Goal: Task Accomplishment & Management: Manage account settings

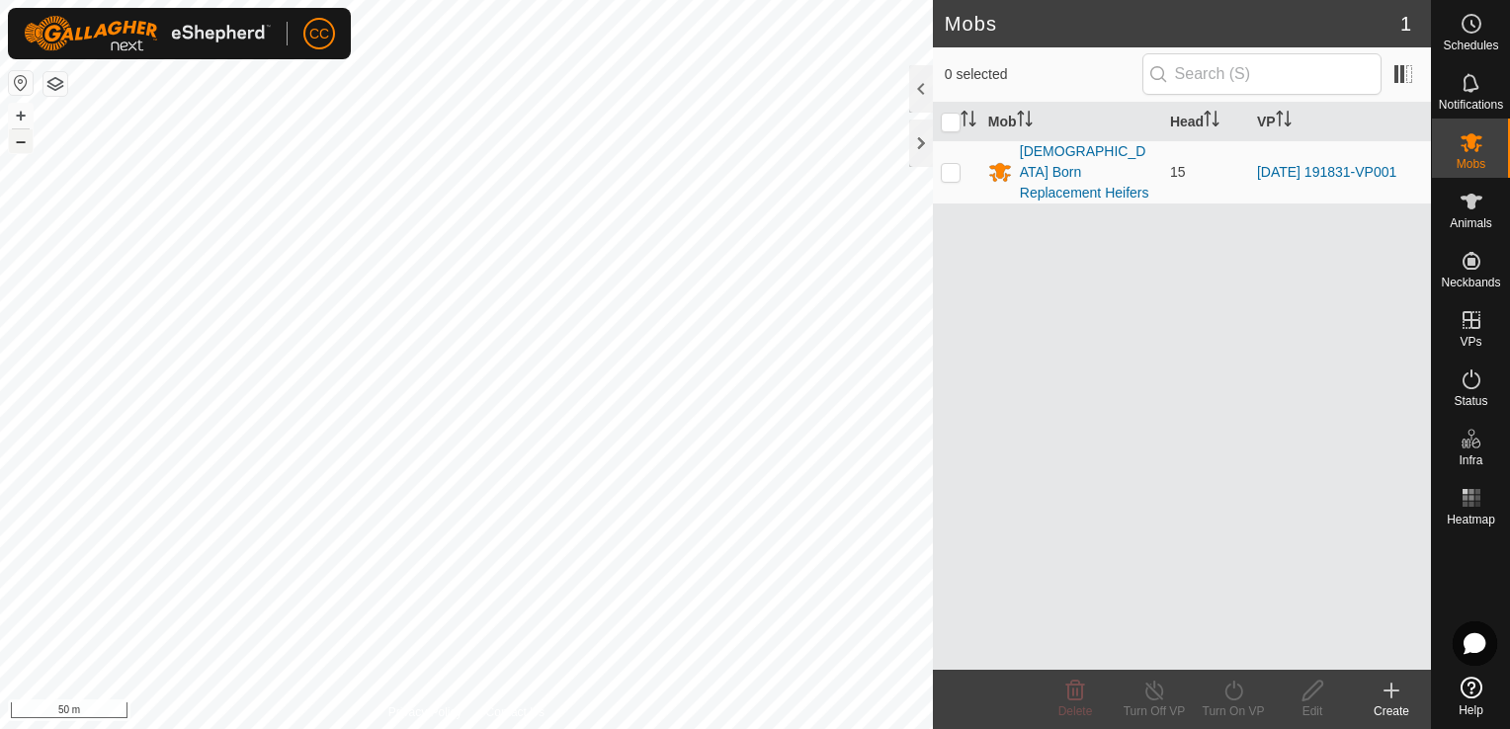
click at [20, 144] on button "–" at bounding box center [21, 141] width 24 height 24
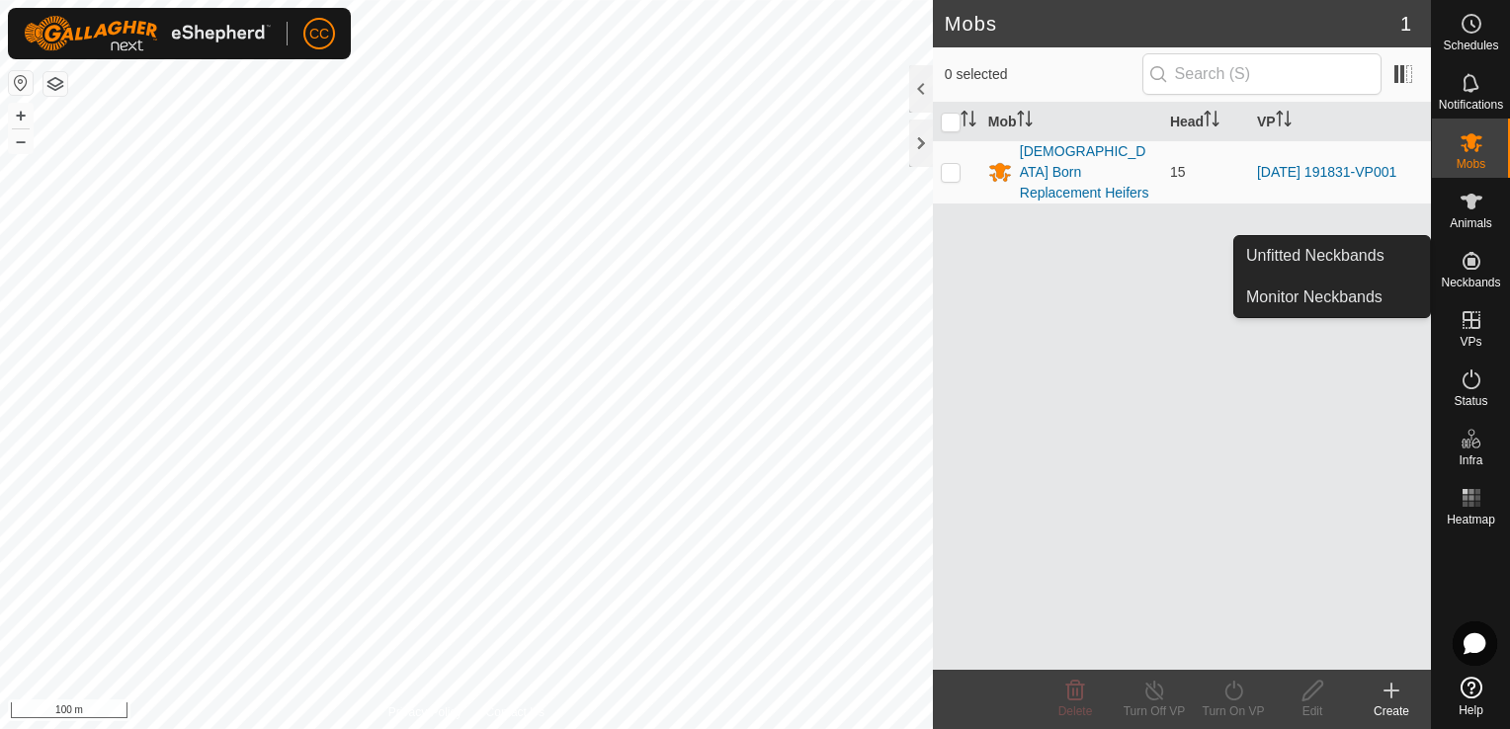
click at [1478, 270] on icon at bounding box center [1472, 261] width 24 height 24
click at [1381, 255] on link "Unfitted Neckbands" at bounding box center [1332, 256] width 196 height 40
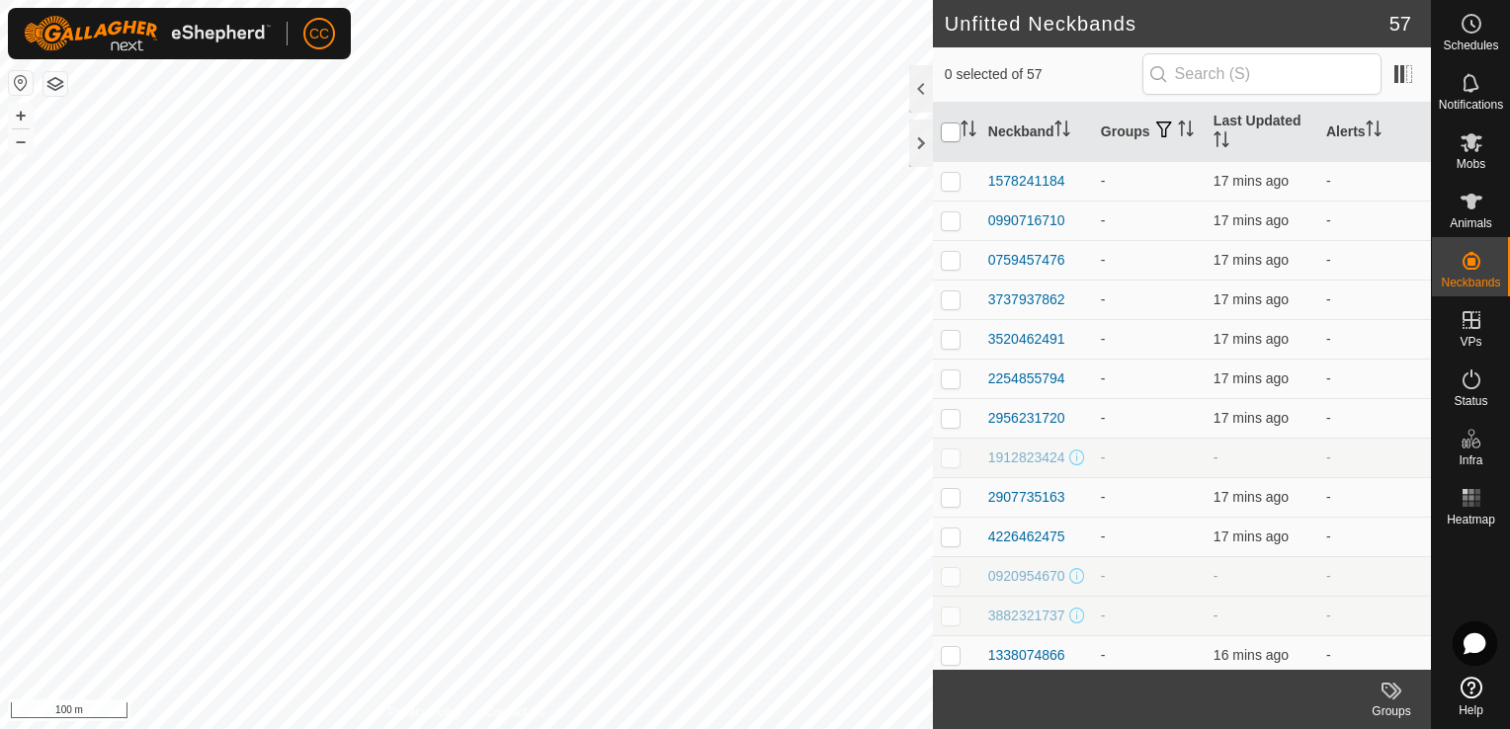
click at [953, 131] on input "checkbox" at bounding box center [951, 133] width 20 height 20
checkbox input "true"
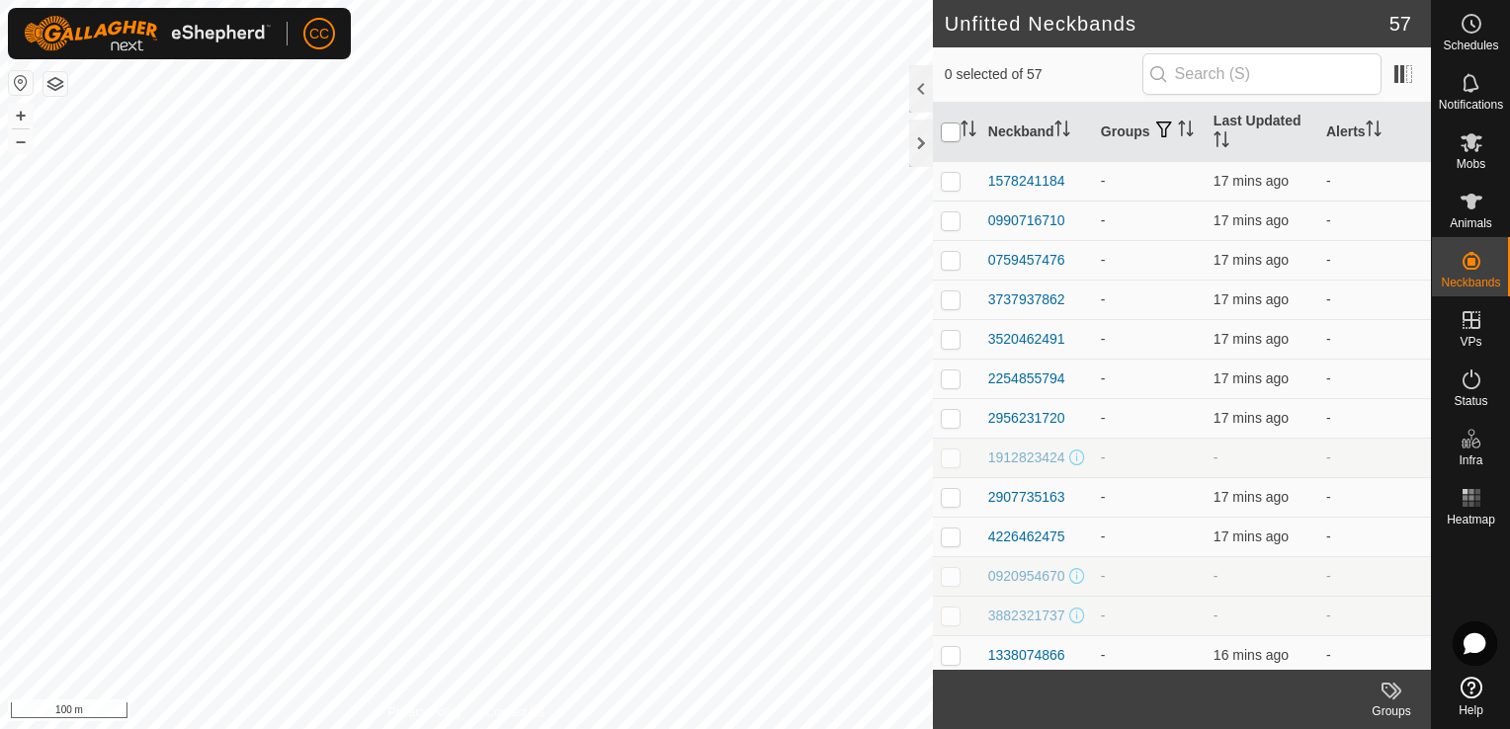
checkbox input "true"
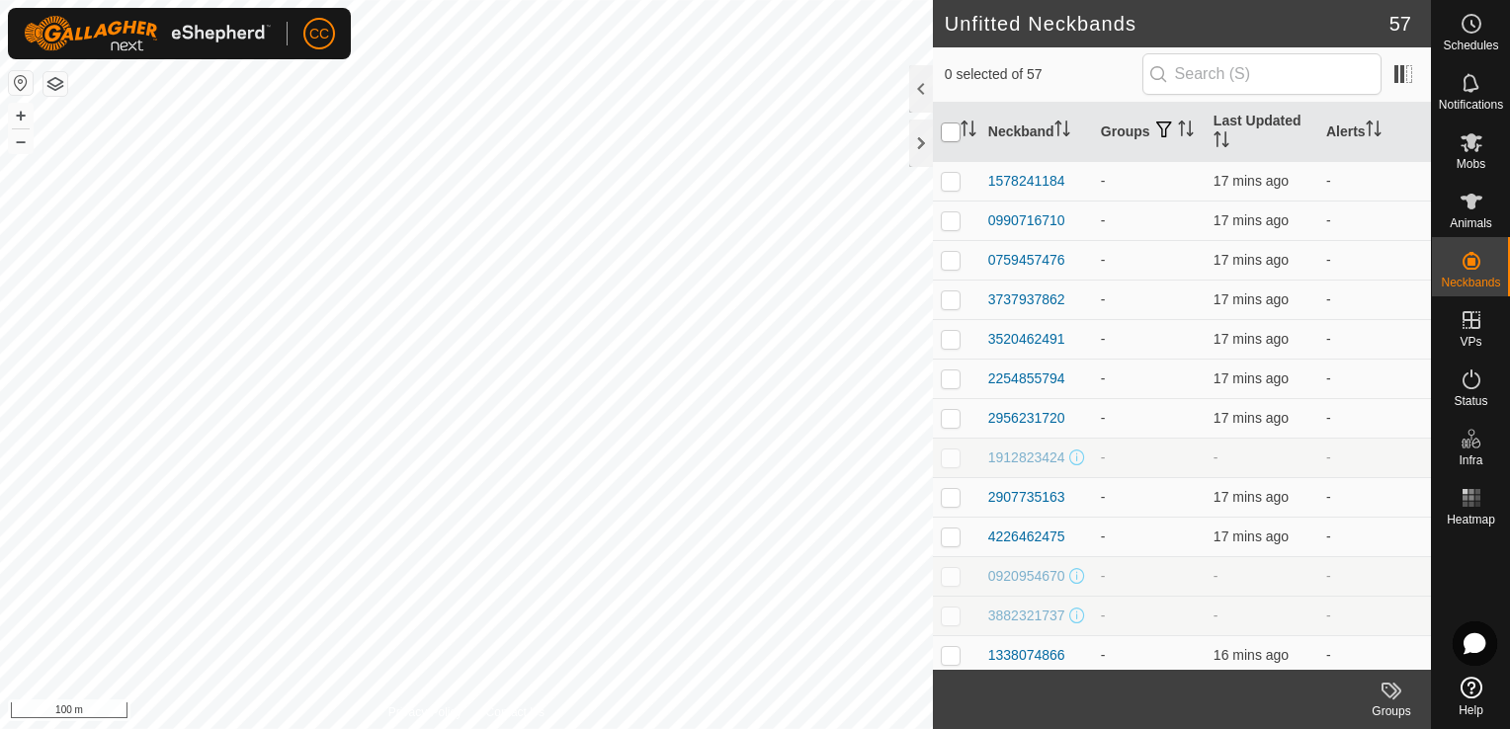
checkbox input "true"
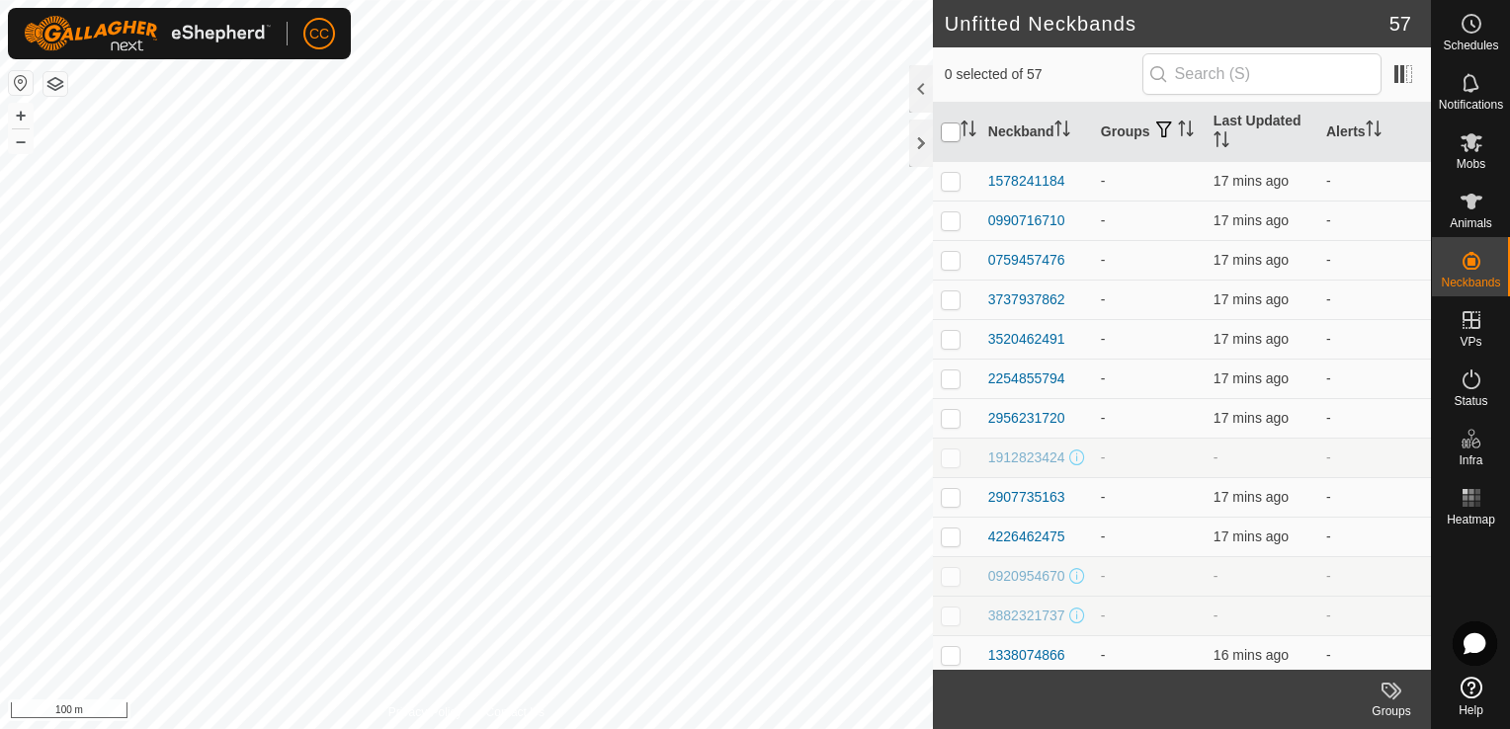
checkbox input "true"
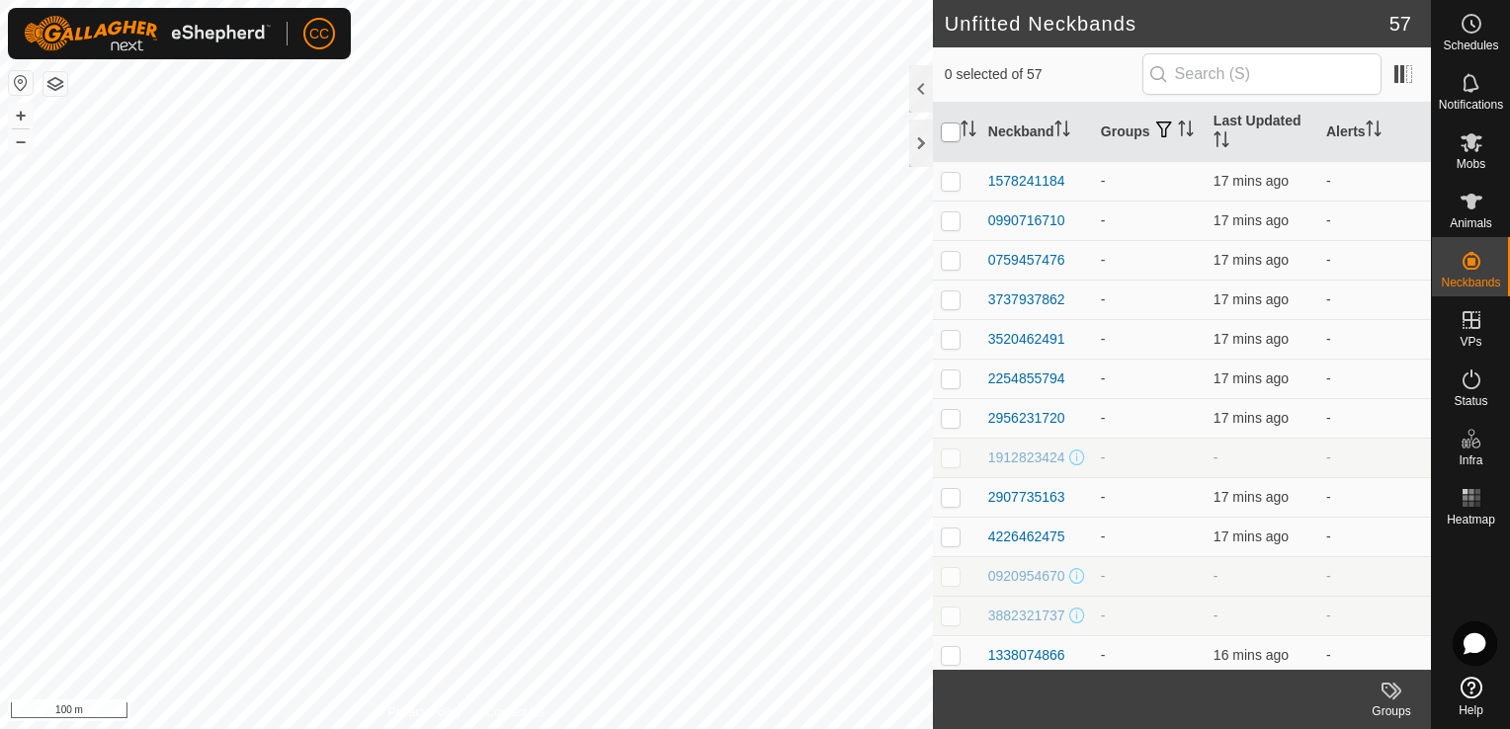
checkbox input "true"
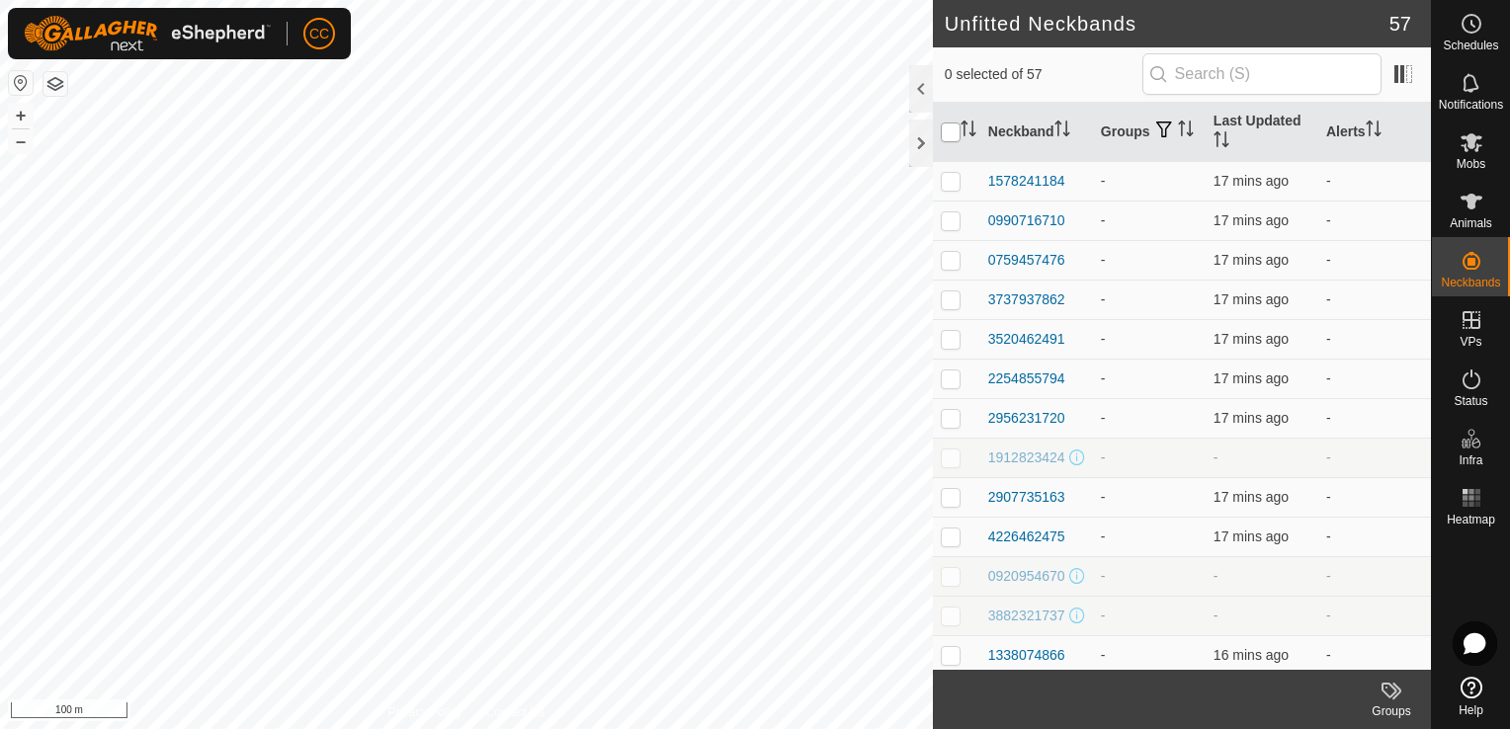
checkbox input "true"
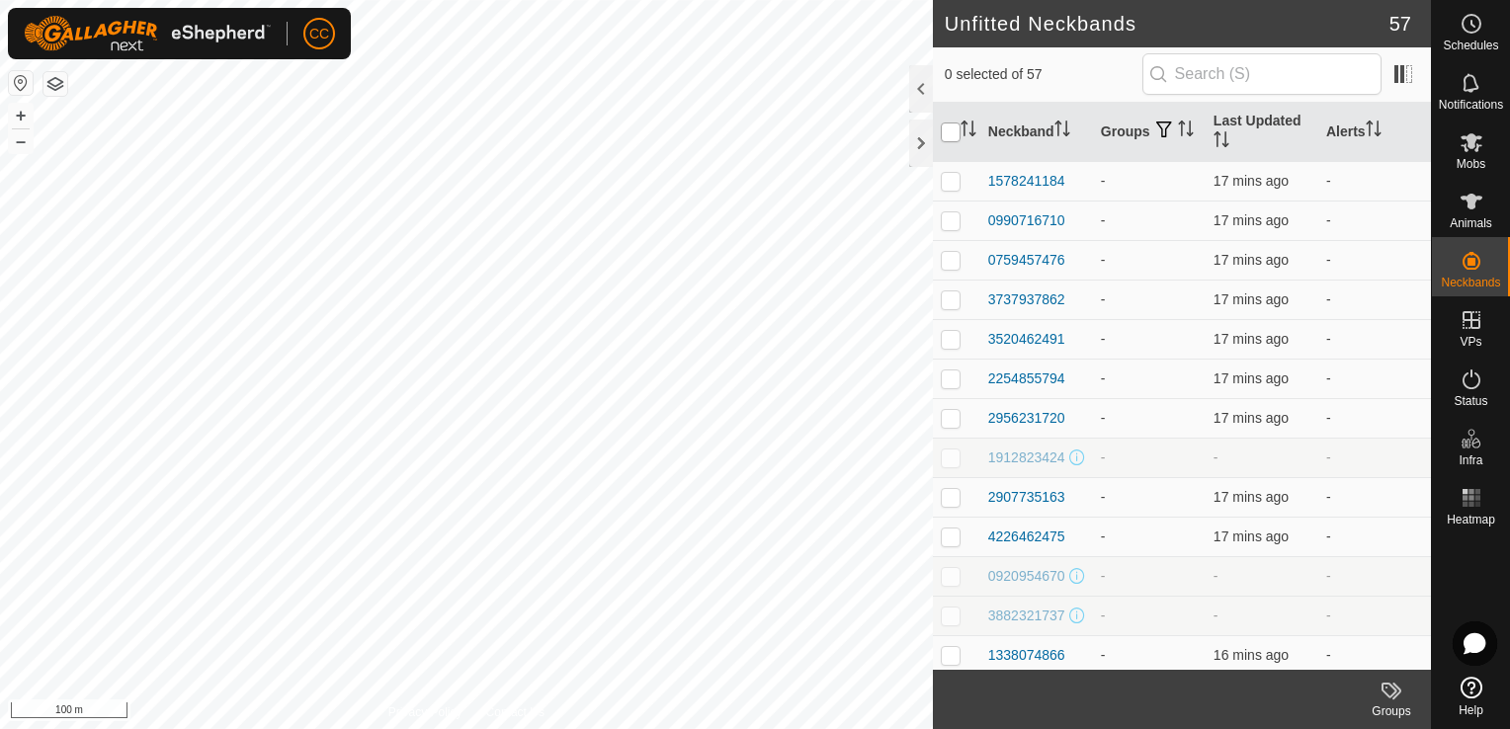
checkbox input "true"
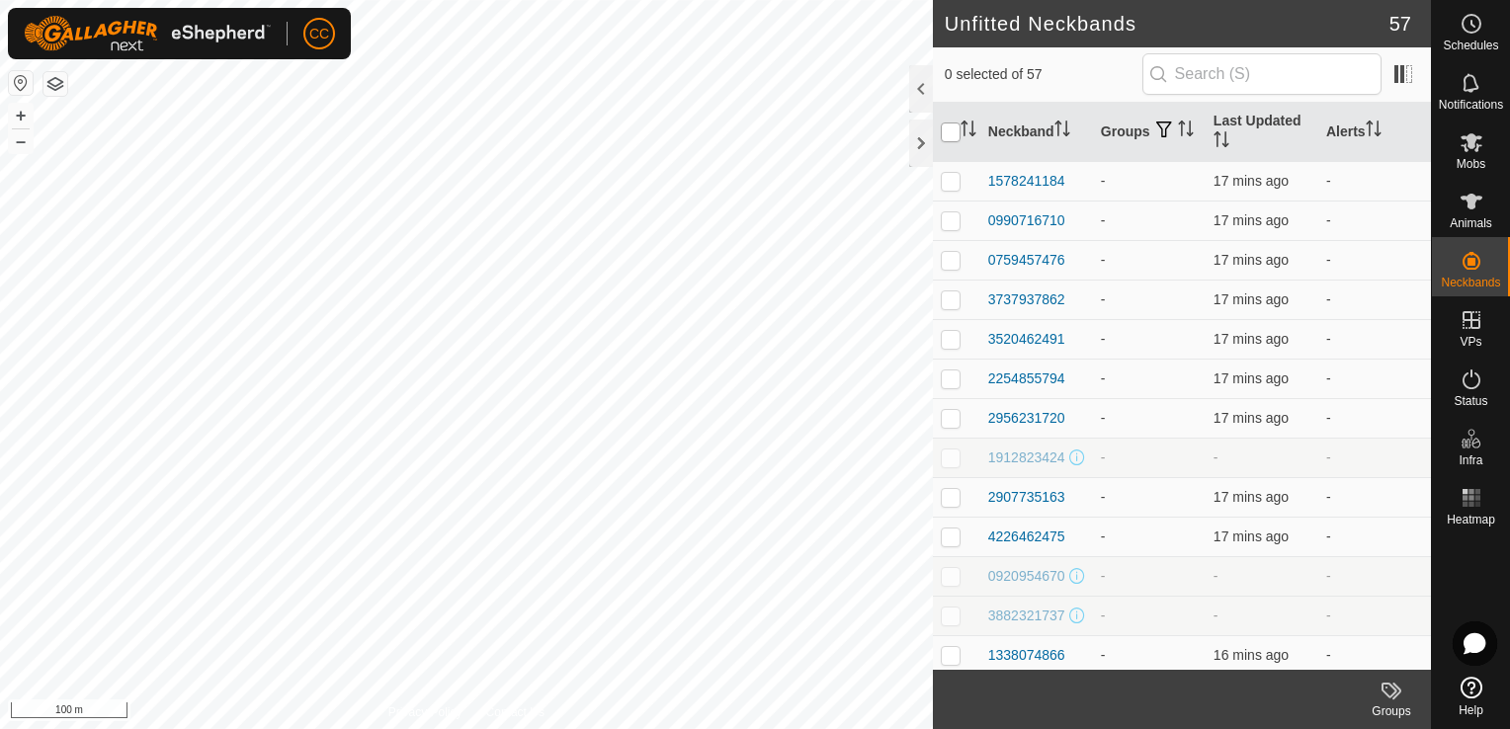
checkbox input "true"
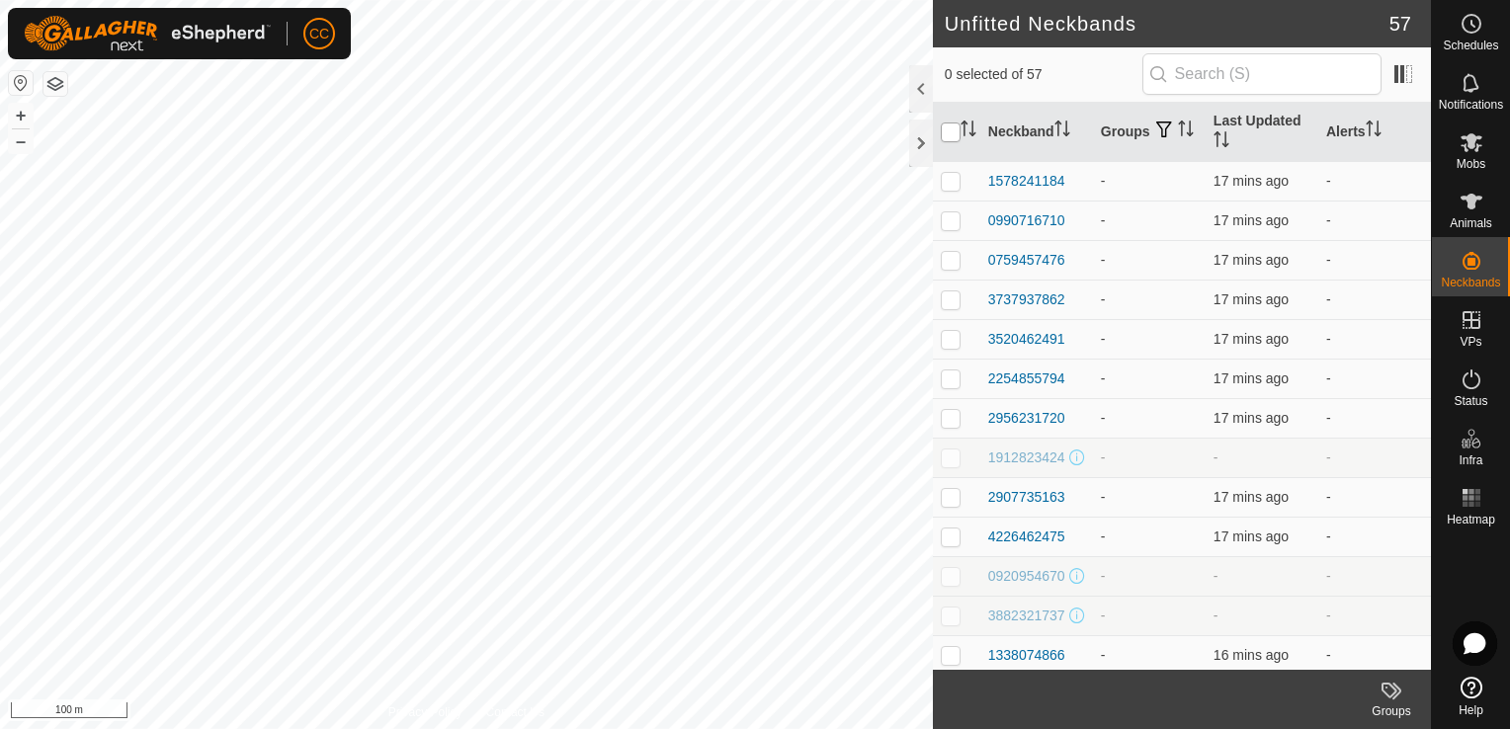
checkbox input "true"
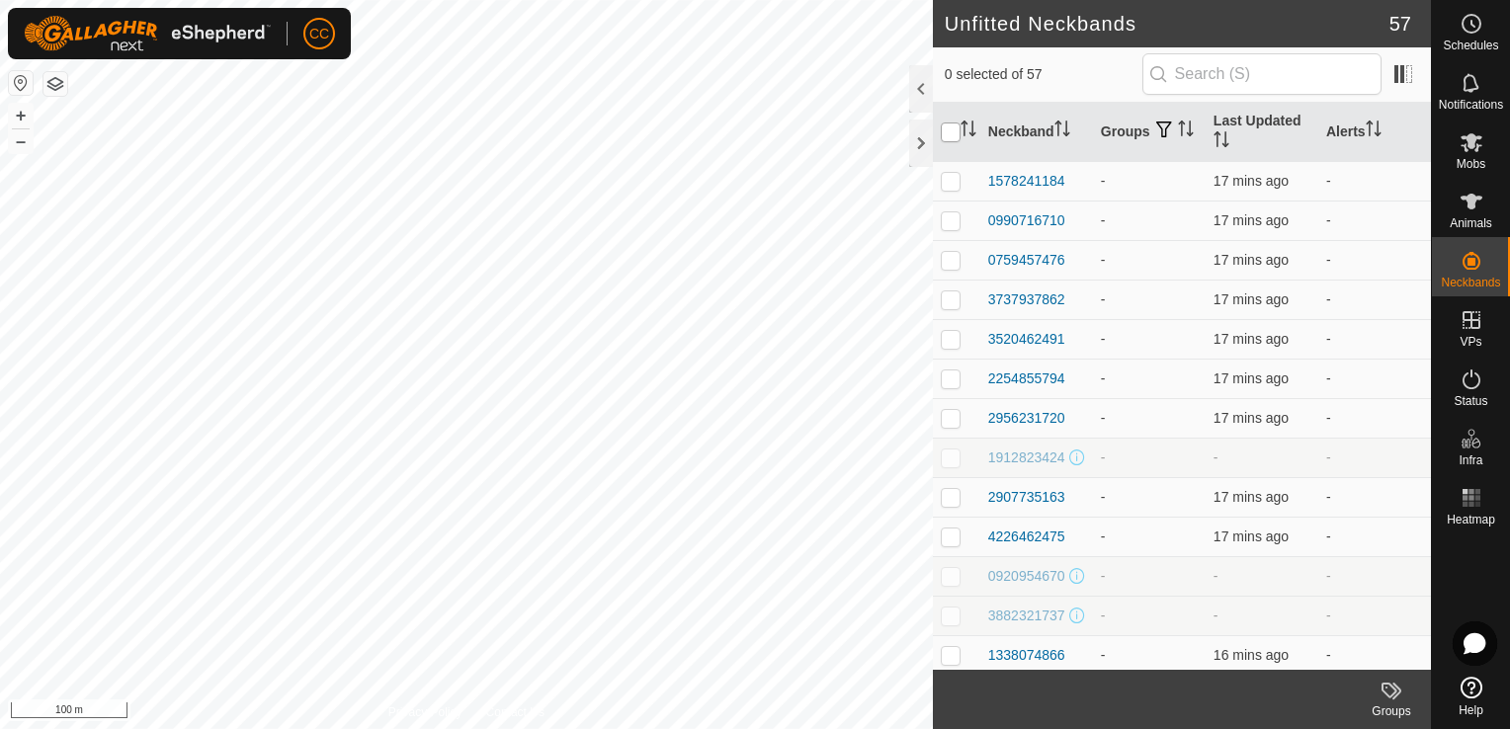
checkbox input "true"
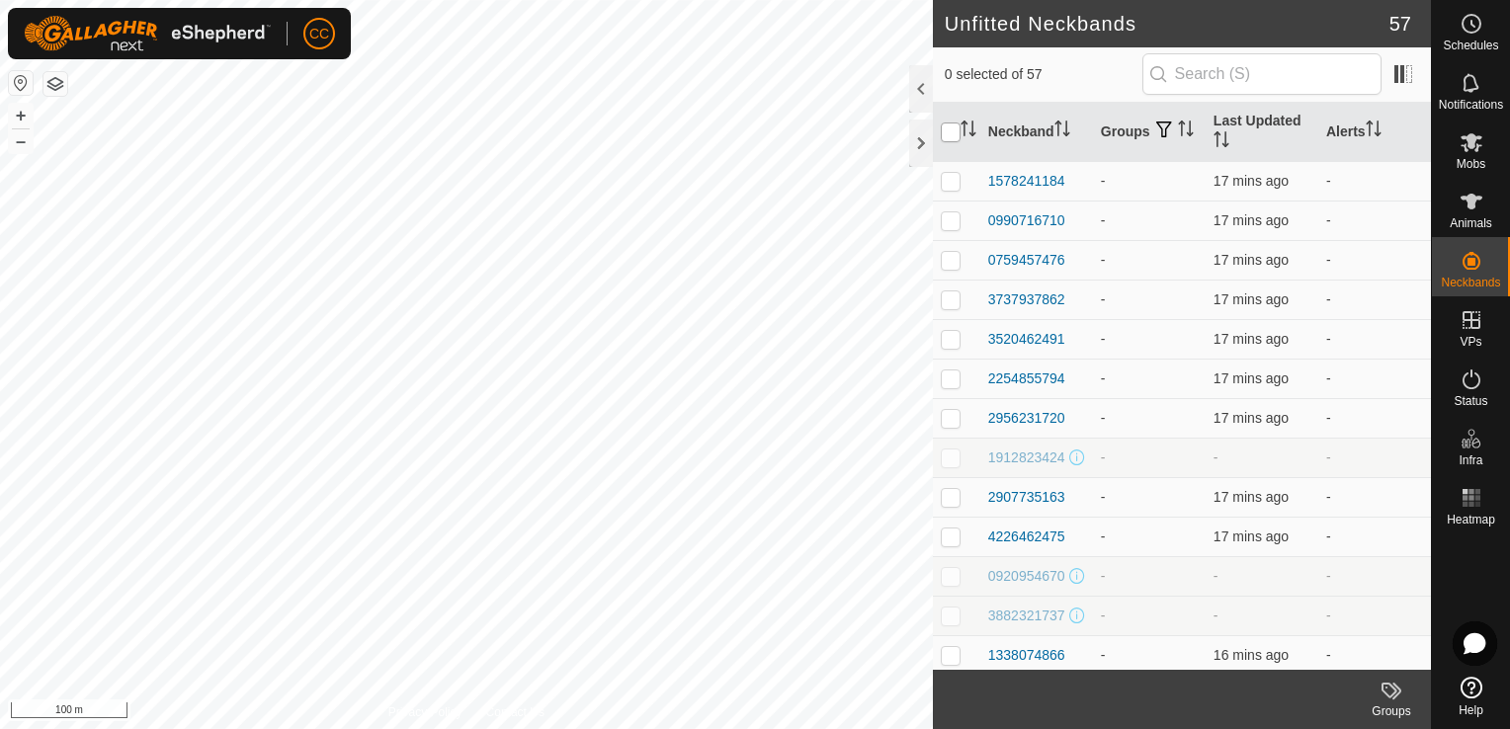
checkbox input "true"
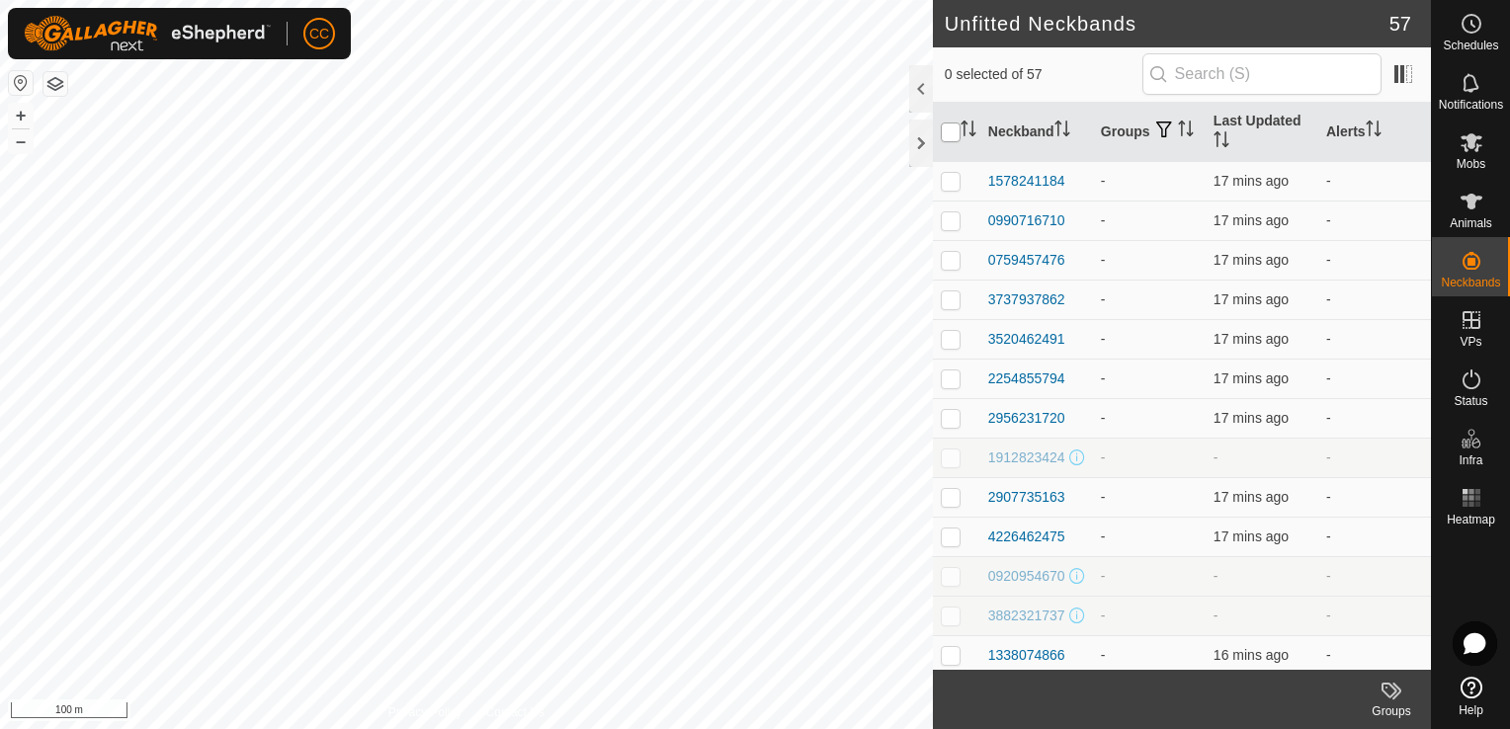
checkbox input "true"
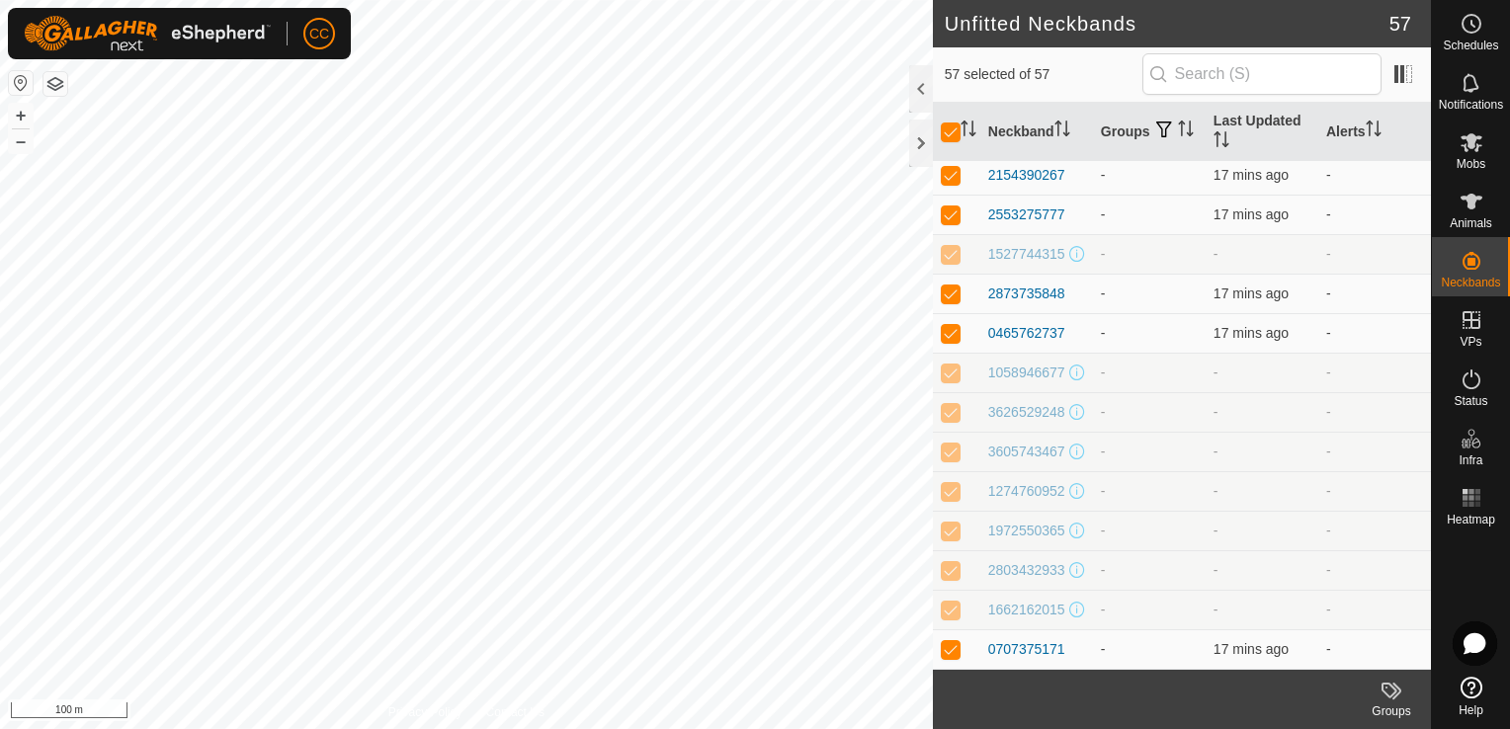
scroll to position [1791, 0]
click at [949, 614] on p-checkbox at bounding box center [951, 610] width 20 height 16
checkbox input "false"
click at [947, 567] on p-checkbox at bounding box center [951, 570] width 20 height 16
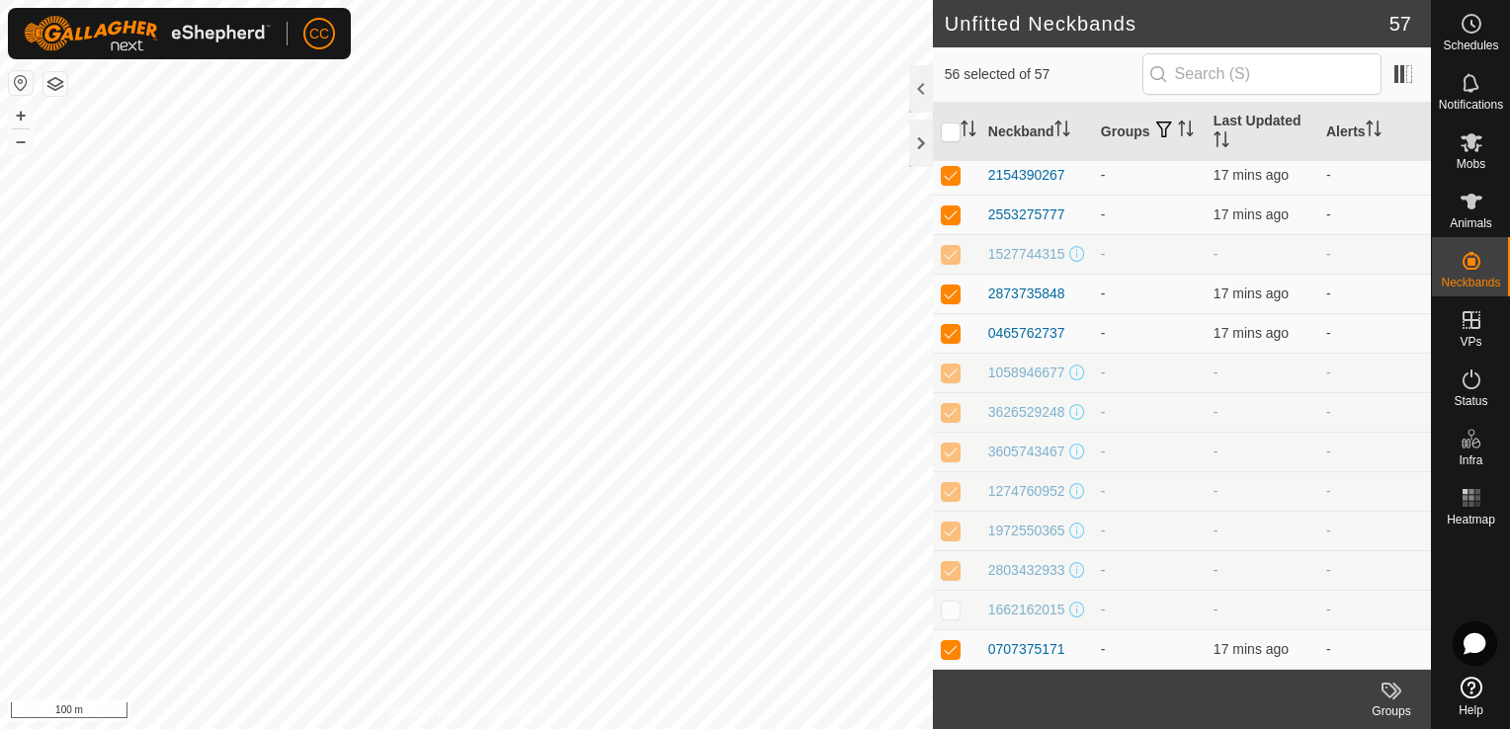
checkbox input "false"
click at [945, 527] on p-checkbox at bounding box center [951, 531] width 20 height 16
checkbox input "false"
click at [946, 483] on p-checkbox at bounding box center [951, 491] width 20 height 16
checkbox input "false"
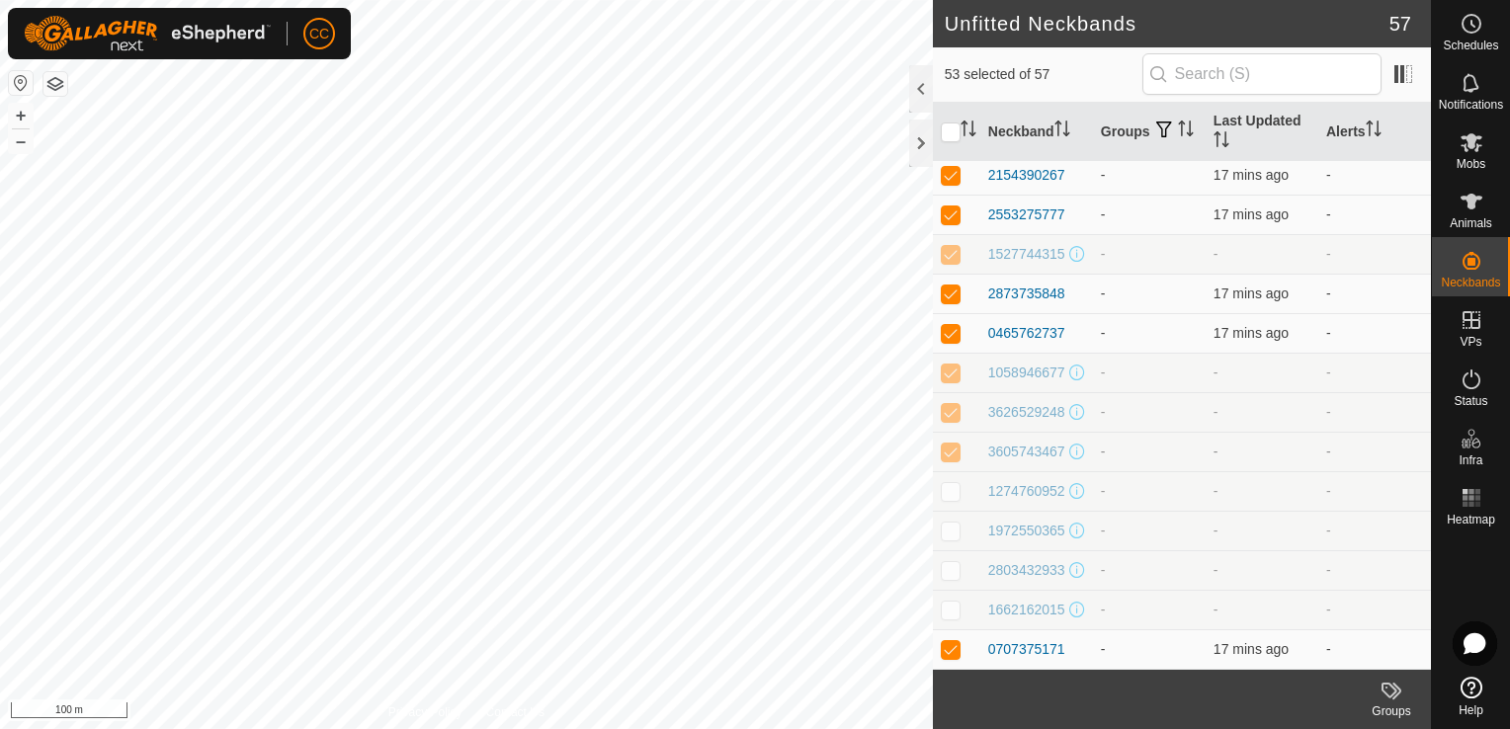
click at [948, 444] on p-checkbox at bounding box center [951, 452] width 20 height 16
checkbox input "false"
click at [947, 404] on p-checkbox at bounding box center [951, 412] width 20 height 16
checkbox input "false"
click at [949, 365] on p-checkbox at bounding box center [951, 373] width 20 height 16
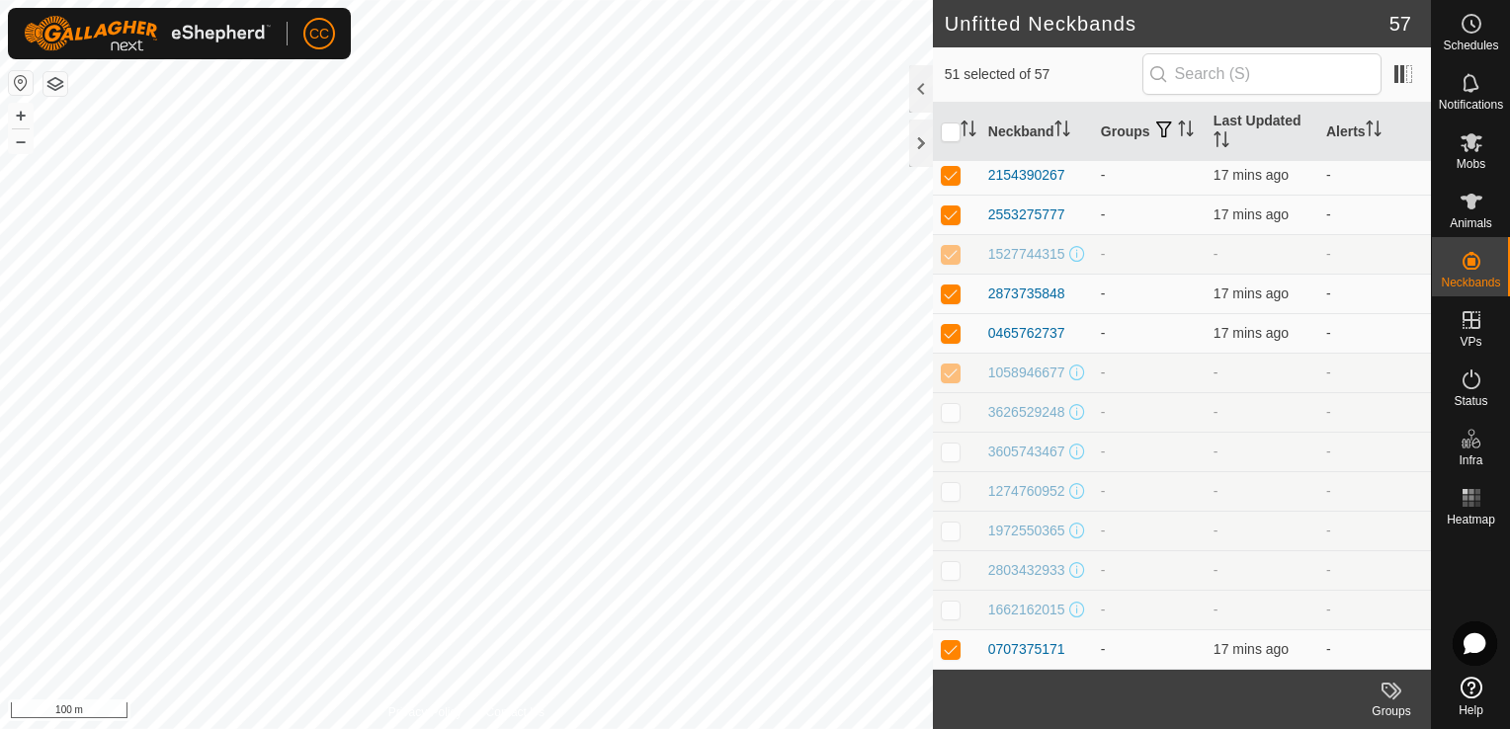
checkbox input "false"
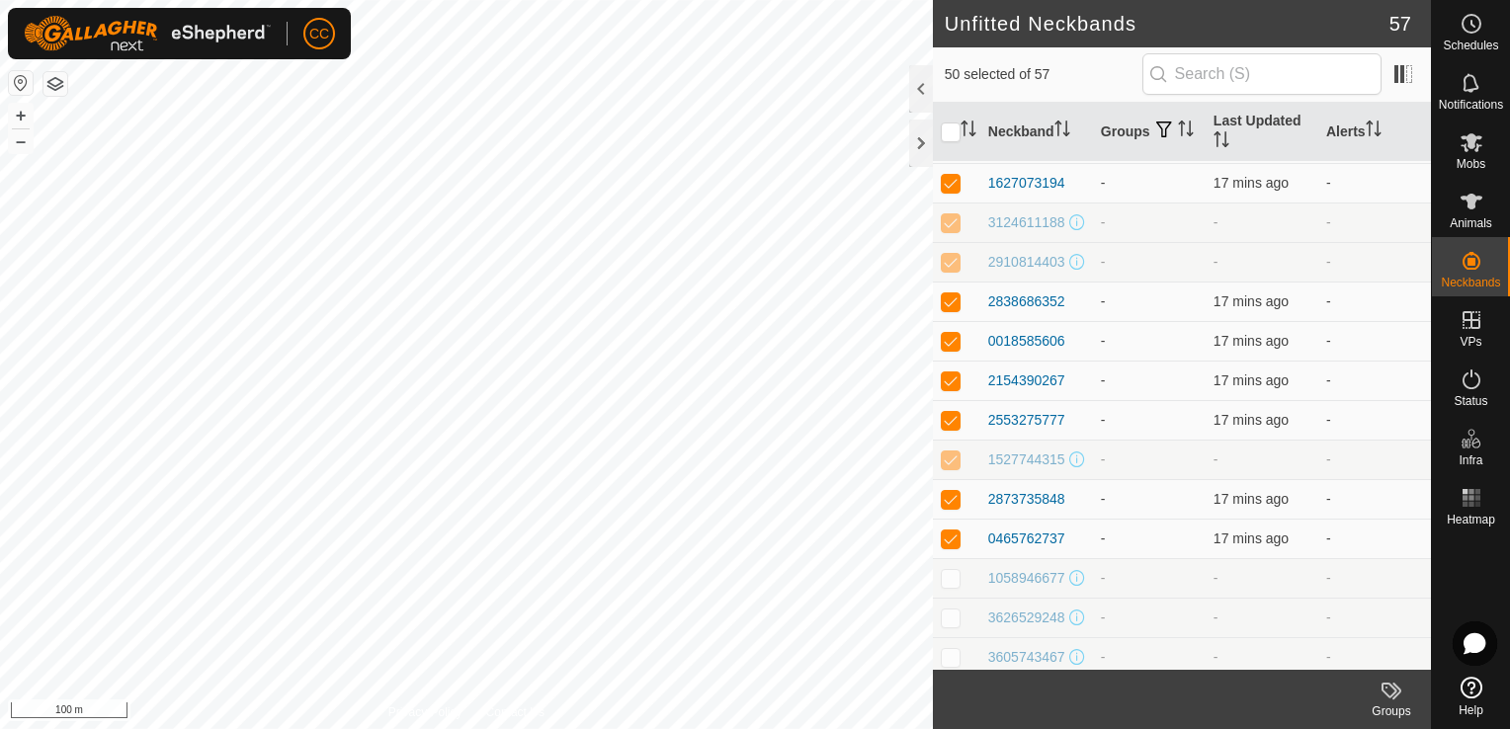
scroll to position [1533, 0]
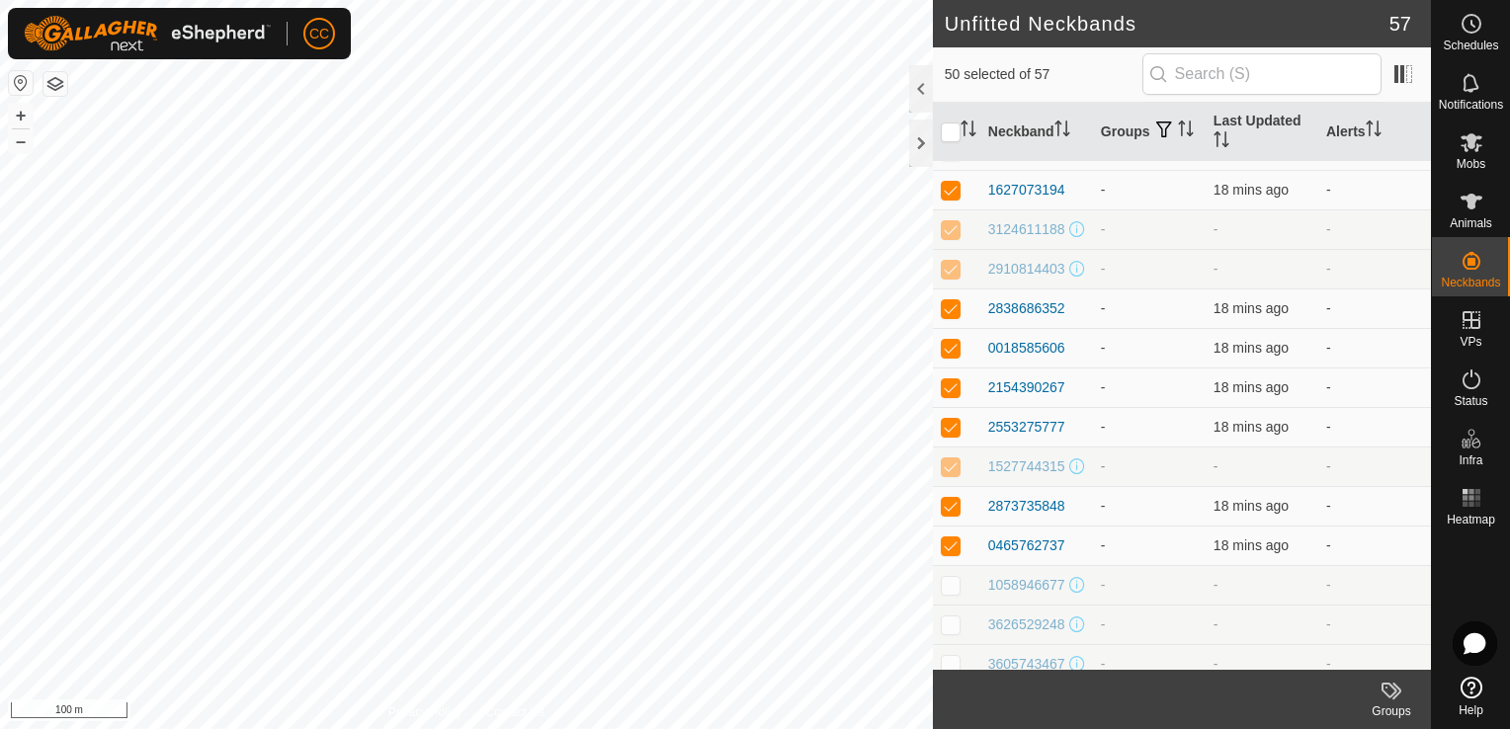
click at [945, 474] on p-checkbox at bounding box center [951, 467] width 20 height 16
checkbox input "false"
click at [948, 277] on p-checkbox at bounding box center [951, 269] width 20 height 16
checkbox input "false"
click at [949, 237] on p-checkbox at bounding box center [951, 229] width 20 height 16
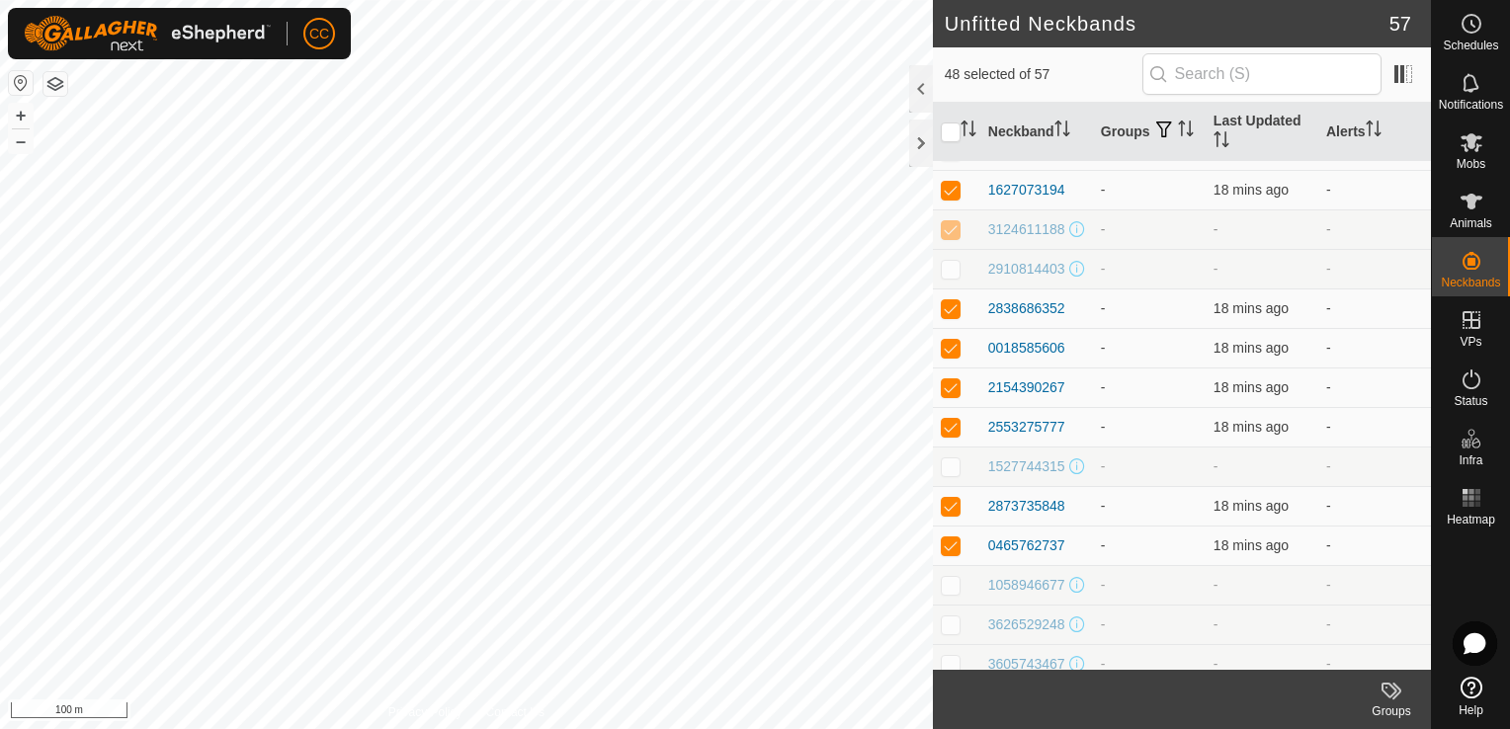
checkbox input "false"
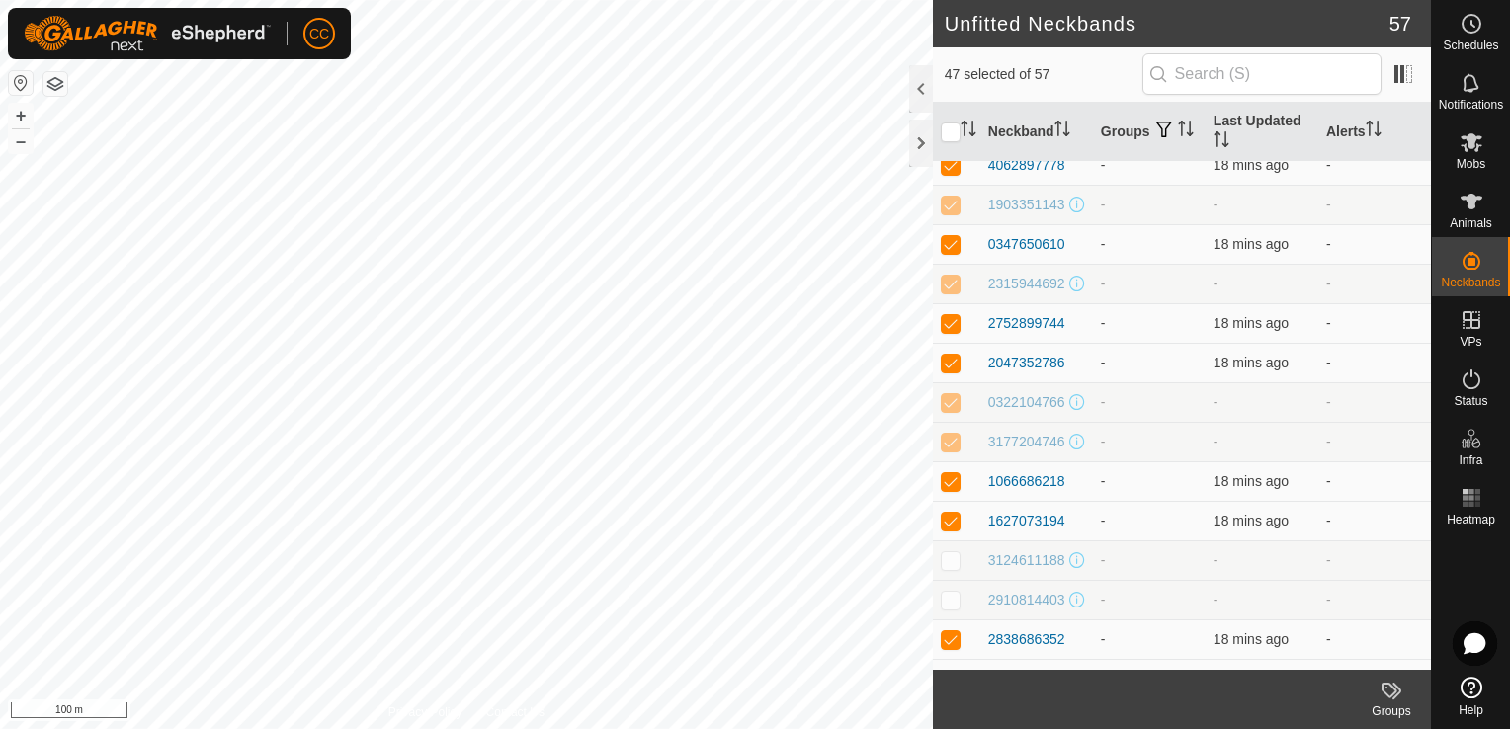
scroll to position [1174, 0]
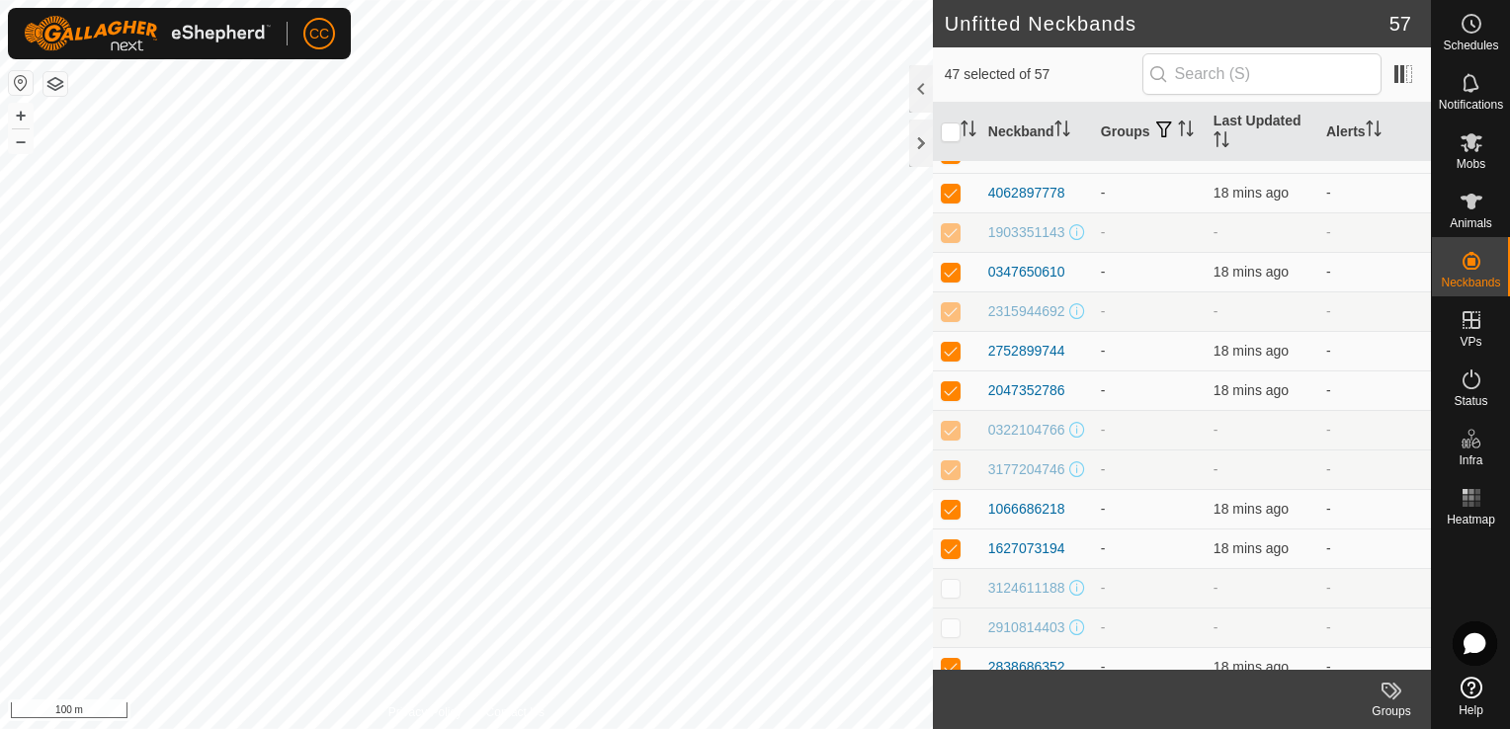
click at [949, 477] on p-checkbox at bounding box center [951, 470] width 20 height 16
checkbox input "false"
click at [948, 438] on p-checkbox at bounding box center [951, 430] width 20 height 16
checkbox input "false"
click at [948, 319] on p-checkbox at bounding box center [951, 311] width 20 height 16
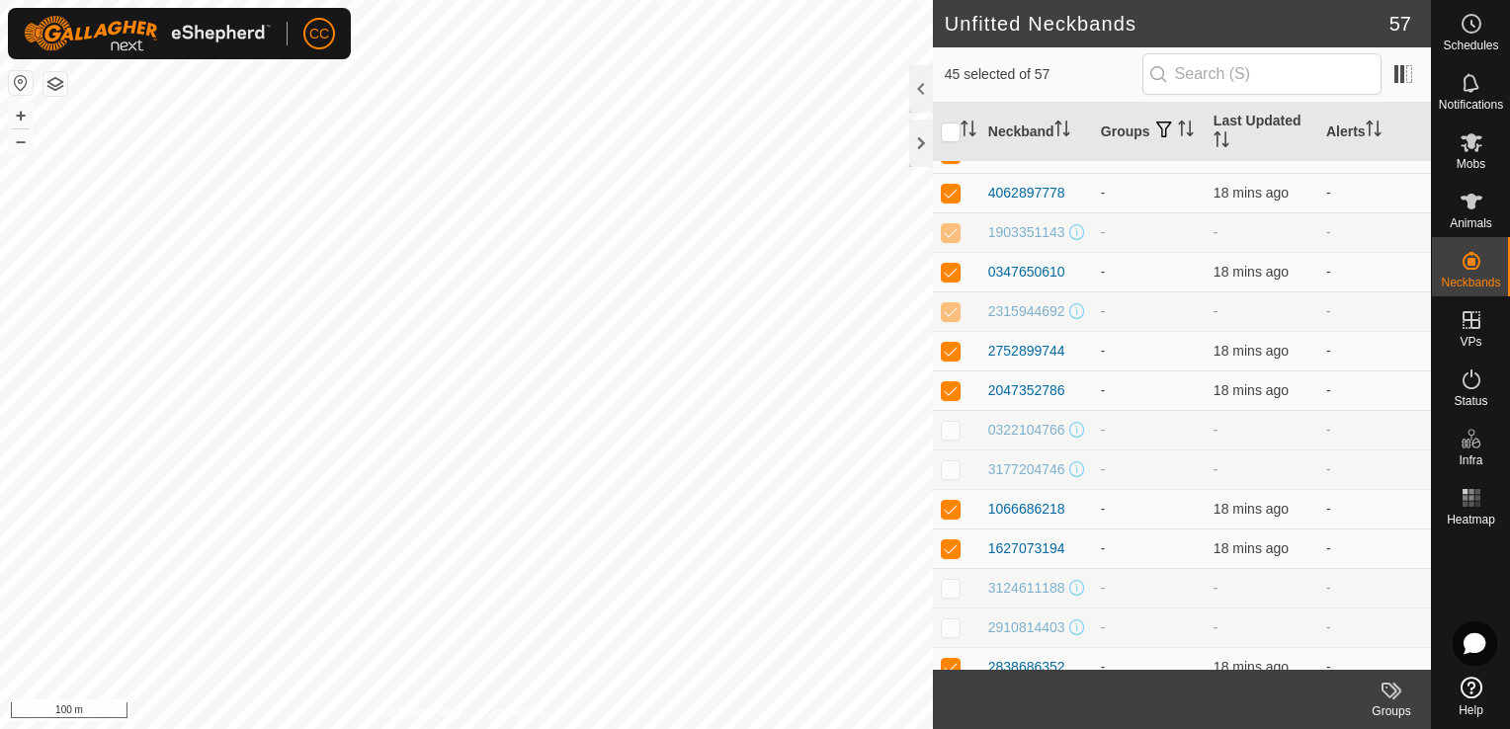
checkbox input "false"
click at [949, 240] on p-checkbox at bounding box center [951, 232] width 20 height 16
checkbox input "false"
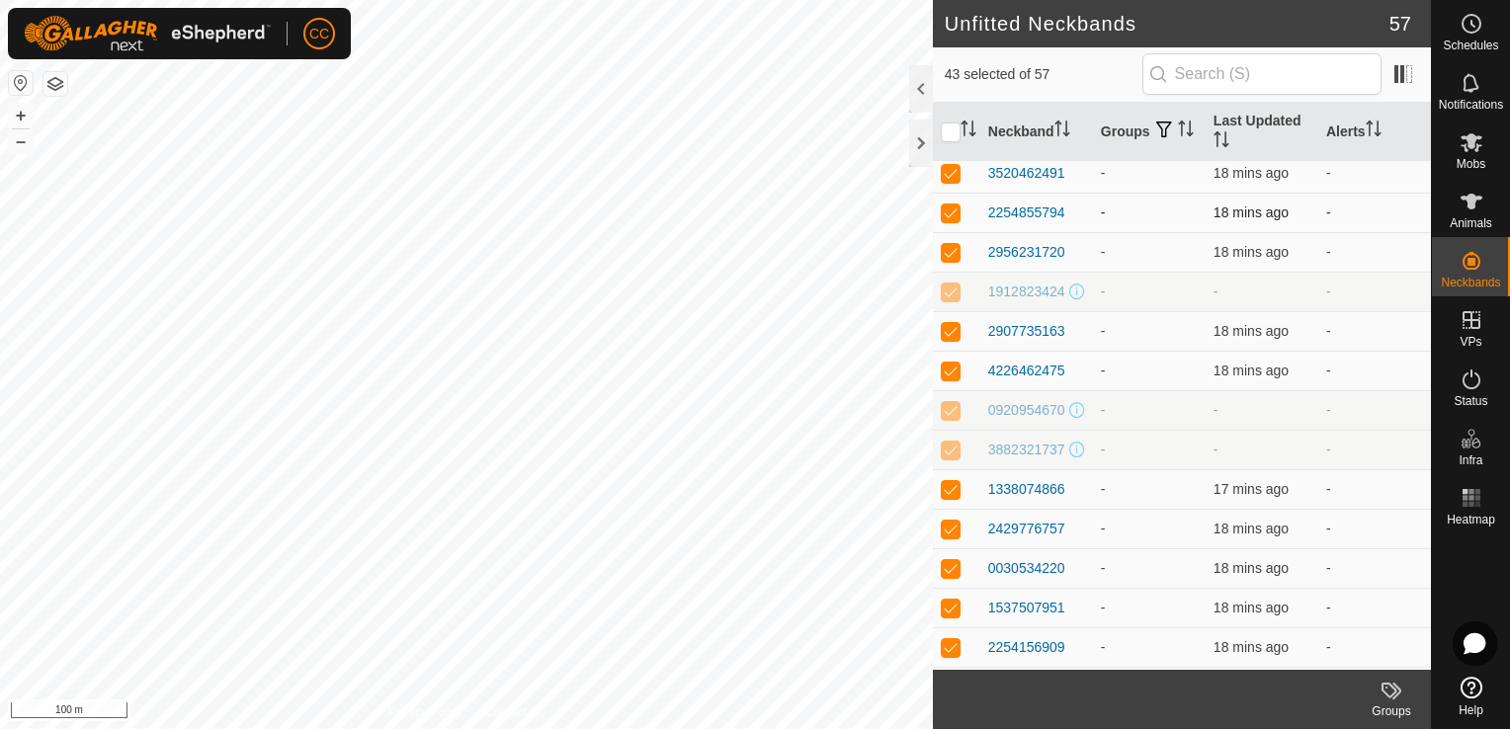
scroll to position [170, 0]
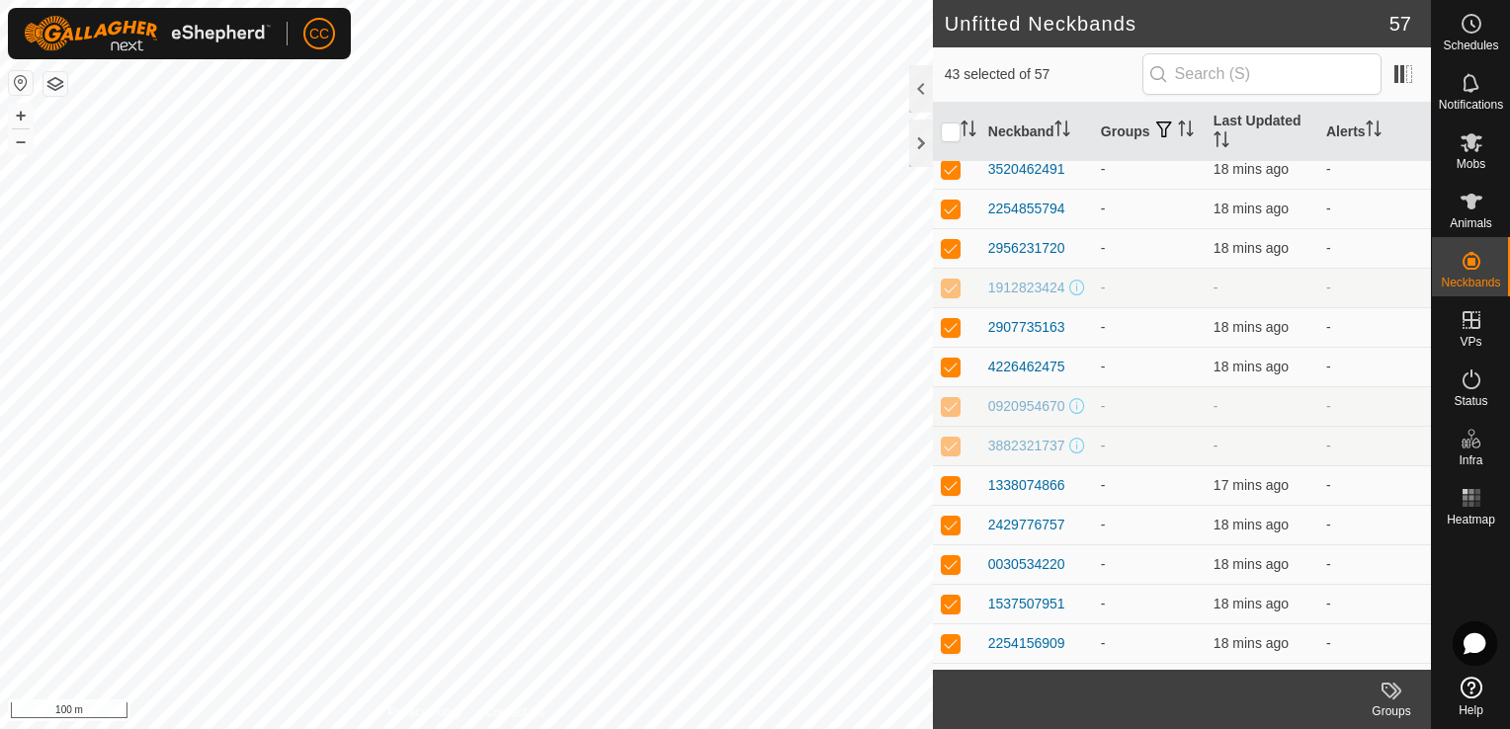
click at [949, 451] on p-checkbox at bounding box center [951, 446] width 20 height 16
checkbox input "false"
click at [947, 409] on p-checkbox at bounding box center [951, 406] width 20 height 16
checkbox input "false"
click at [949, 293] on p-checkbox at bounding box center [951, 288] width 20 height 16
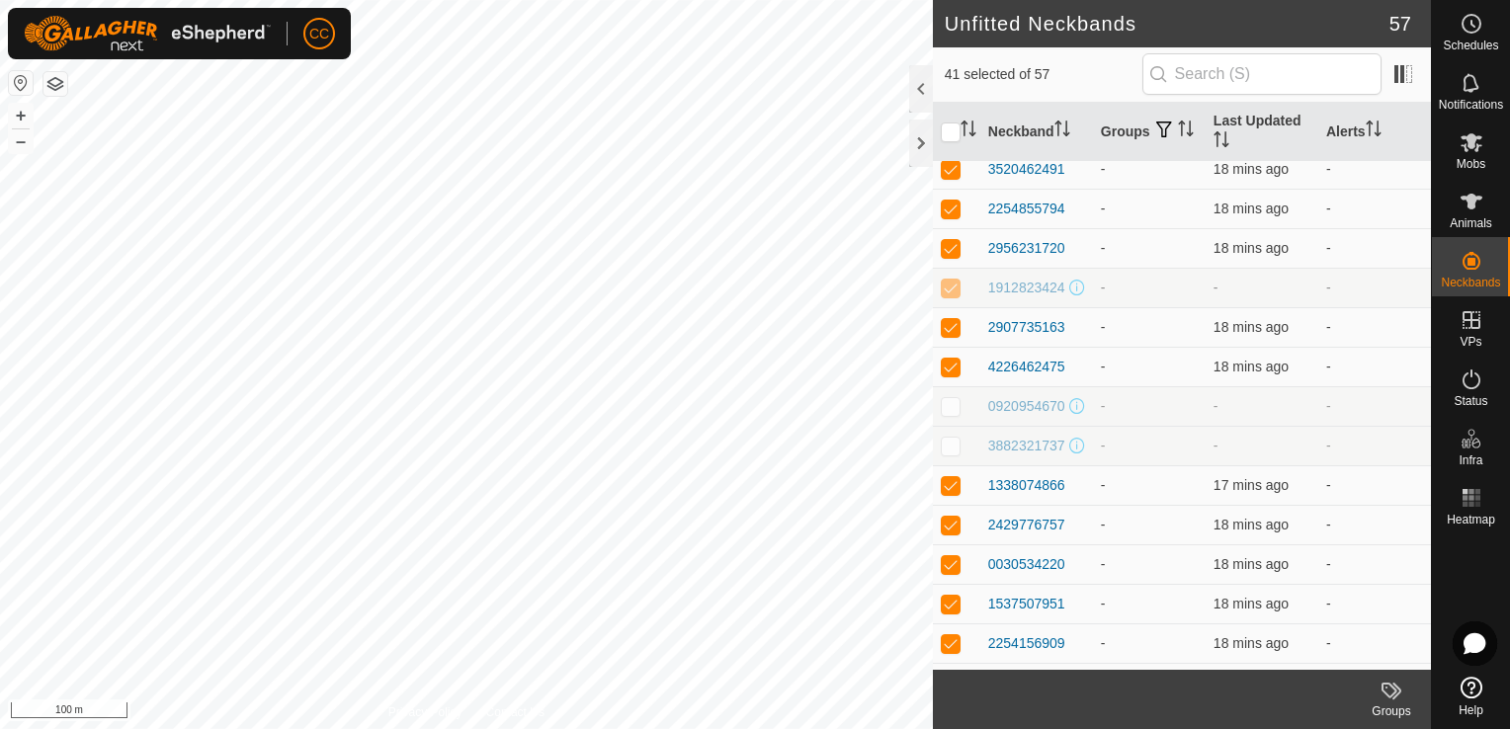
checkbox input "false"
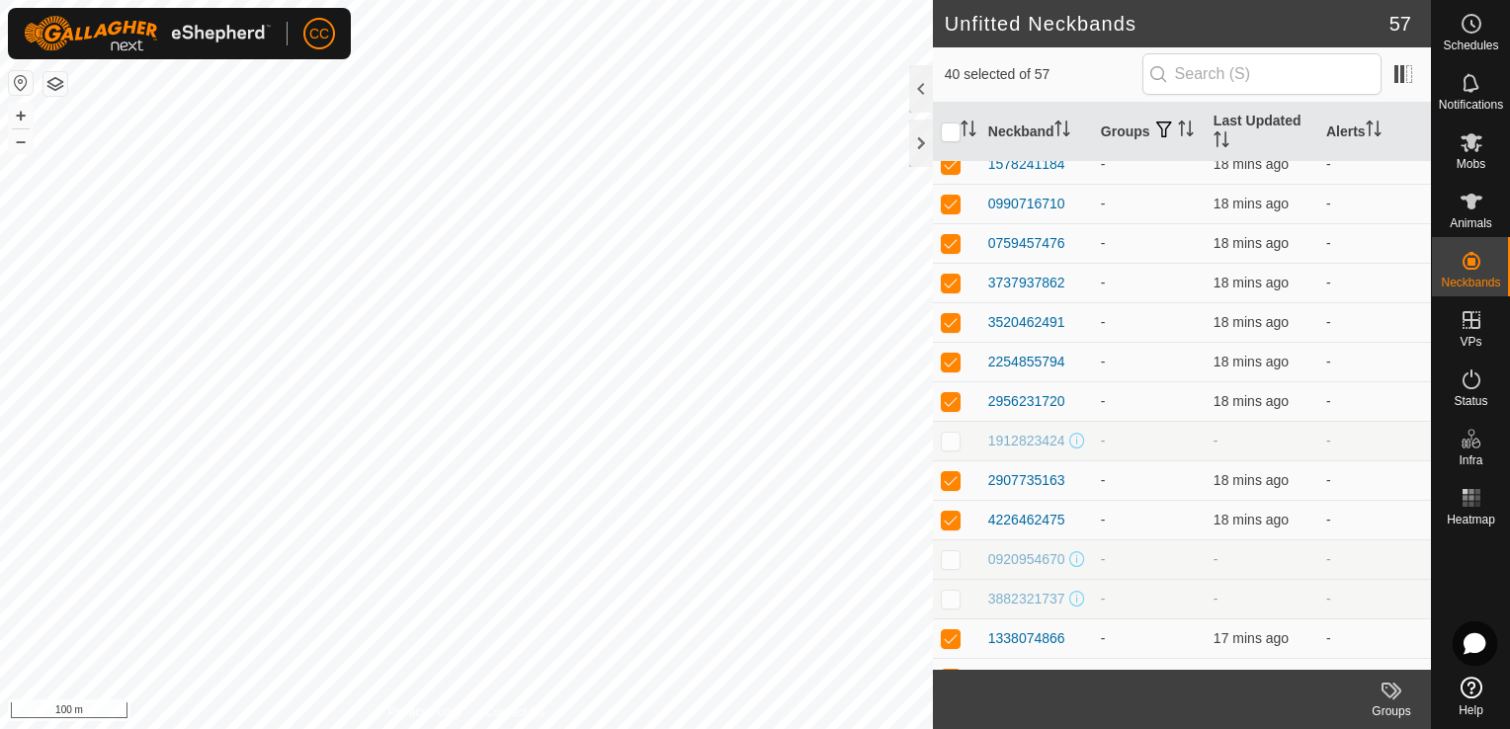
scroll to position [0, 0]
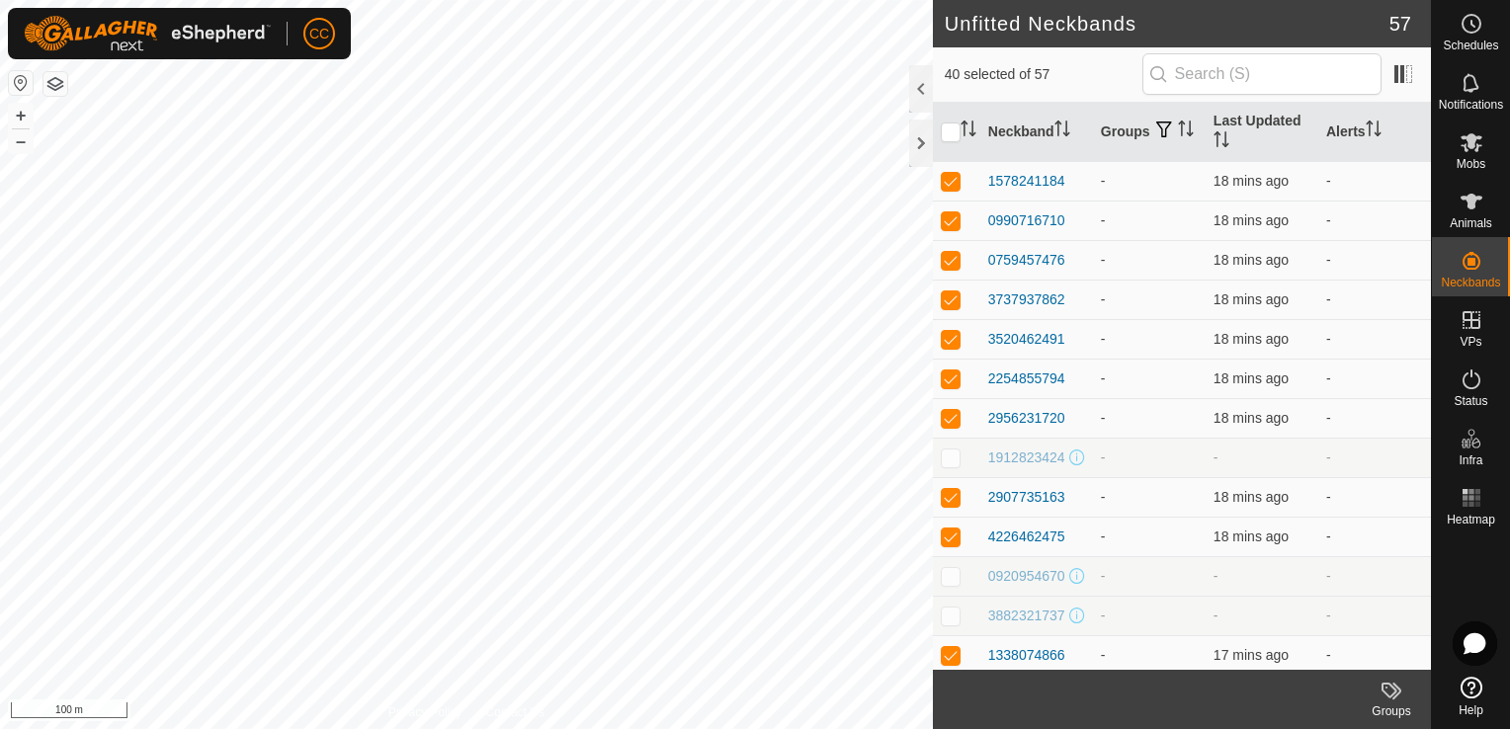
click at [1394, 696] on icon at bounding box center [1392, 691] width 24 height 24
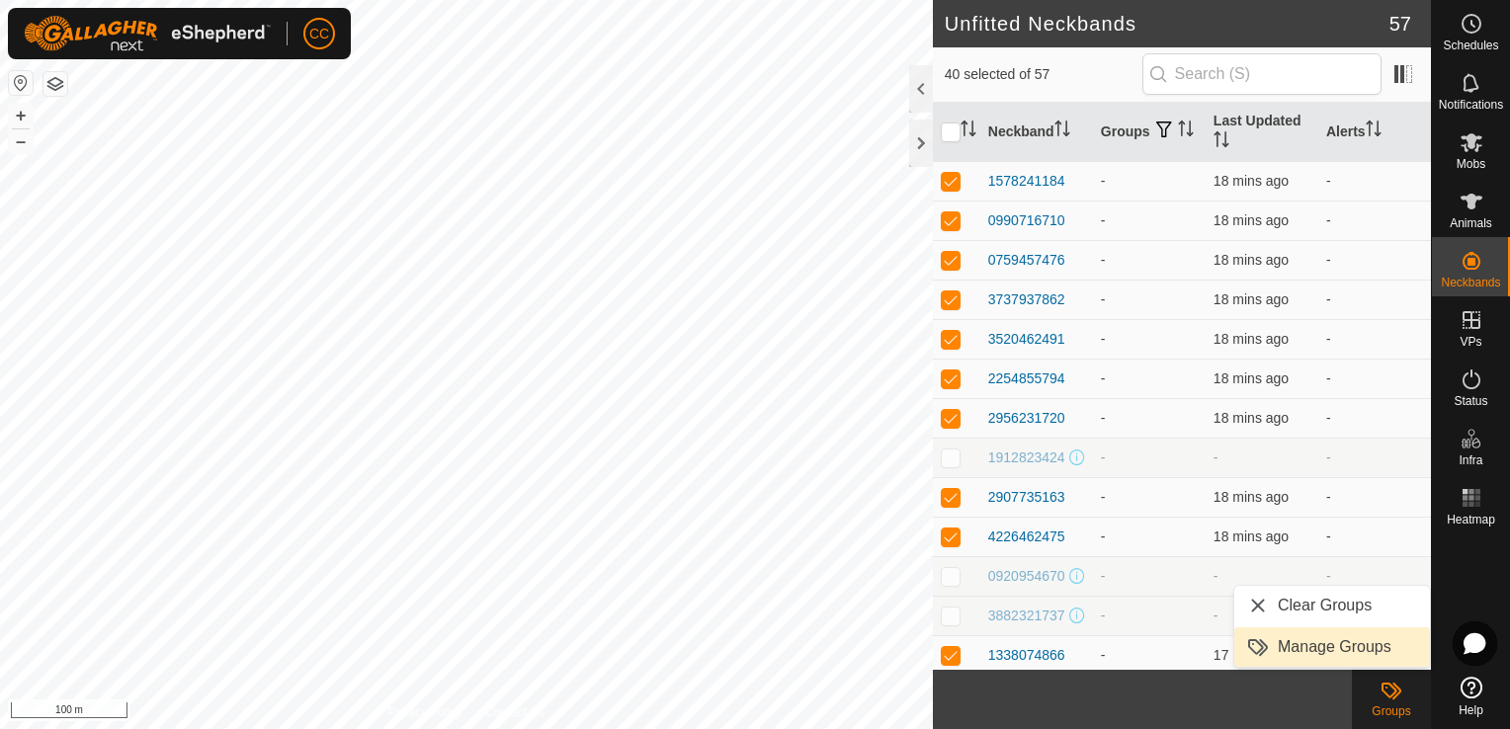
click at [1316, 645] on link "Manage Groups" at bounding box center [1332, 648] width 196 height 40
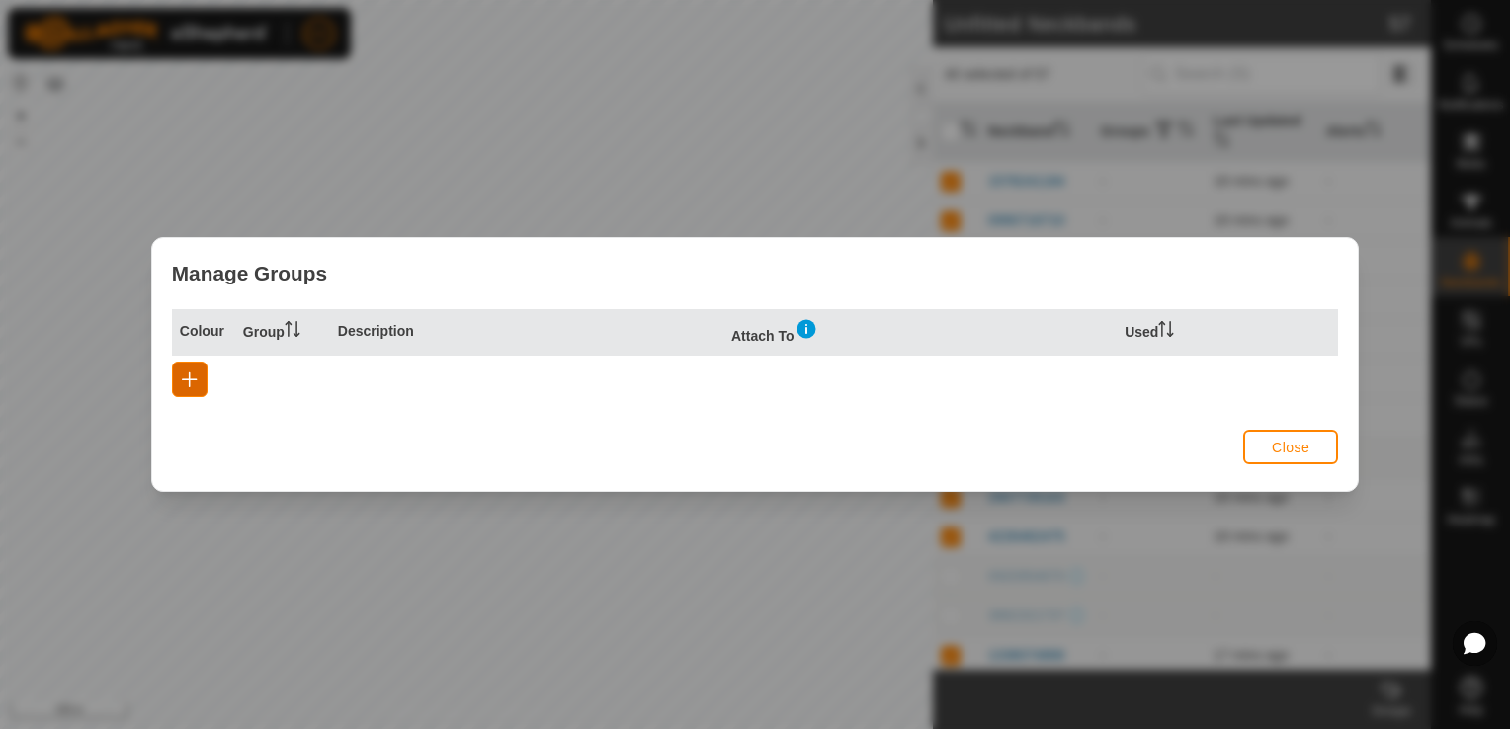
click at [186, 384] on span "button" at bounding box center [190, 380] width 16 height 16
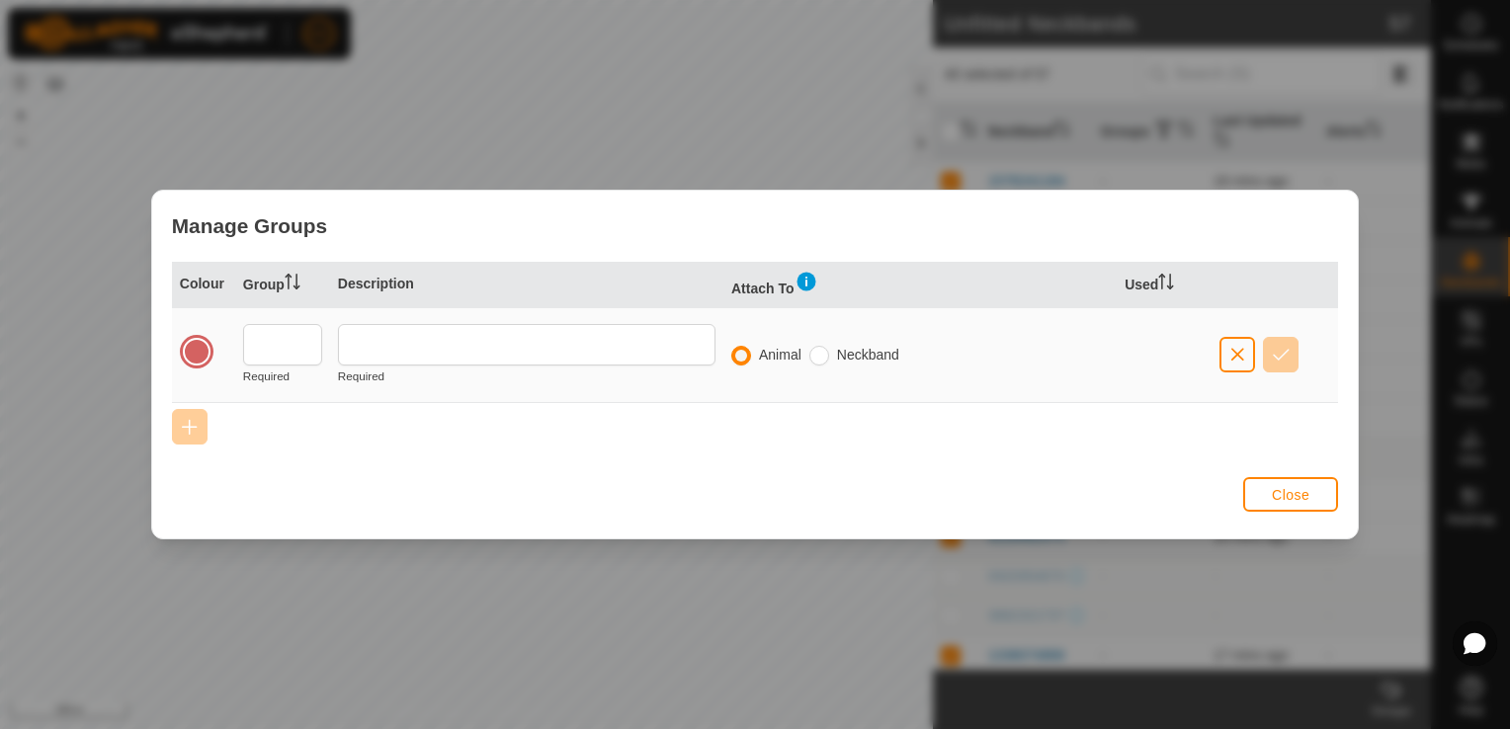
click at [195, 353] on div at bounding box center [197, 352] width 28 height 28
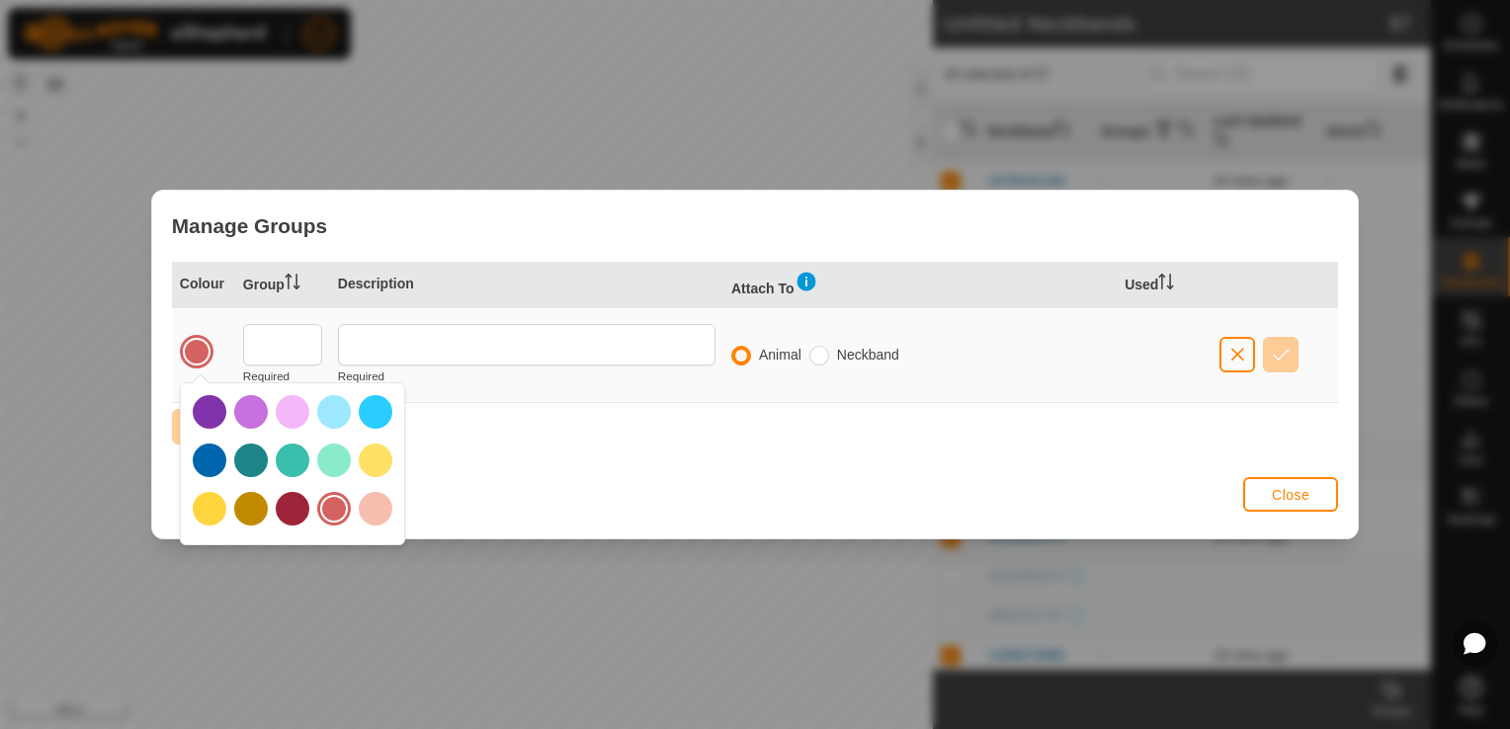
click at [509, 566] on div "Manage Groups Colour Group Description Attach To Used Required Required Animal …" at bounding box center [755, 364] width 1510 height 729
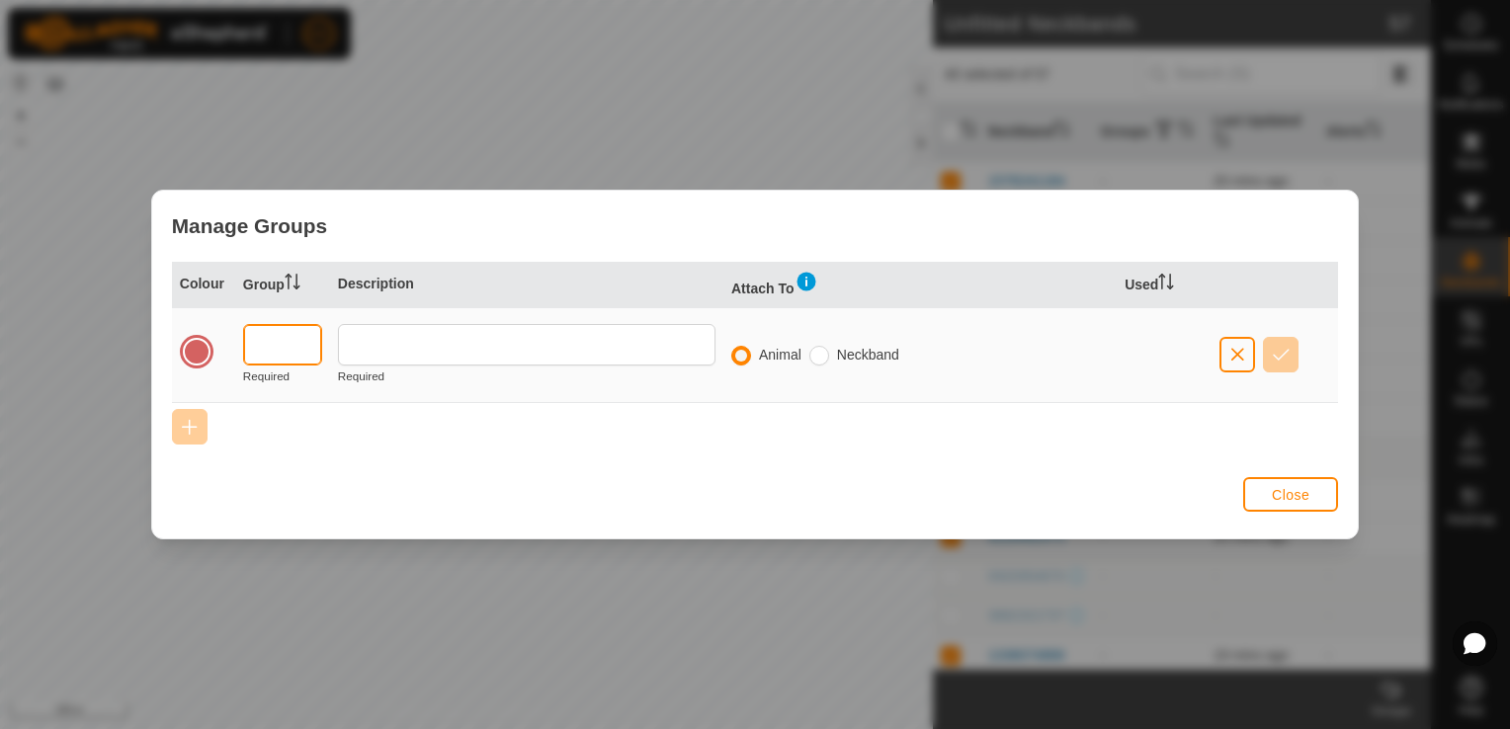
click at [298, 351] on input "text" at bounding box center [282, 345] width 79 height 42
click at [1270, 498] on button "Close" at bounding box center [1290, 494] width 95 height 35
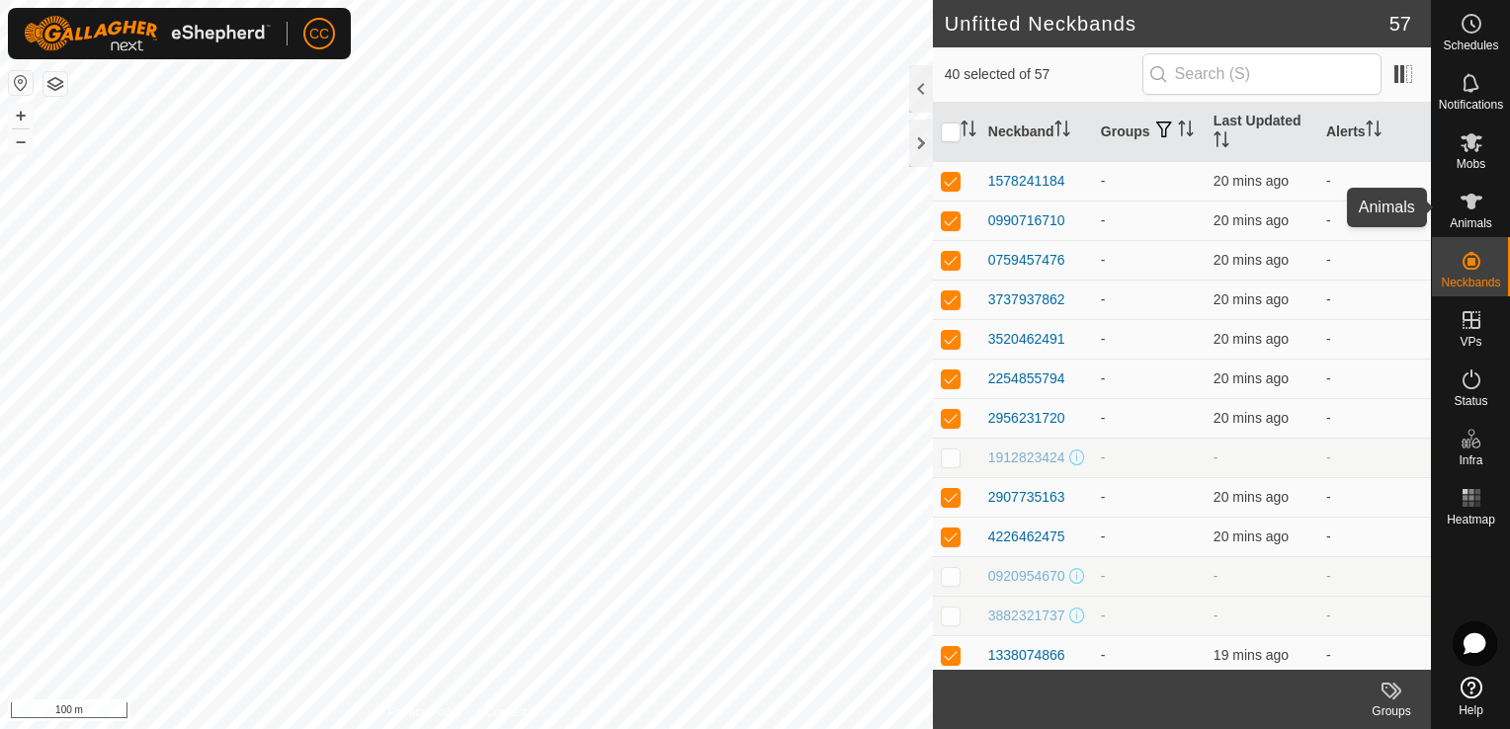
click at [1473, 212] on icon at bounding box center [1472, 202] width 24 height 24
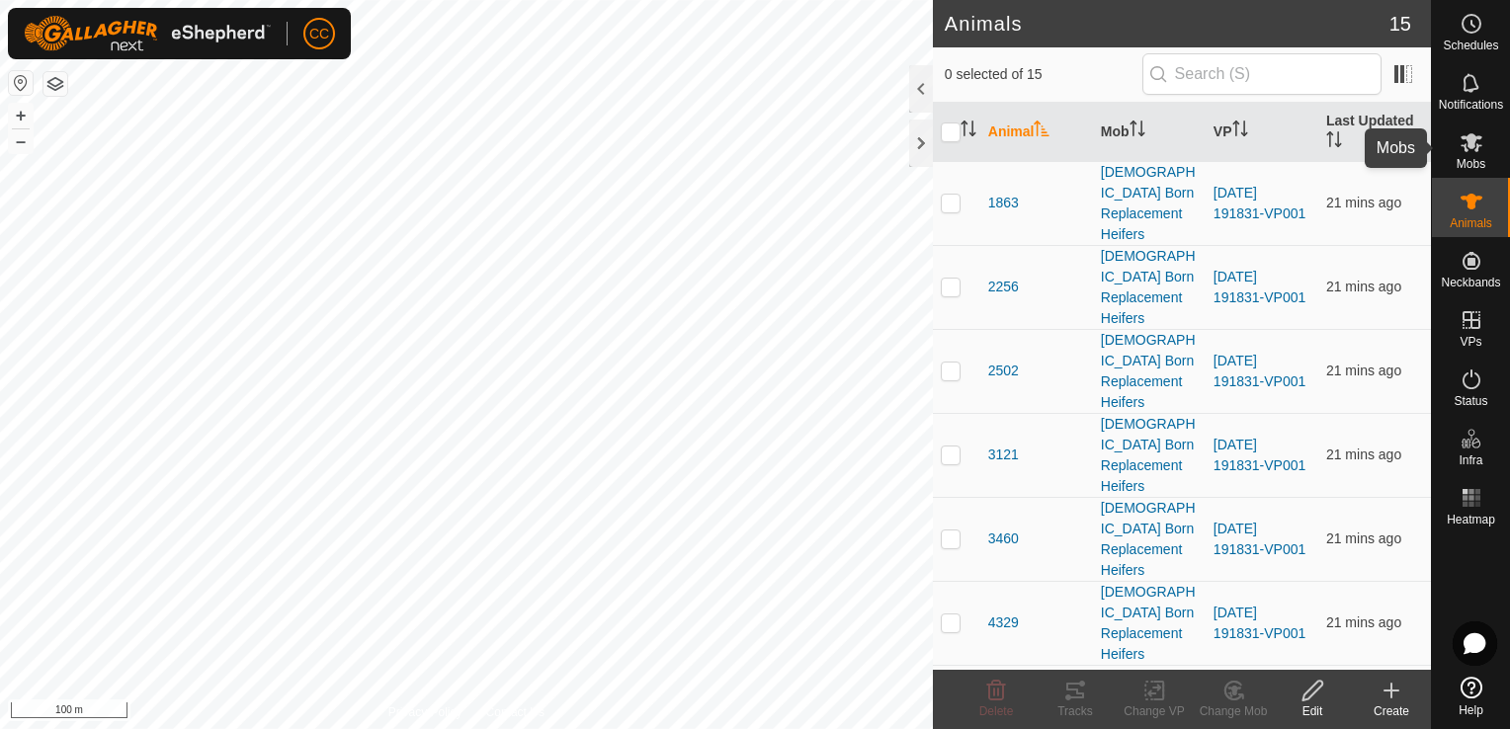
click at [1468, 146] on icon at bounding box center [1472, 142] width 22 height 19
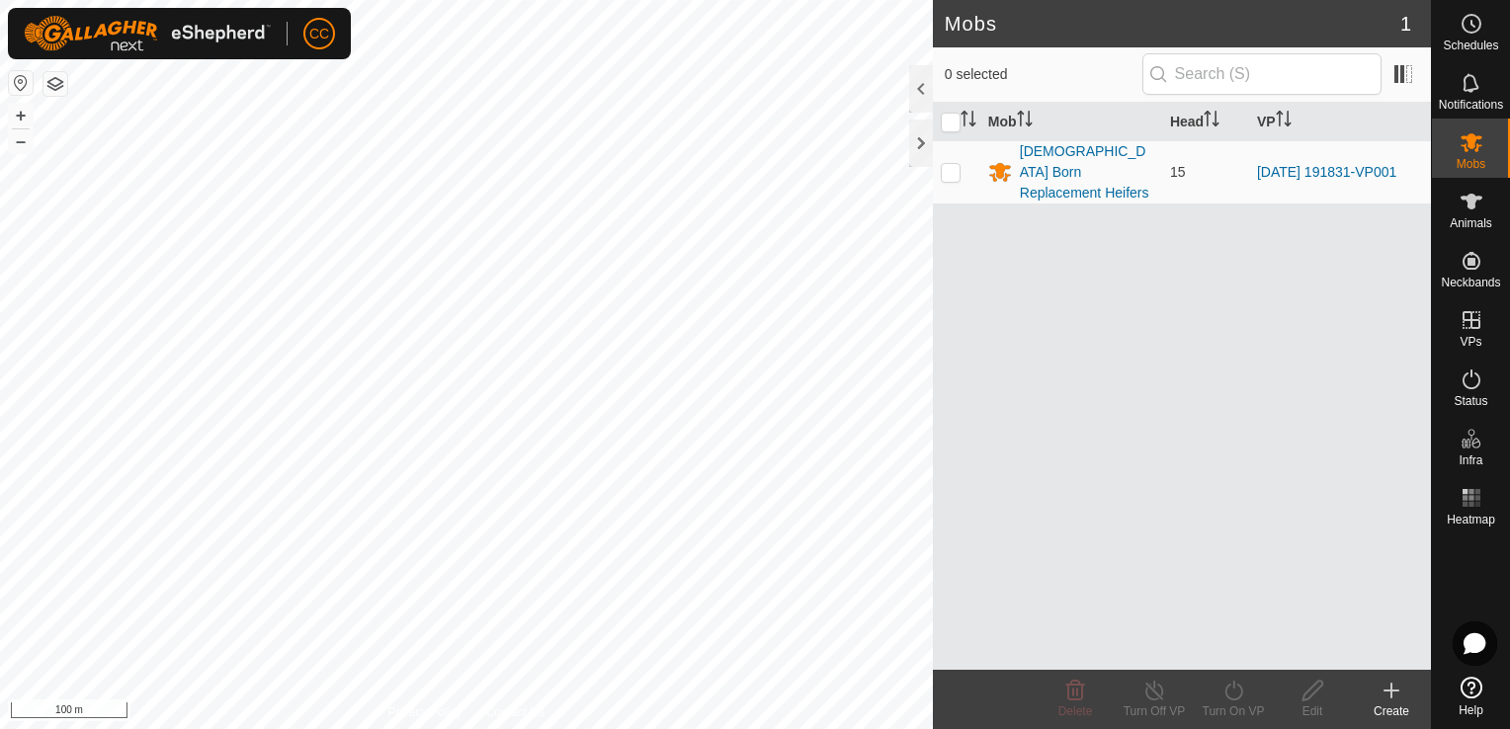
click at [1393, 693] on icon at bounding box center [1392, 691] width 24 height 24
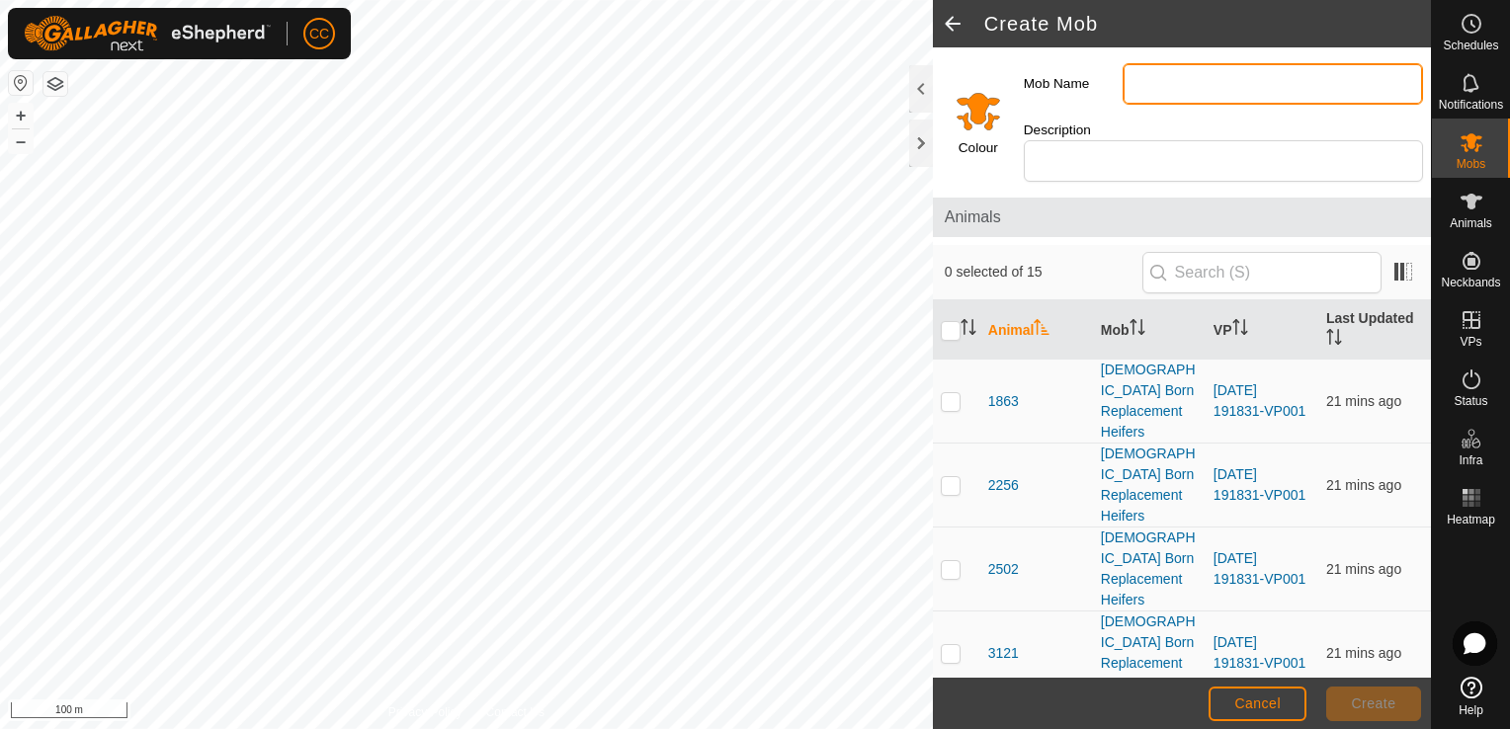
click at [1252, 91] on input "Mob Name" at bounding box center [1273, 84] width 300 height 42
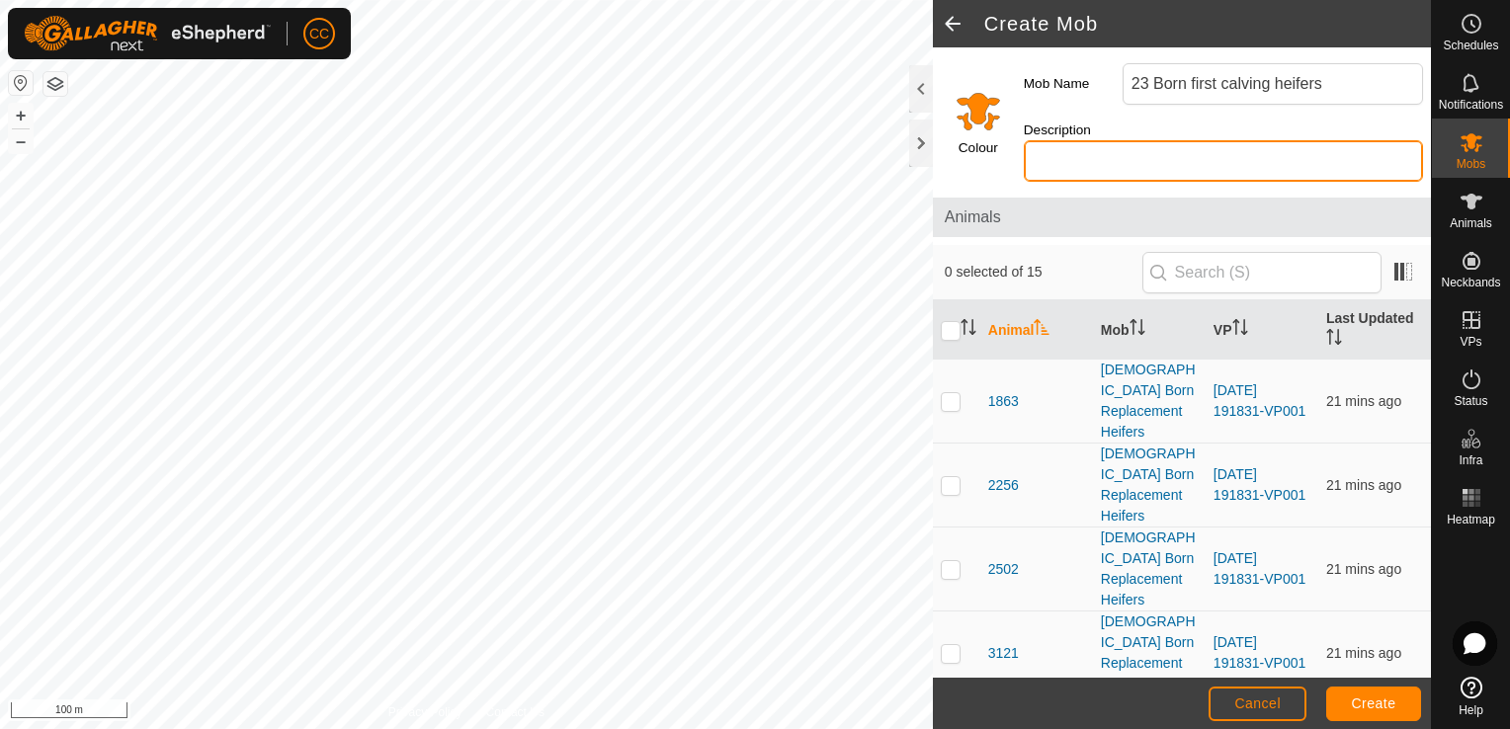
click at [1245, 144] on input "Description" at bounding box center [1223, 161] width 399 height 42
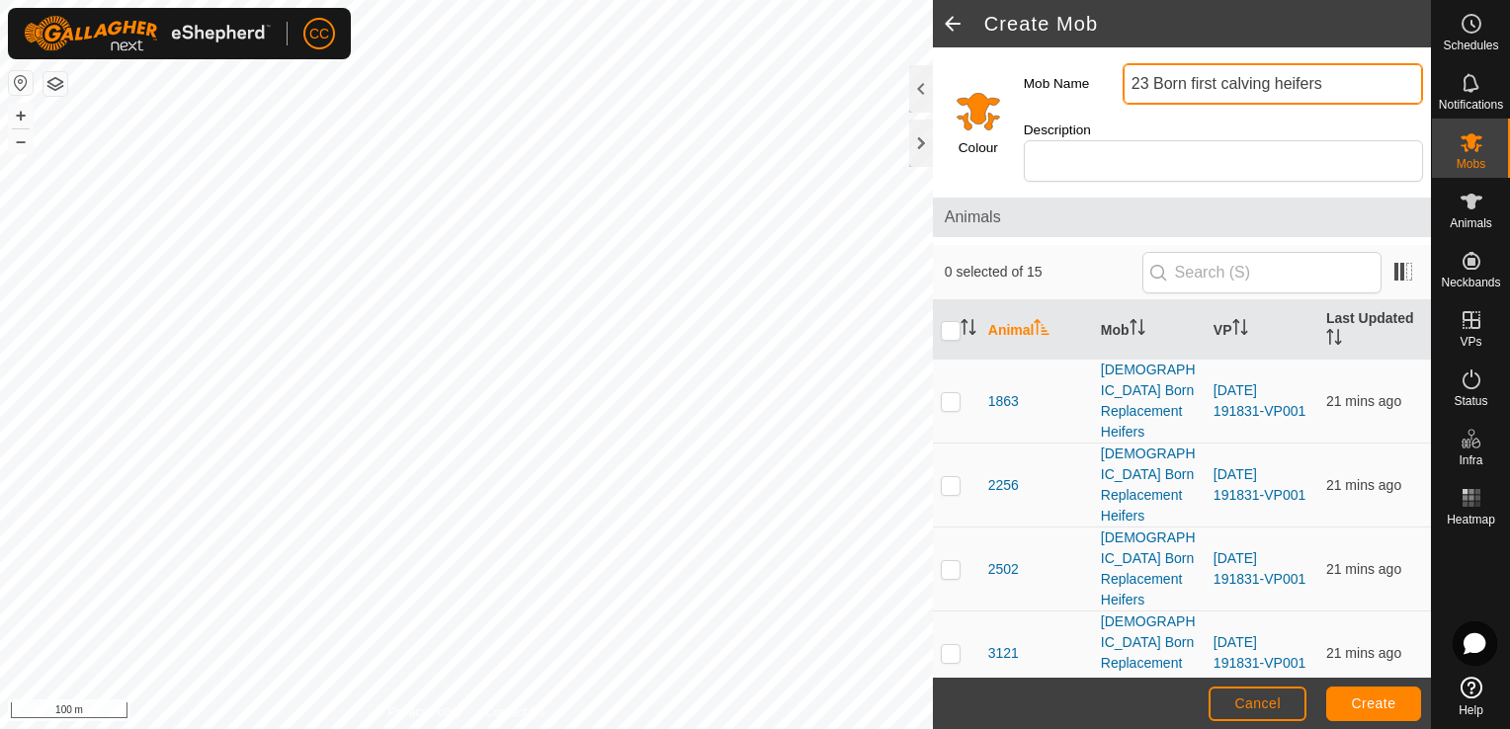
click at [1268, 82] on input "23 Born first calving heifers" at bounding box center [1273, 84] width 300 height 42
type input "23 Born heifers"
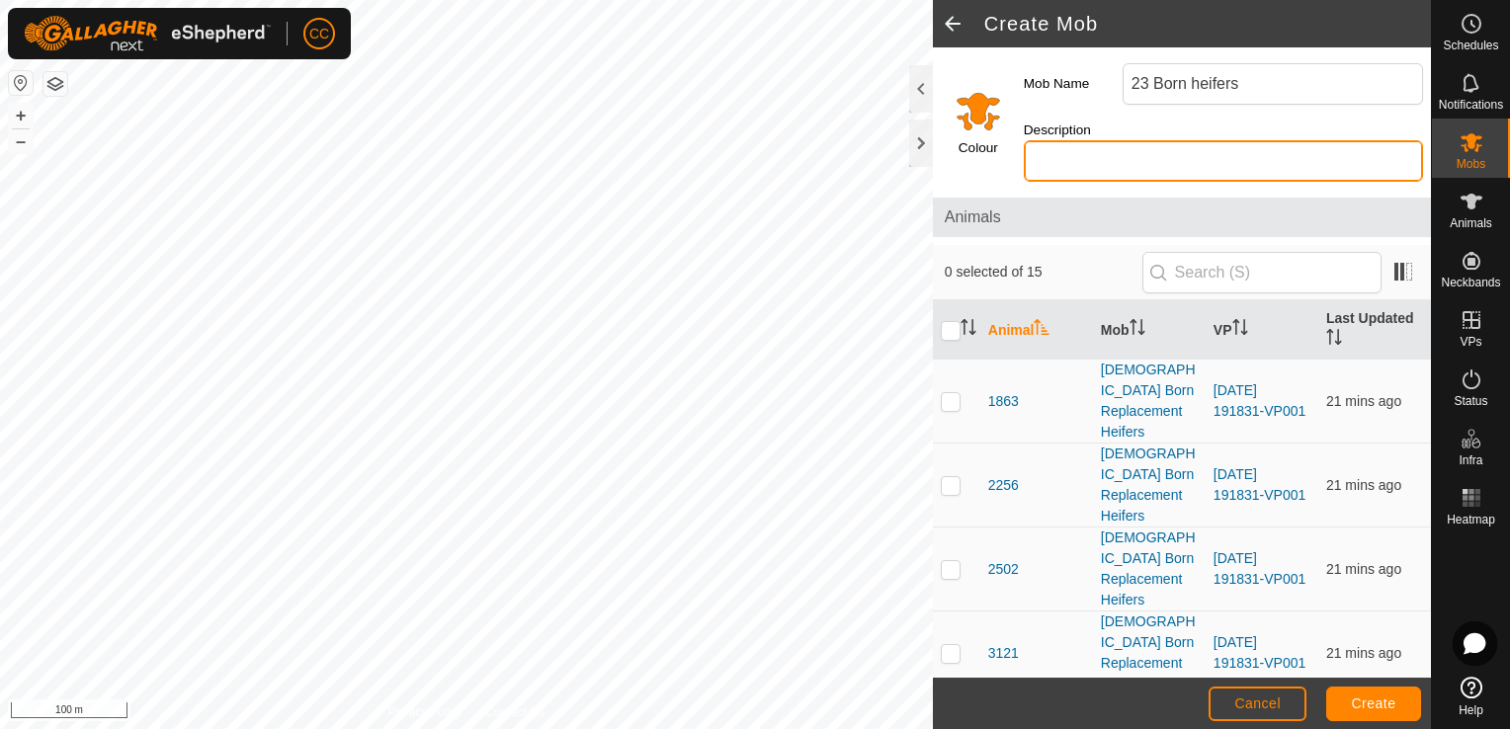
click at [1209, 140] on input "Description" at bounding box center [1223, 161] width 399 height 42
type input "First calvers"
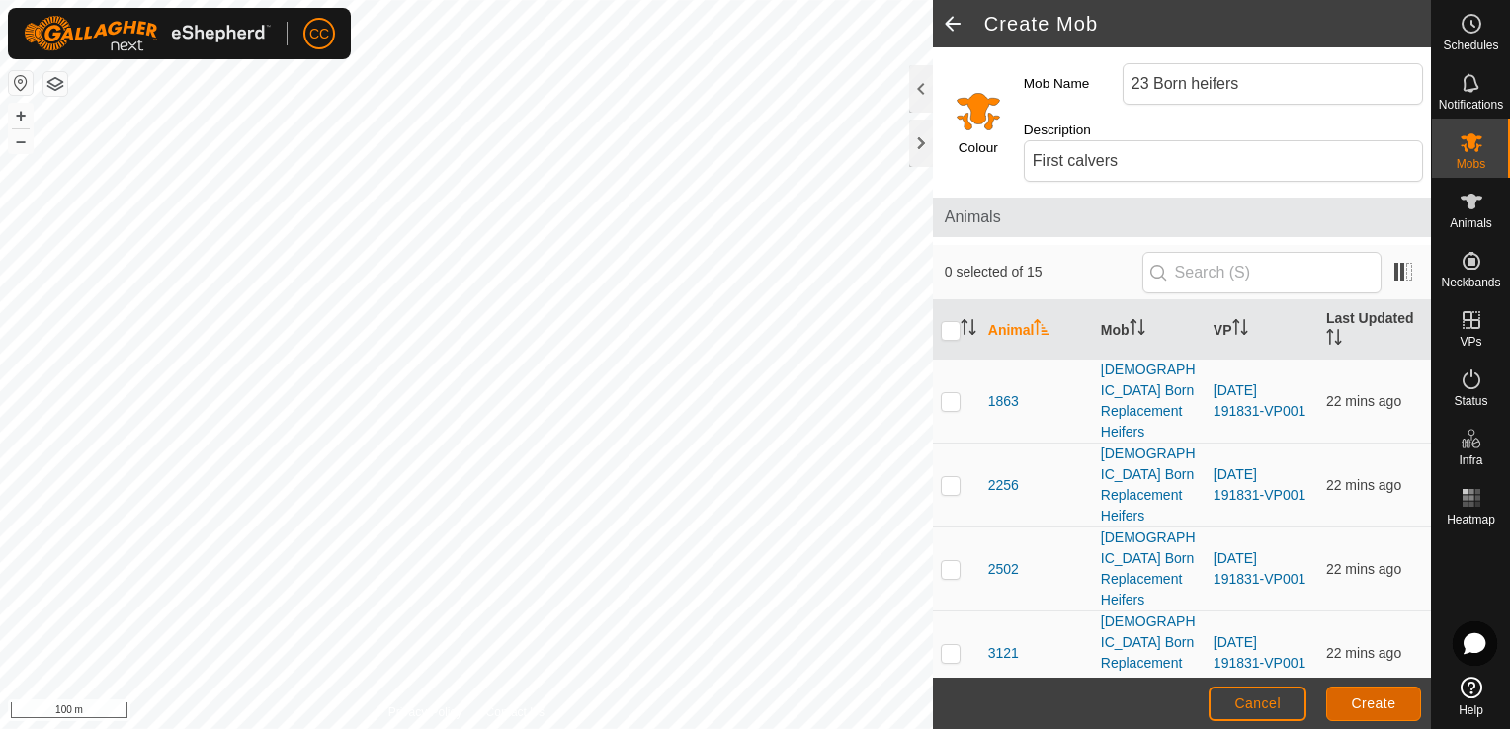
click at [1380, 705] on span "Create" at bounding box center [1374, 704] width 44 height 16
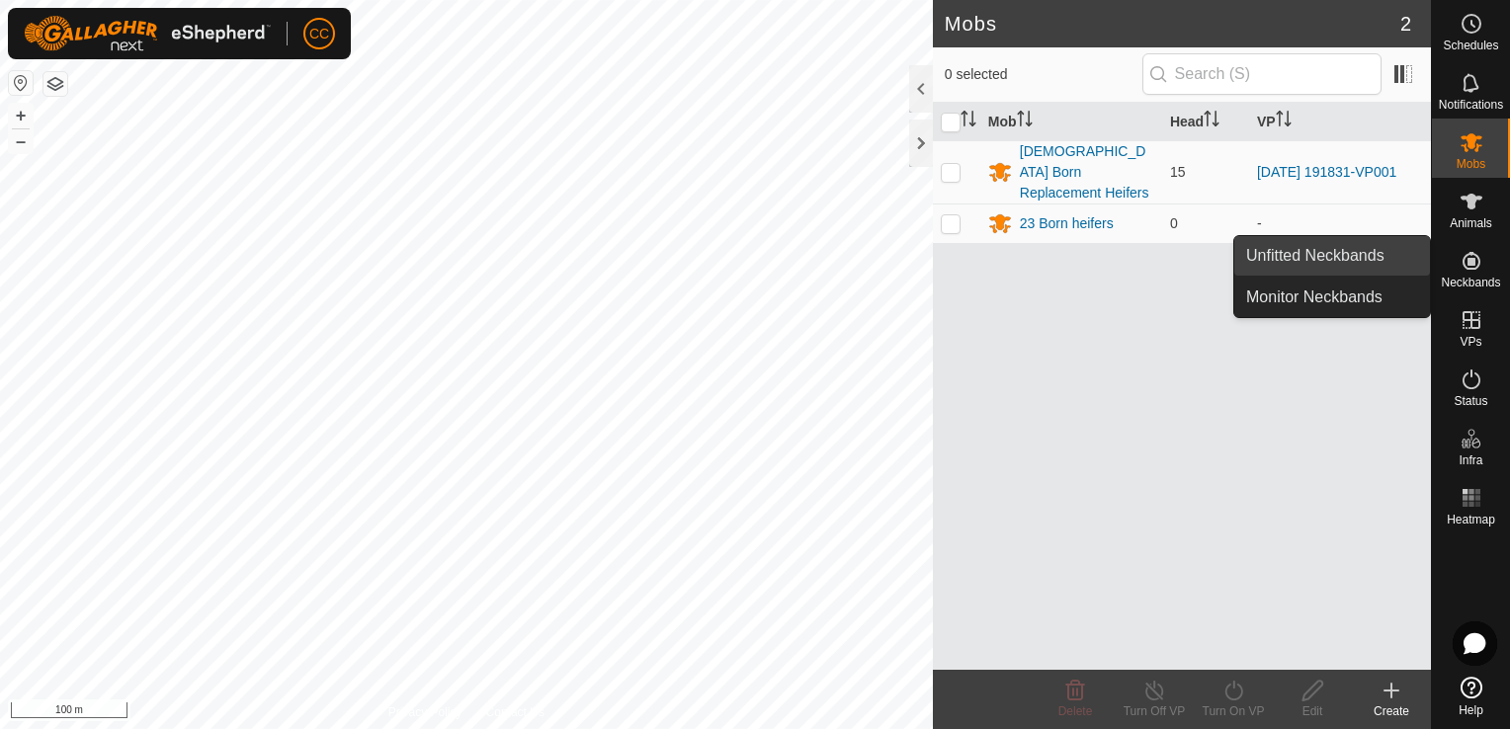
click at [1359, 251] on link "Unfitted Neckbands" at bounding box center [1332, 256] width 196 height 40
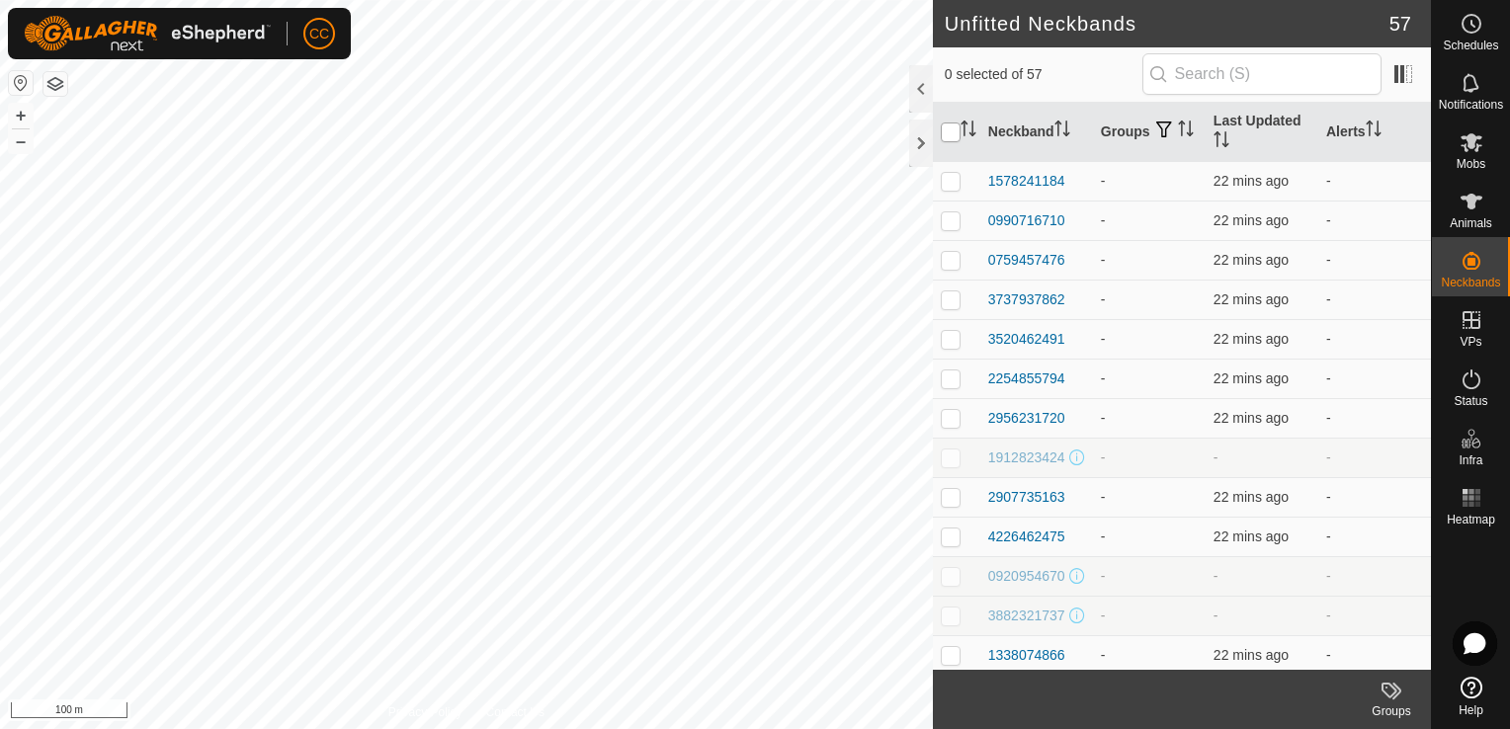
click at [944, 128] on input "checkbox" at bounding box center [951, 133] width 20 height 20
checkbox input "true"
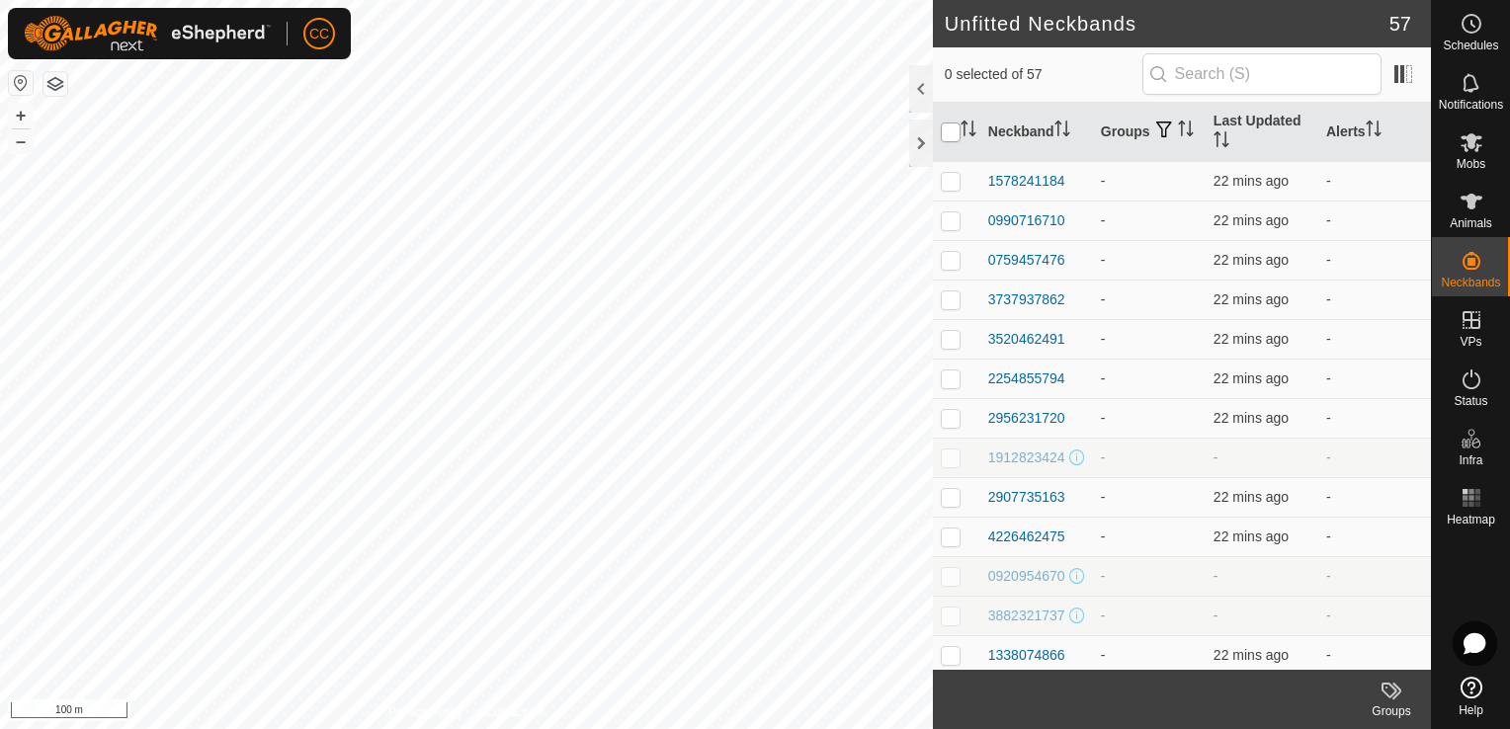
checkbox input "true"
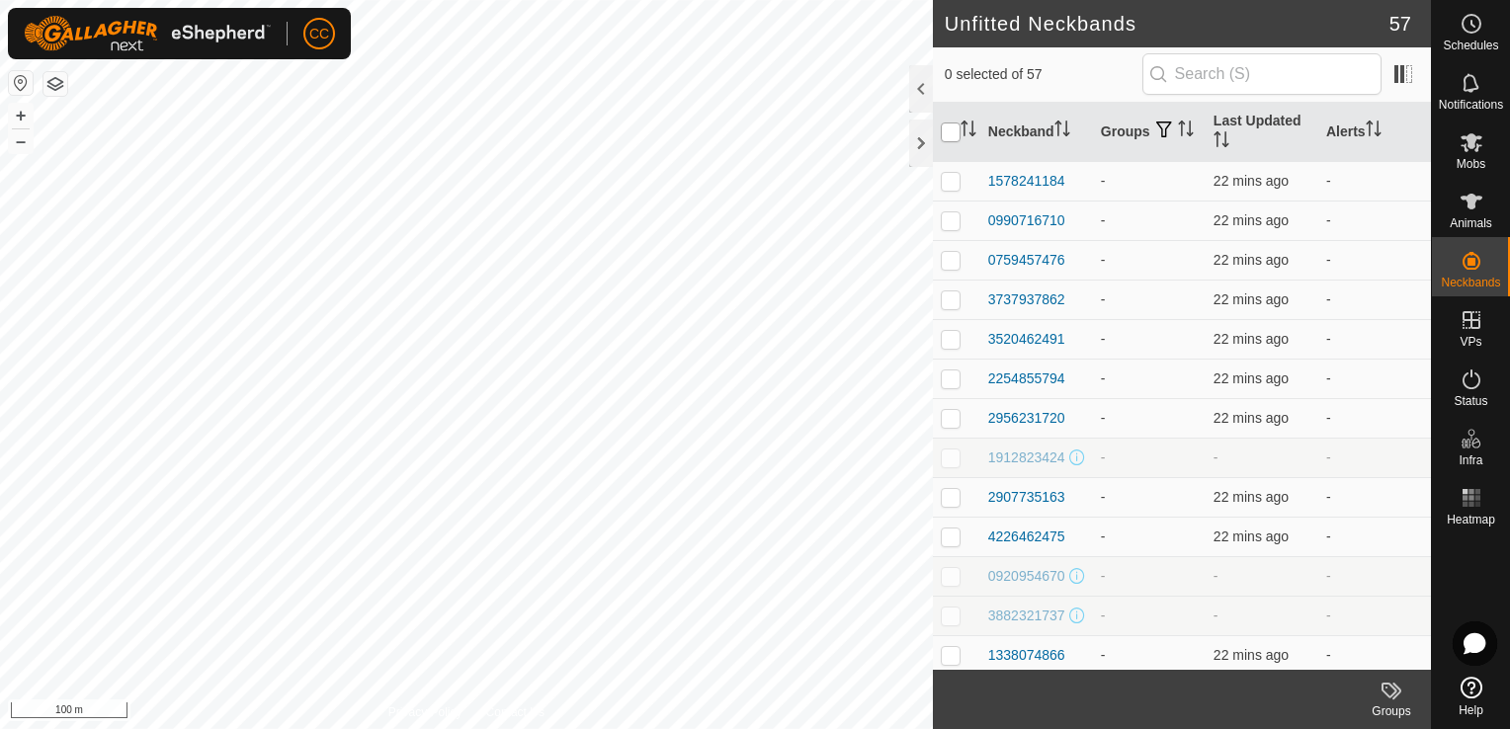
checkbox input "true"
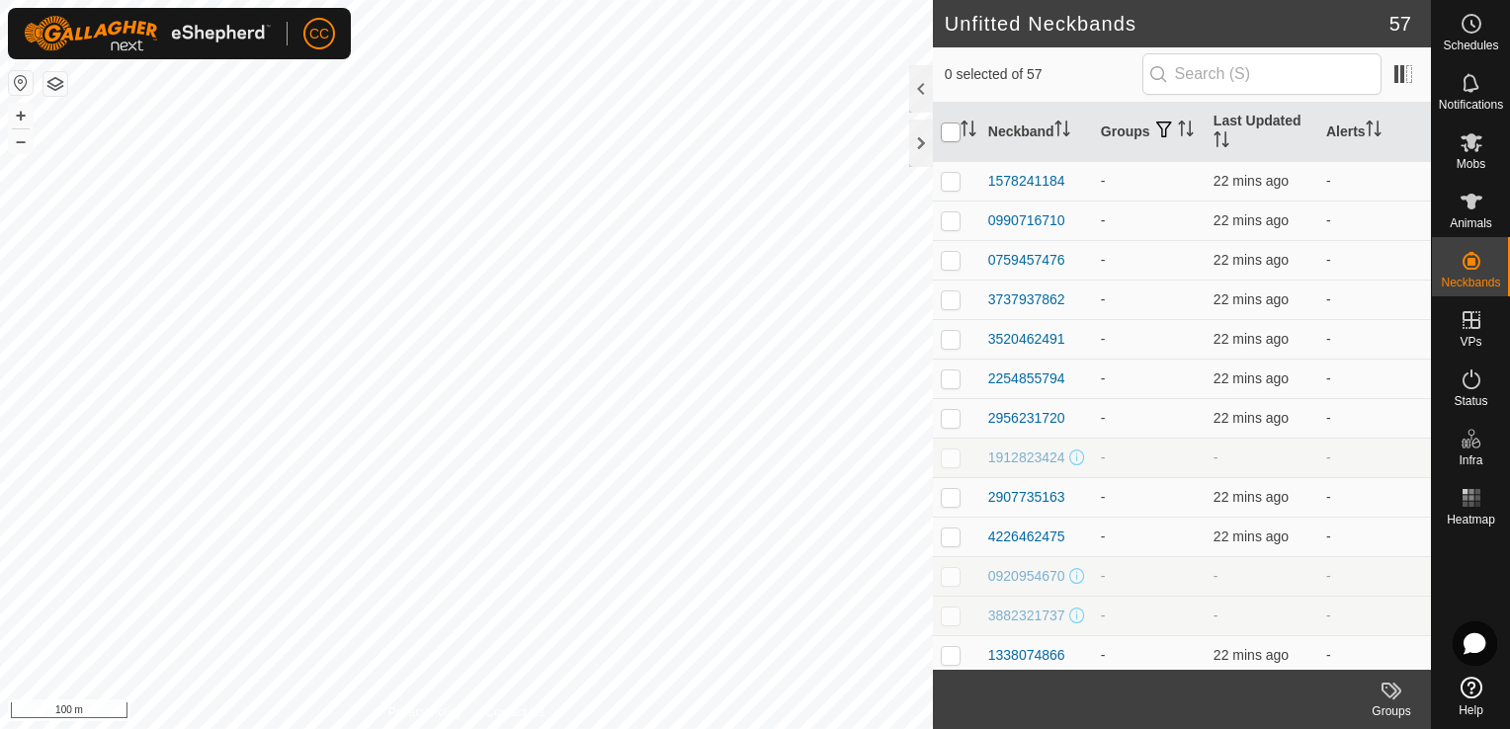
checkbox input "true"
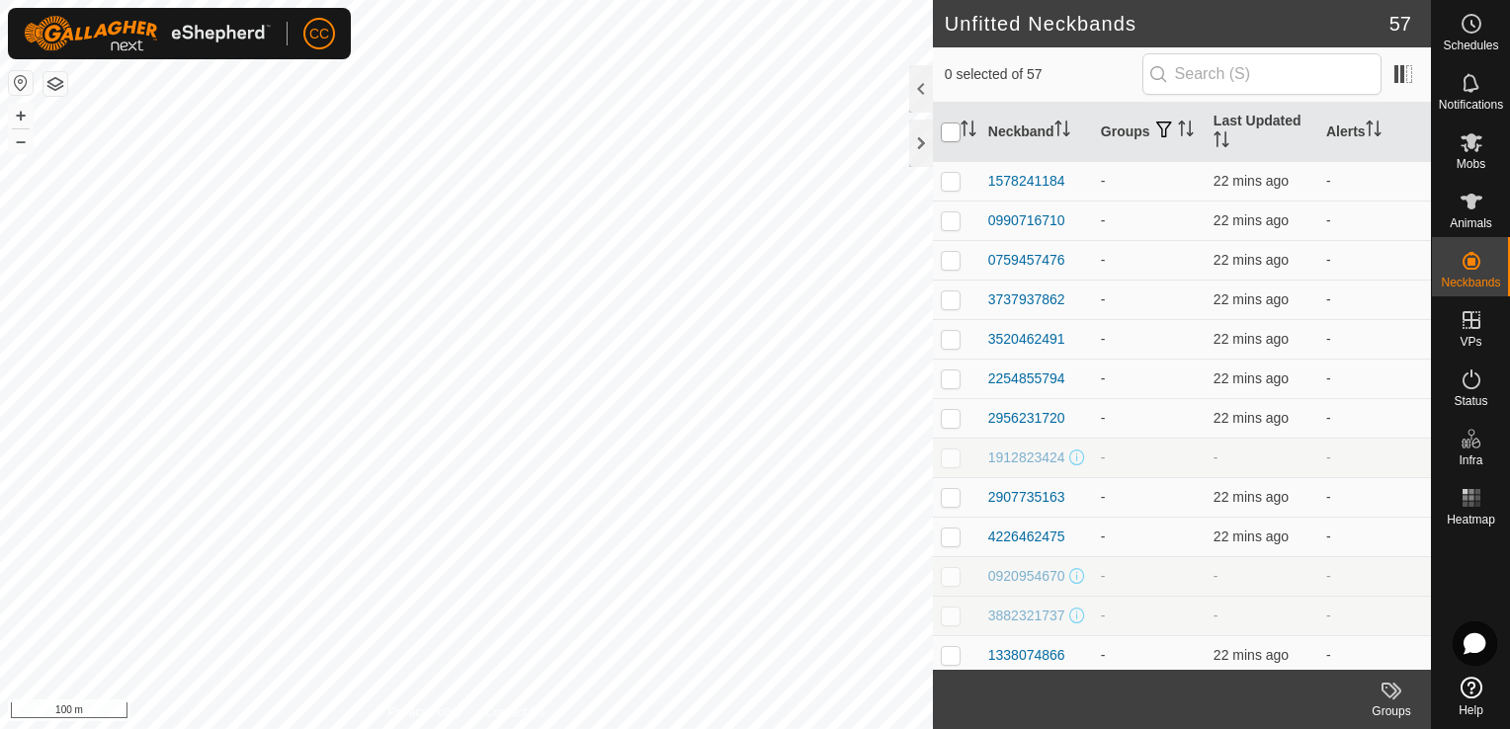
checkbox input "true"
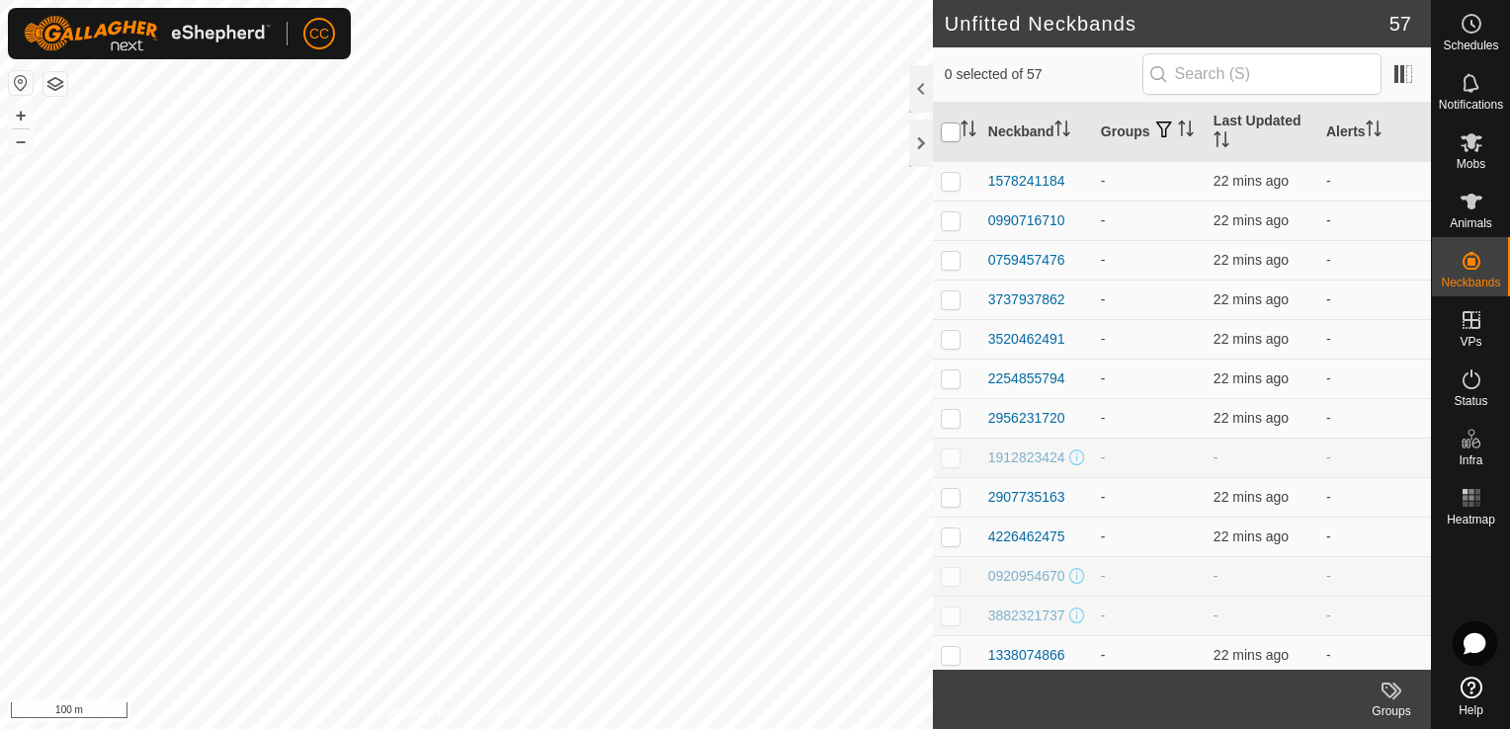
checkbox input "true"
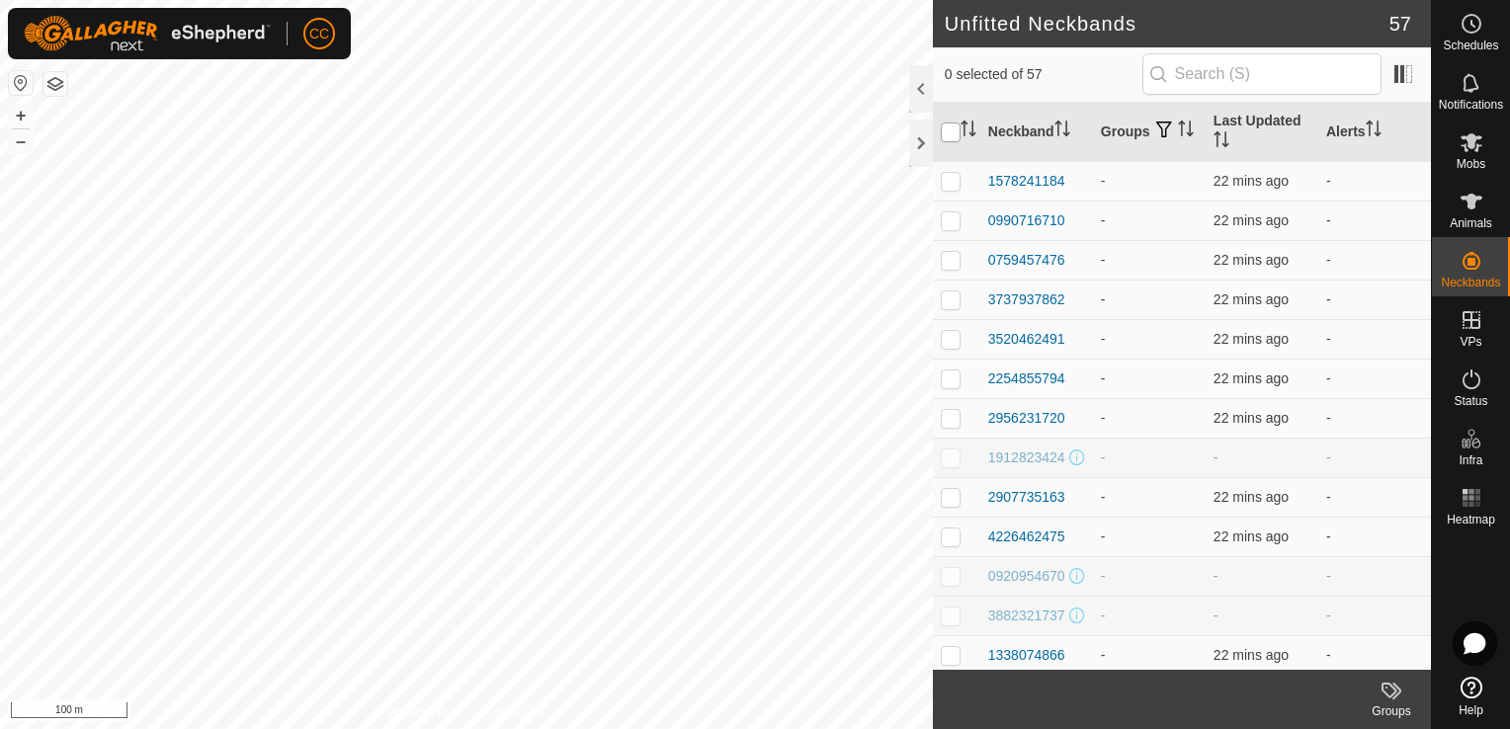
checkbox input "true"
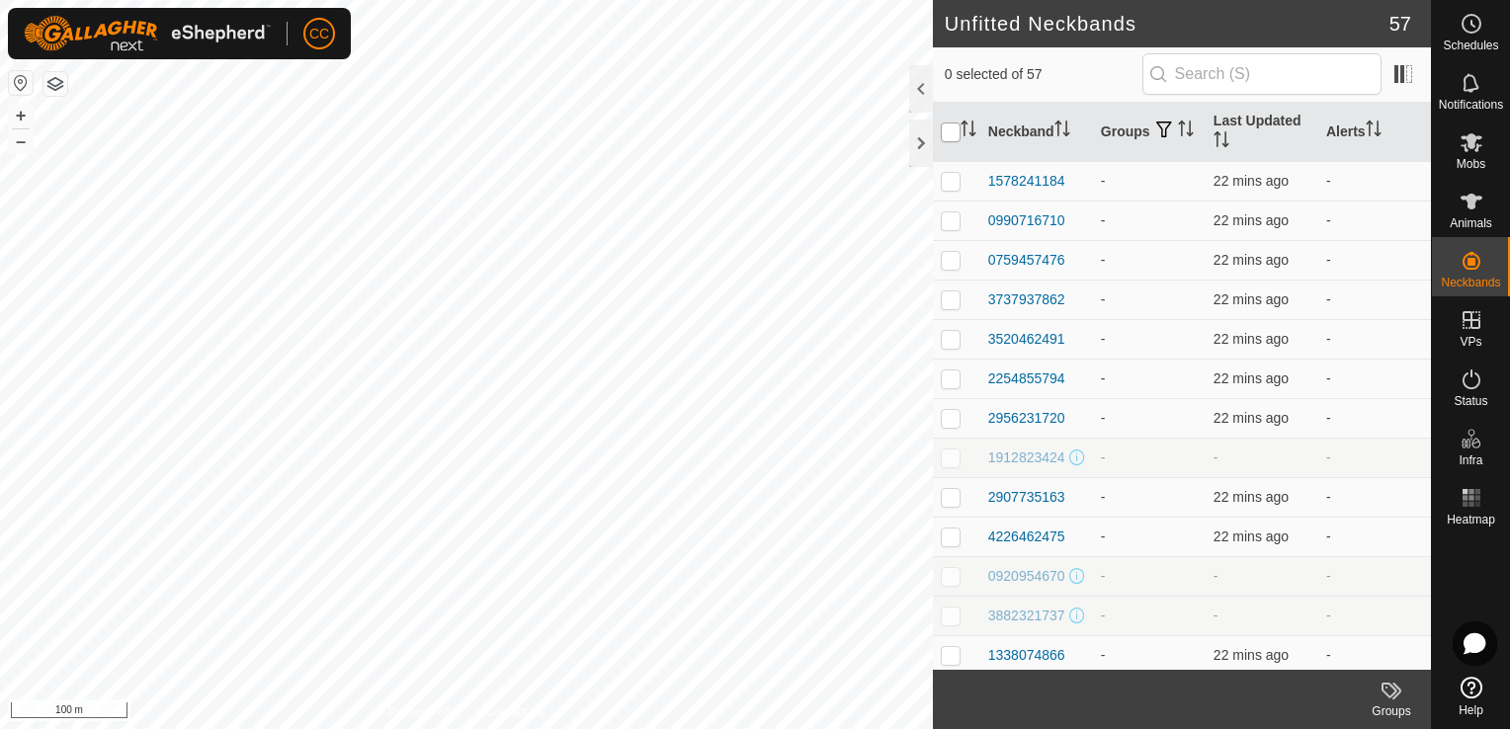
checkbox input "true"
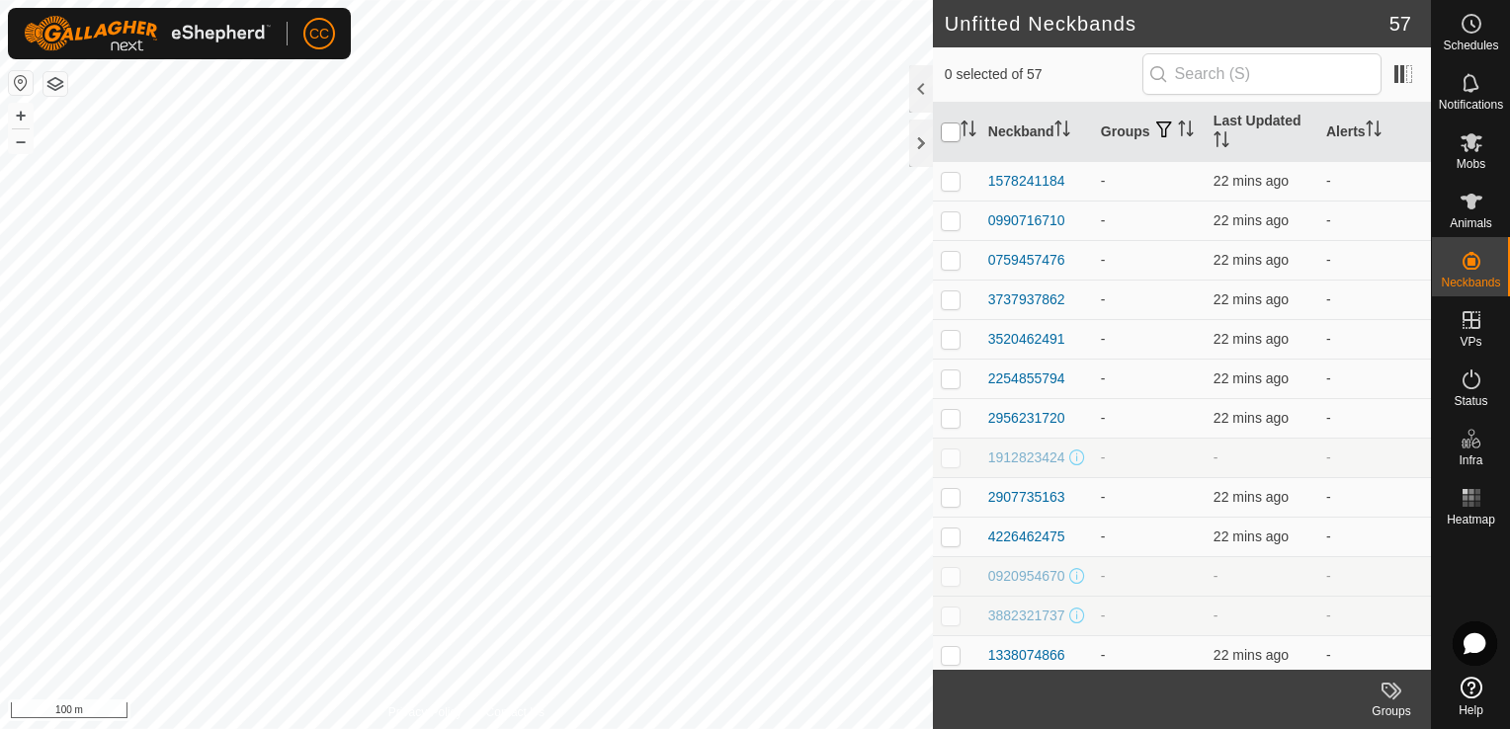
checkbox input "true"
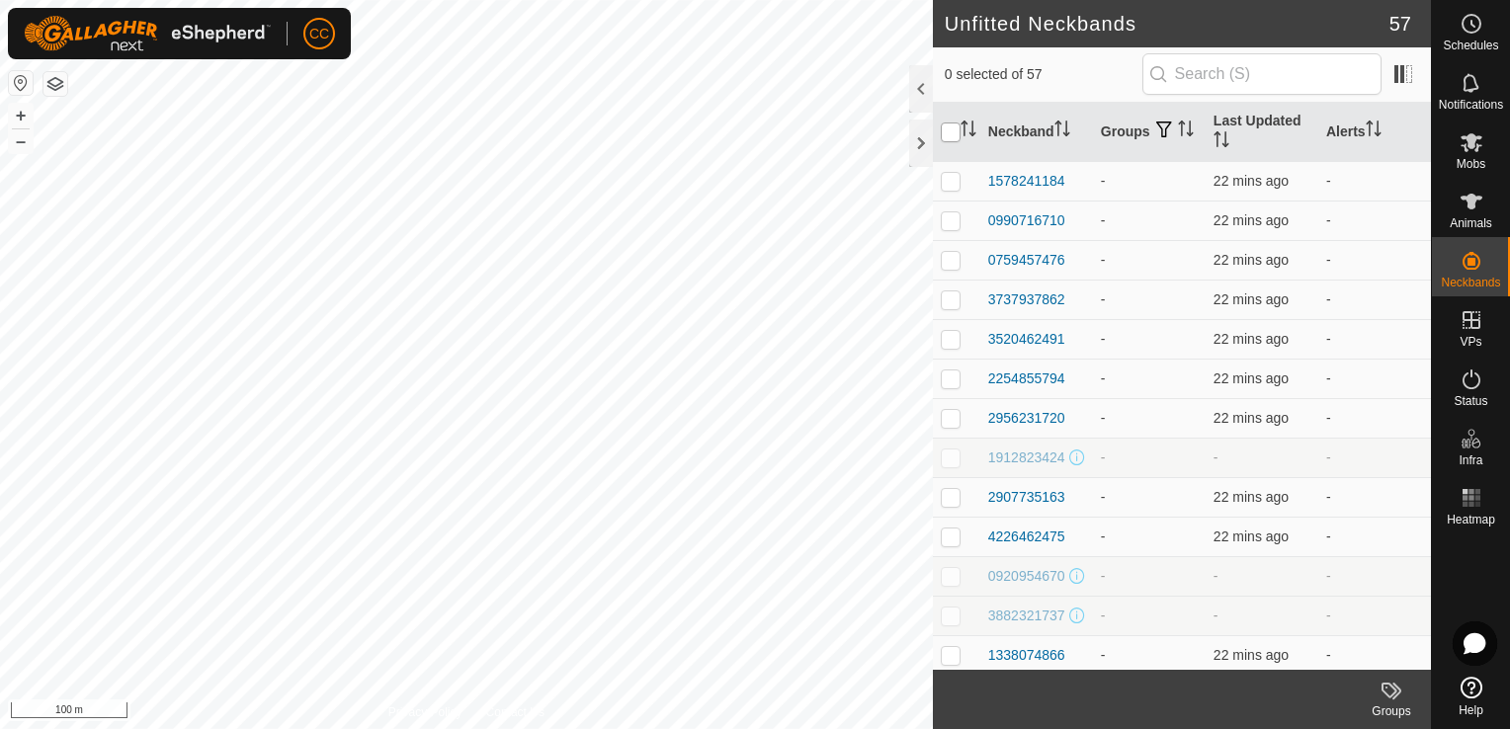
checkbox input "true"
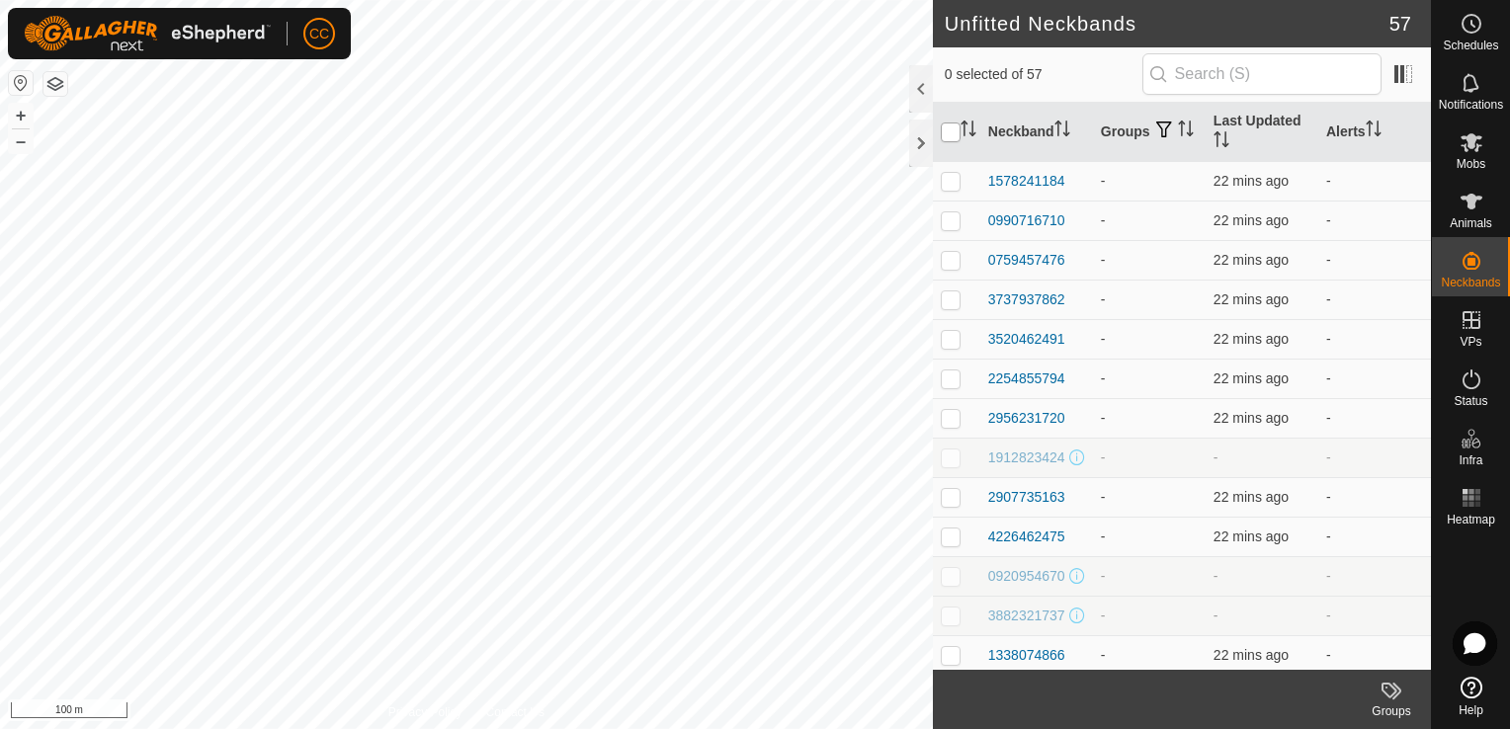
checkbox input "true"
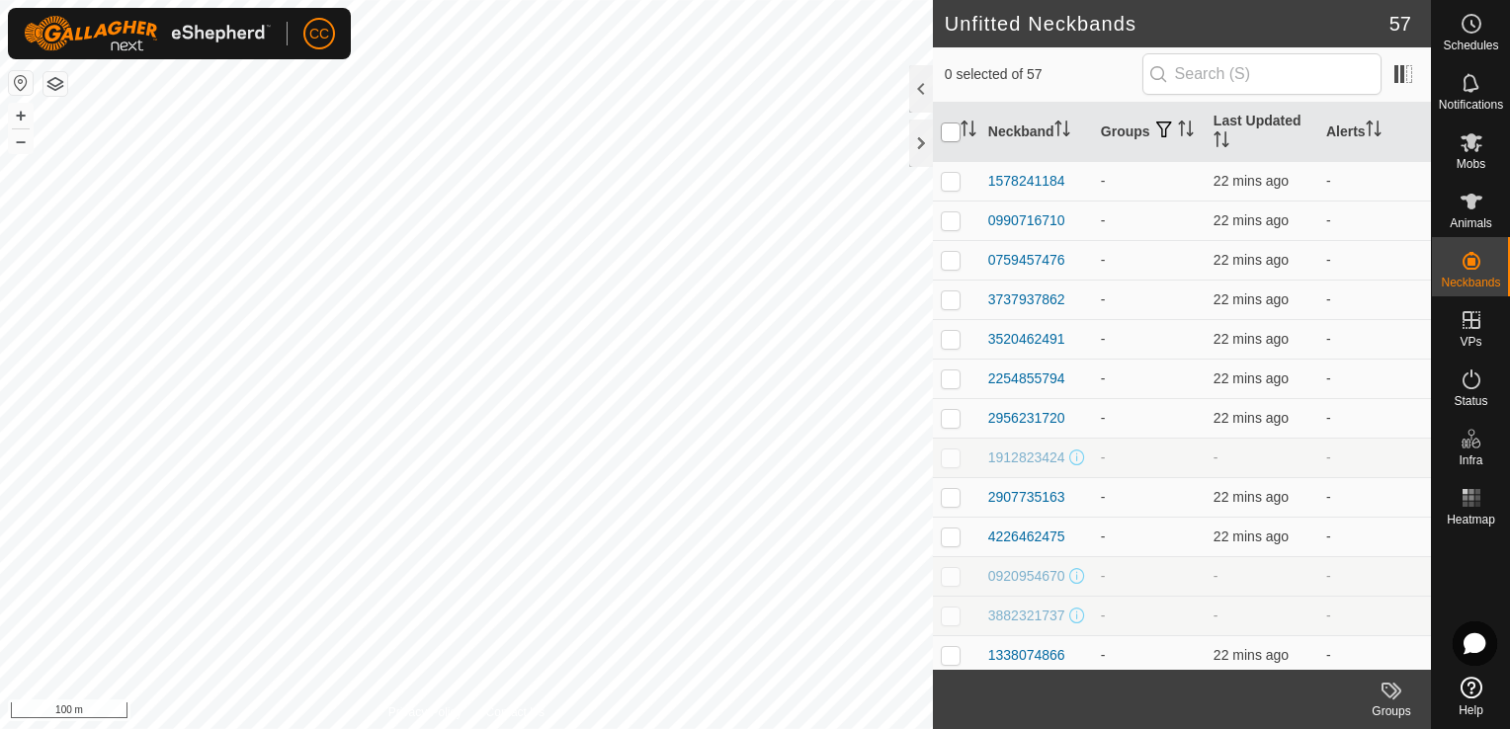
checkbox input "true"
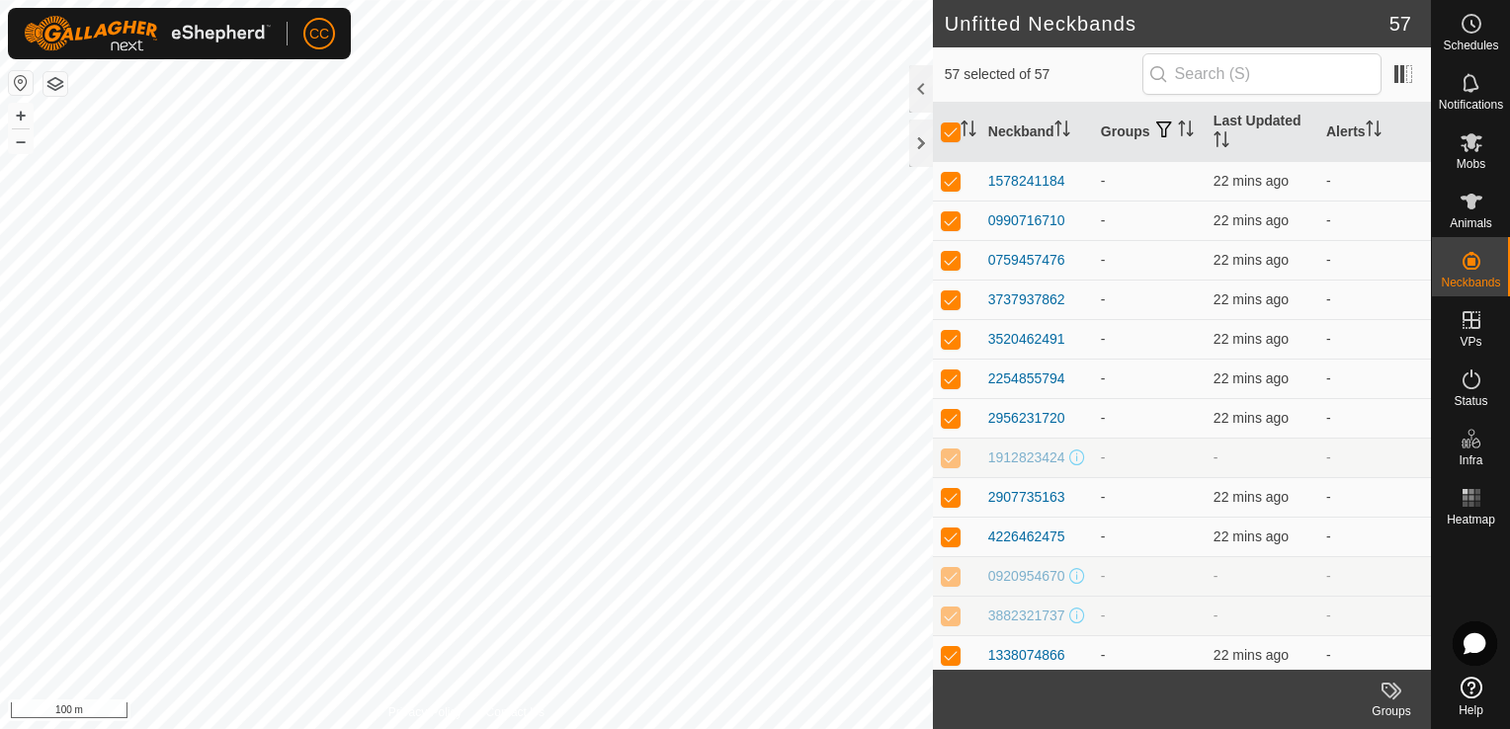
click at [954, 461] on p-checkbox at bounding box center [951, 458] width 20 height 16
checkbox input "false"
click at [949, 584] on p-checkbox at bounding box center [951, 576] width 20 height 16
checkbox input "false"
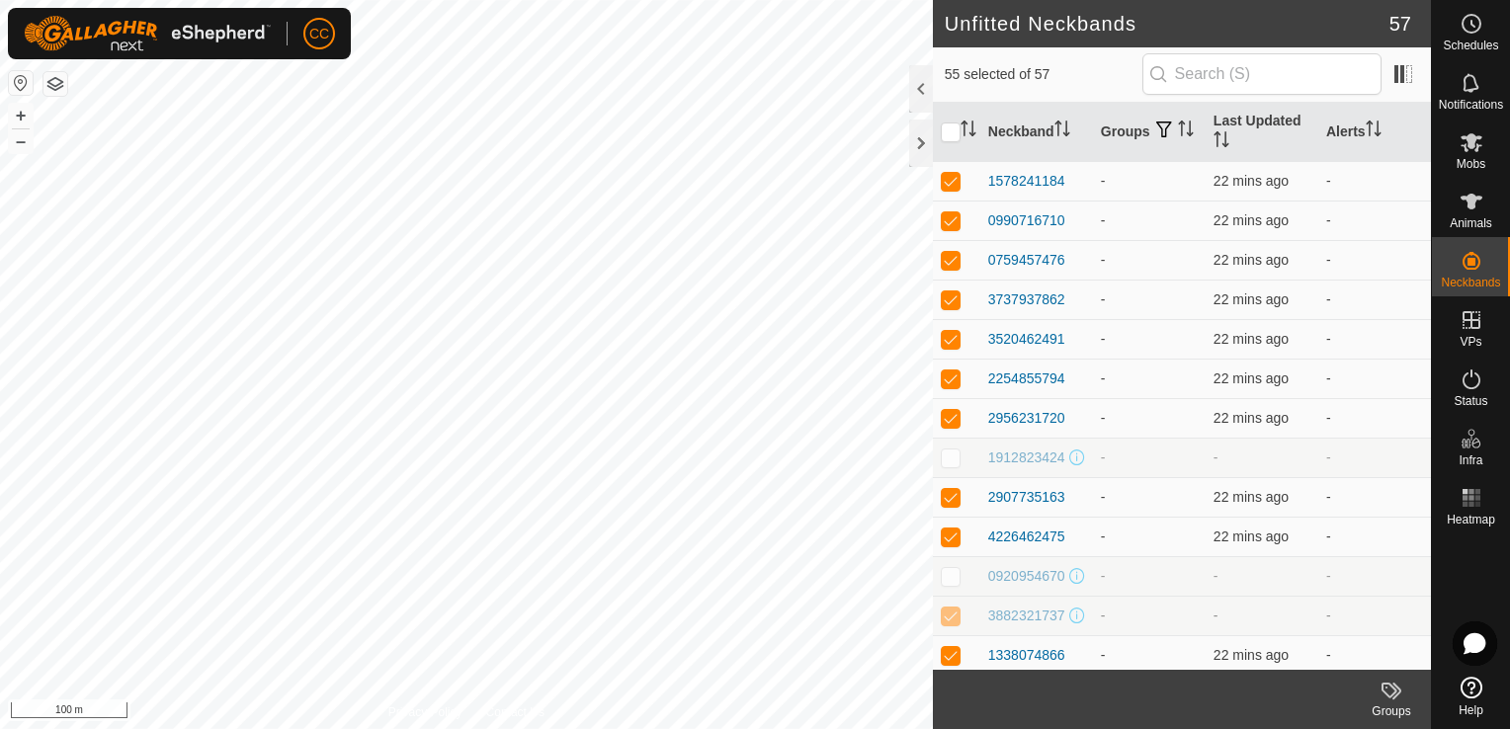
click at [949, 624] on p-checkbox at bounding box center [951, 616] width 20 height 16
checkbox input "false"
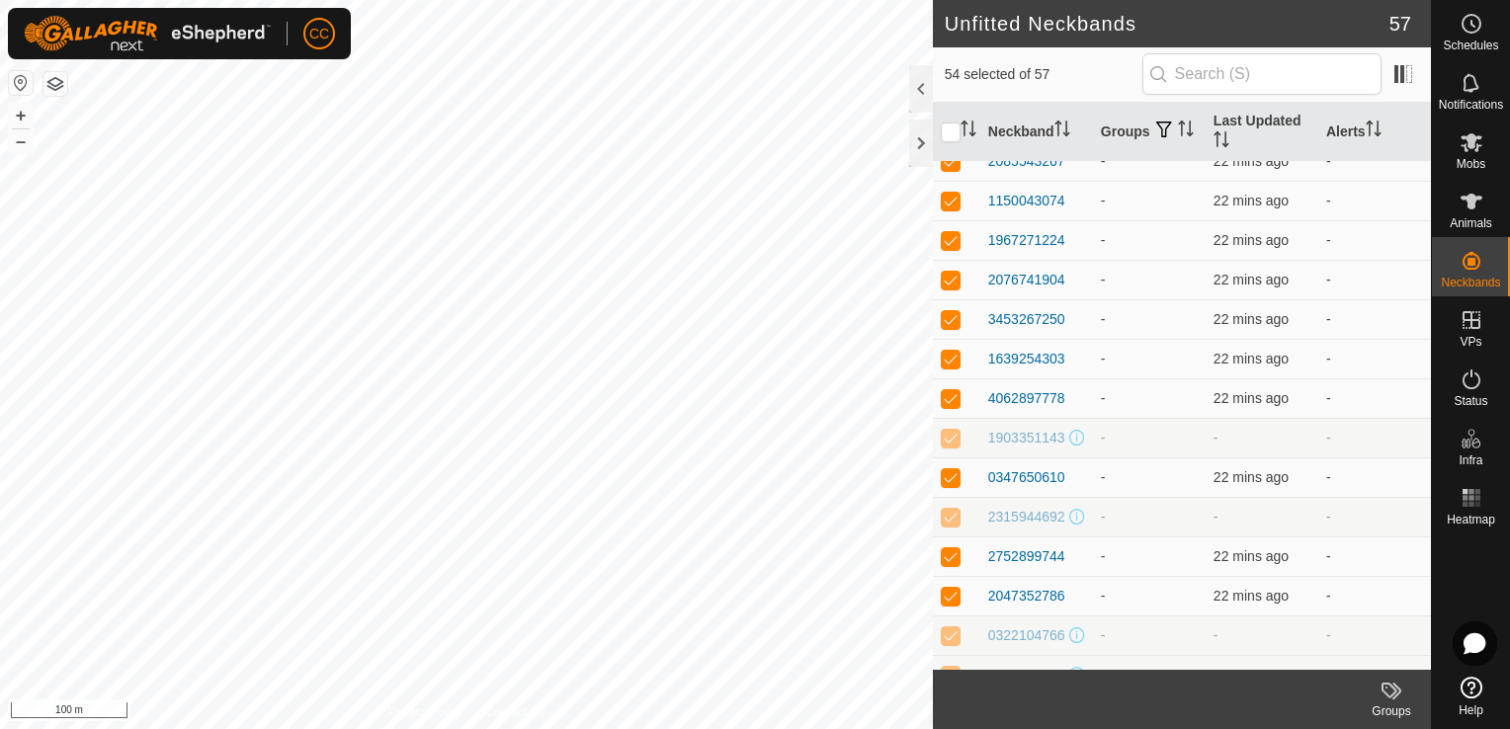
scroll to position [989, 0]
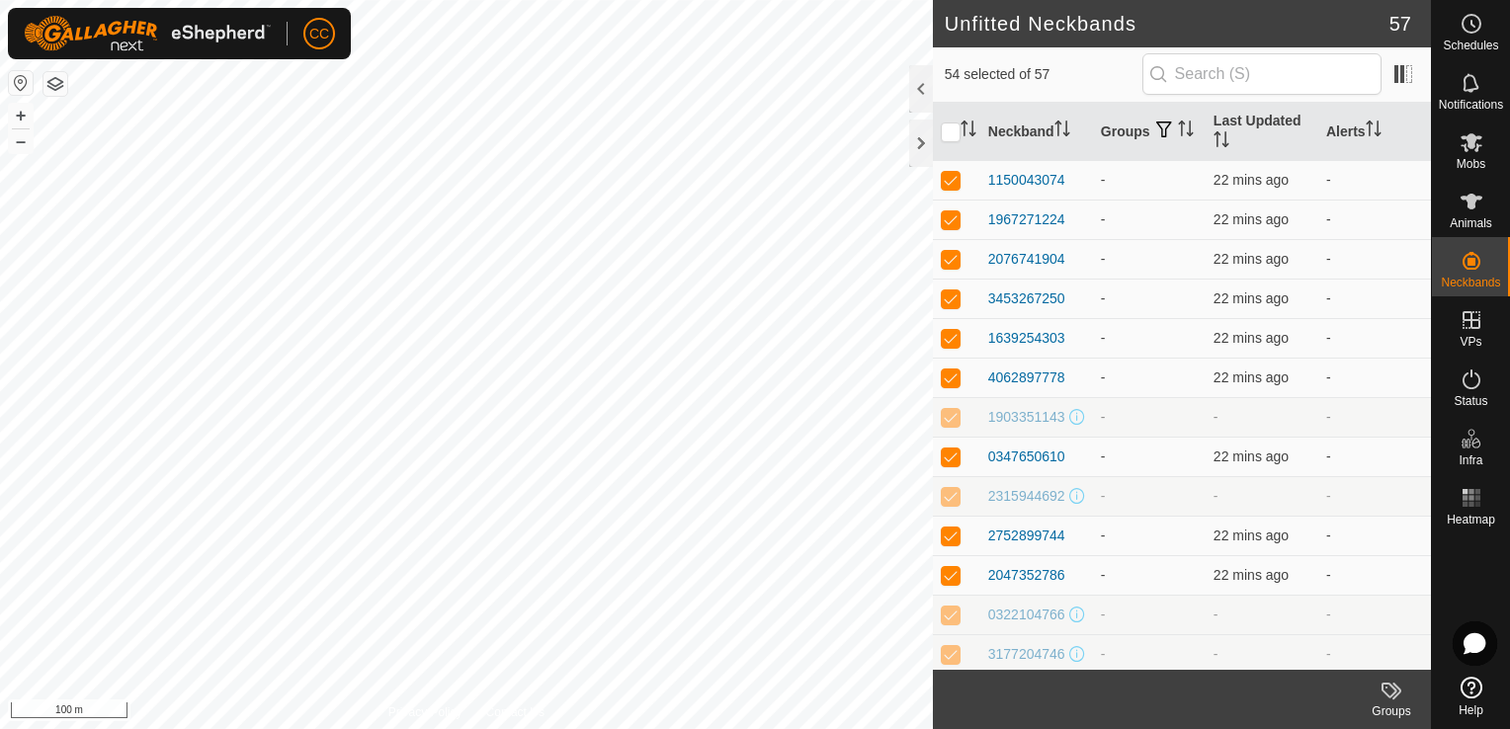
click at [949, 425] on p-checkbox at bounding box center [951, 417] width 20 height 16
checkbox input "false"
click at [953, 504] on p-checkbox at bounding box center [951, 496] width 20 height 16
checkbox input "false"
click at [949, 623] on p-checkbox at bounding box center [951, 615] width 20 height 16
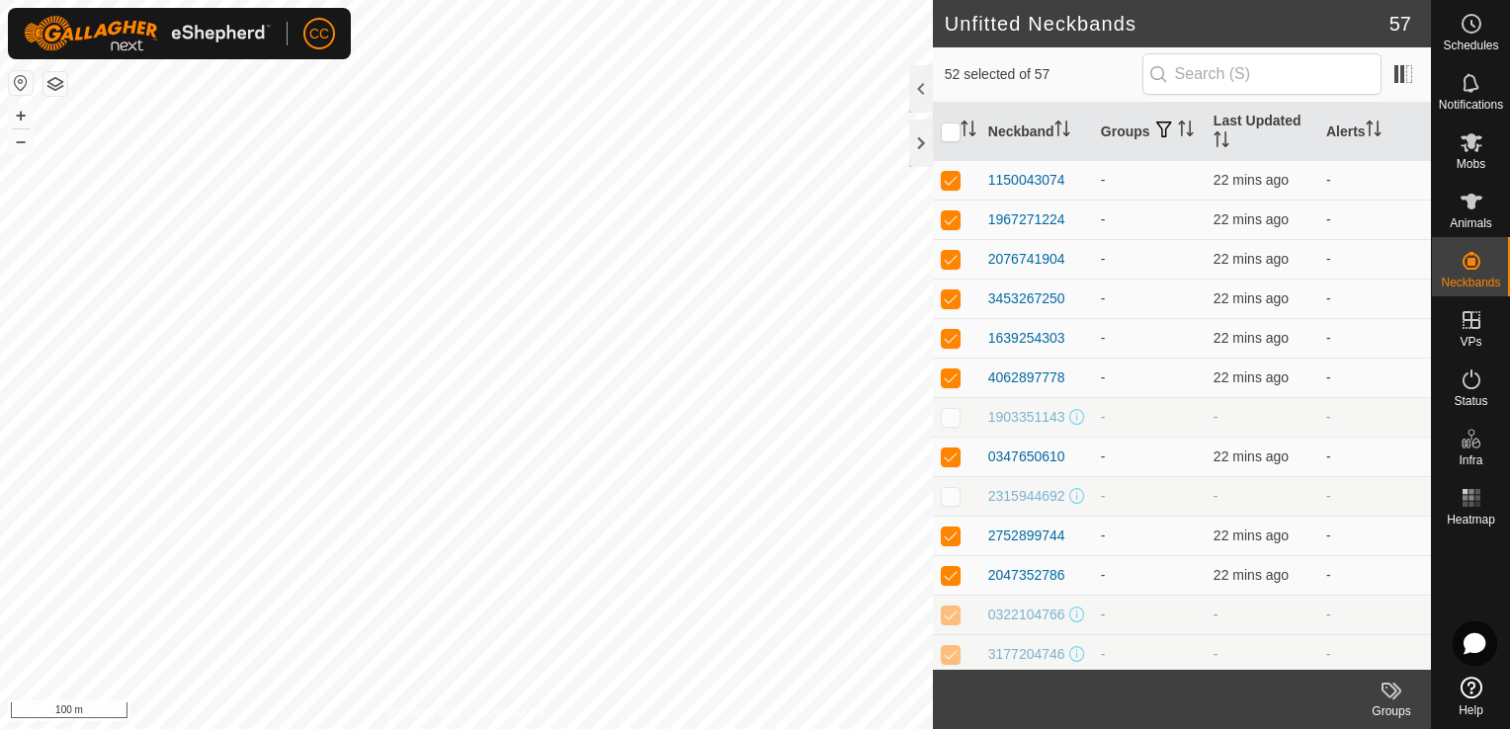
checkbox input "false"
click at [951, 662] on p-checkbox at bounding box center [951, 654] width 20 height 16
checkbox input "false"
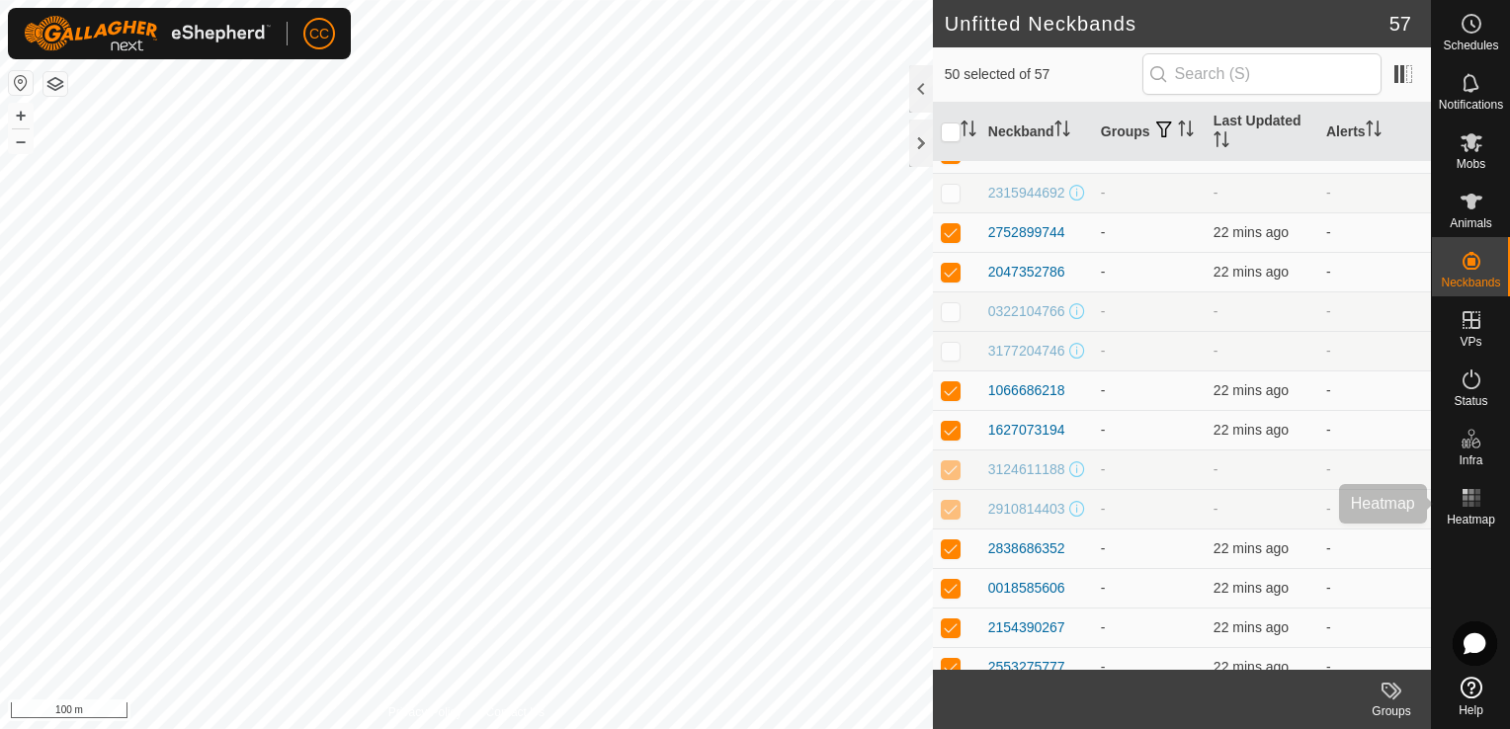
scroll to position [1300, 0]
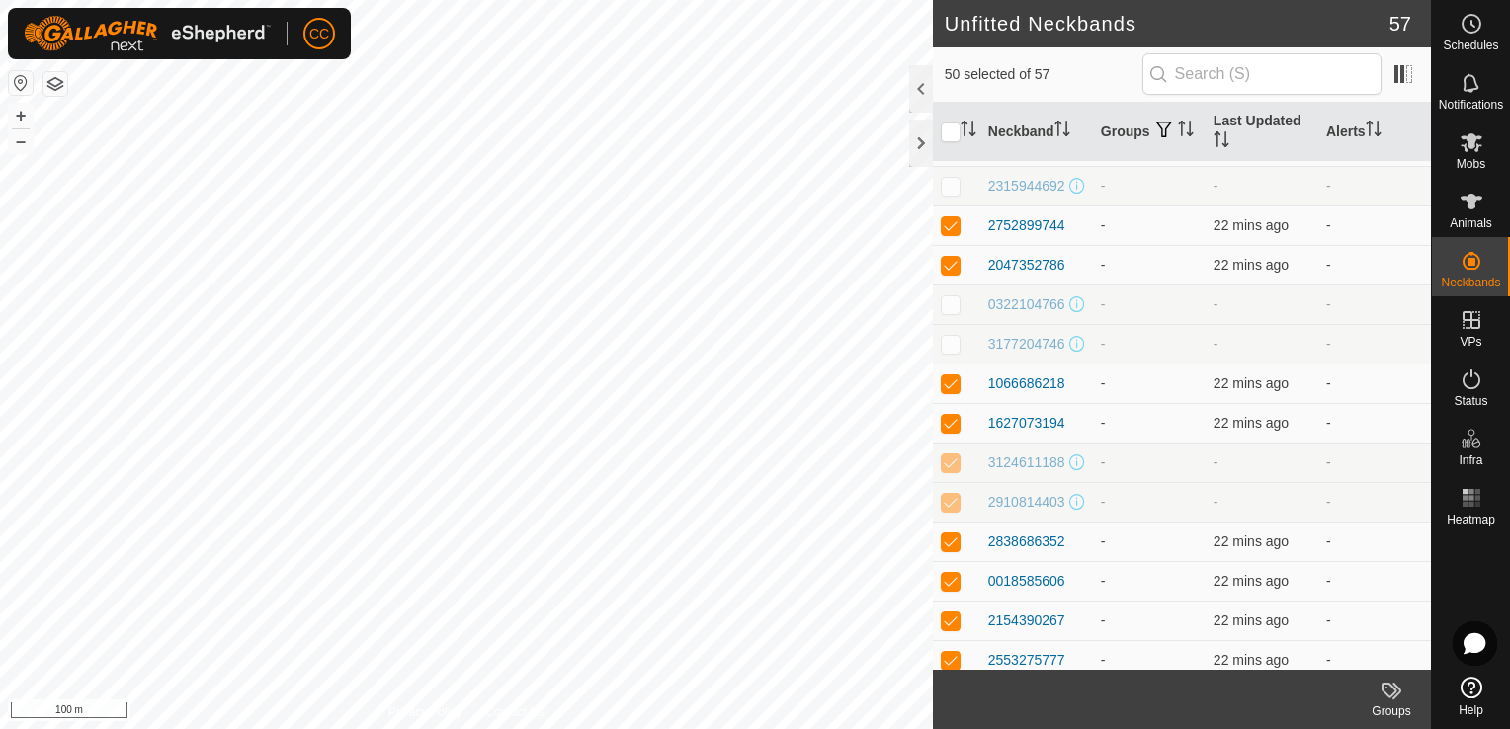
click at [951, 470] on p-checkbox at bounding box center [951, 463] width 20 height 16
checkbox input "false"
click at [951, 510] on p-checkbox at bounding box center [951, 502] width 20 height 16
checkbox input "false"
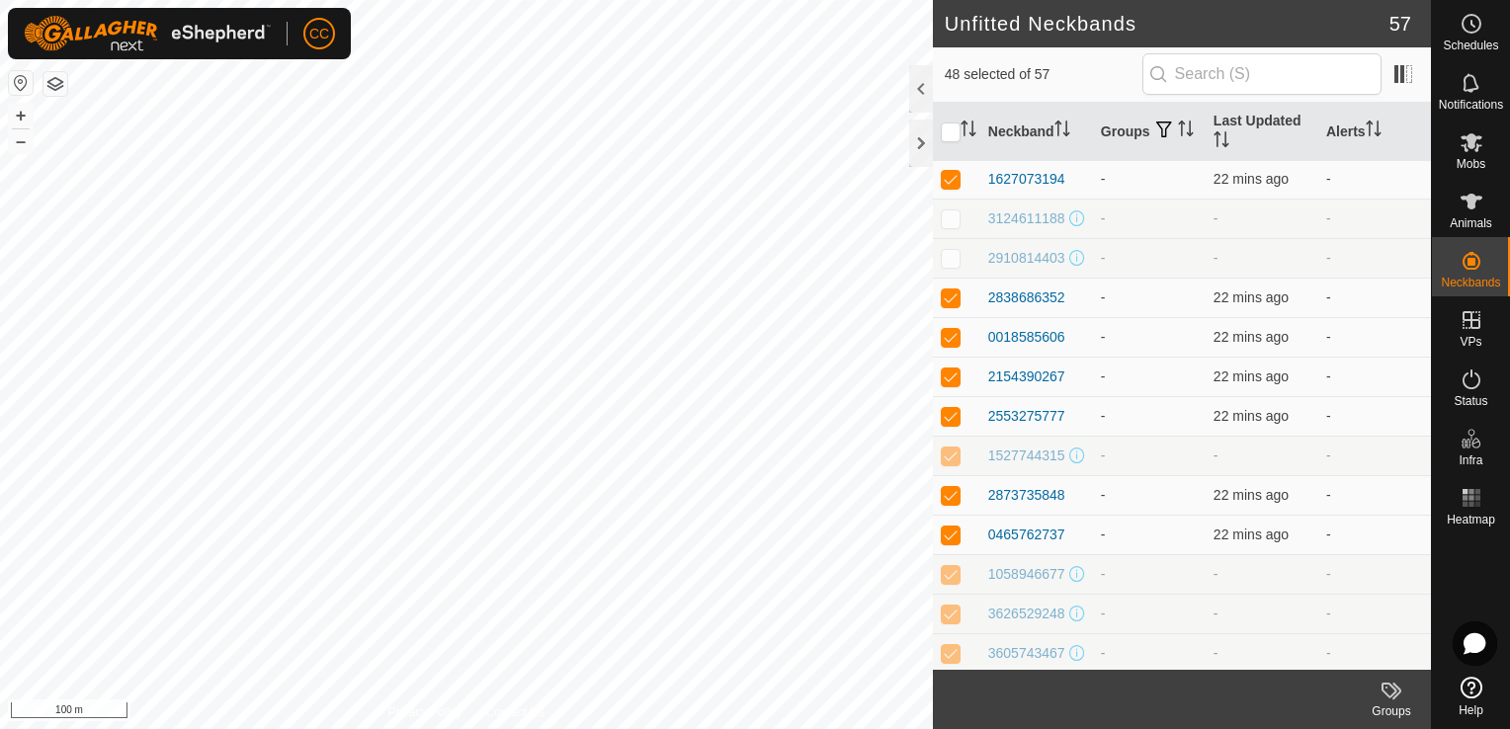
scroll to position [1562, 0]
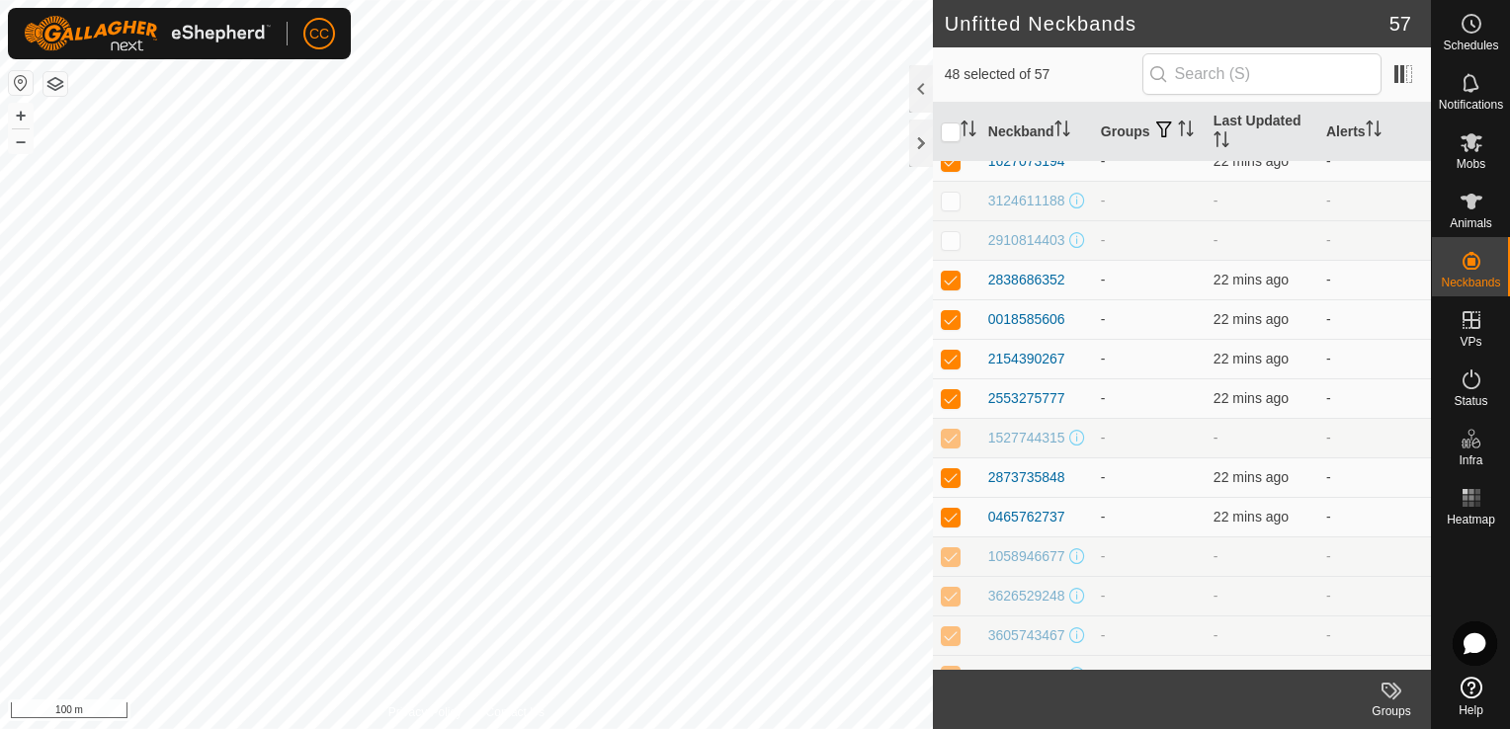
click at [950, 458] on td at bounding box center [956, 438] width 47 height 40
checkbox input "false"
click at [950, 564] on p-checkbox at bounding box center [951, 557] width 20 height 16
checkbox input "false"
click at [952, 604] on p-checkbox at bounding box center [951, 596] width 20 height 16
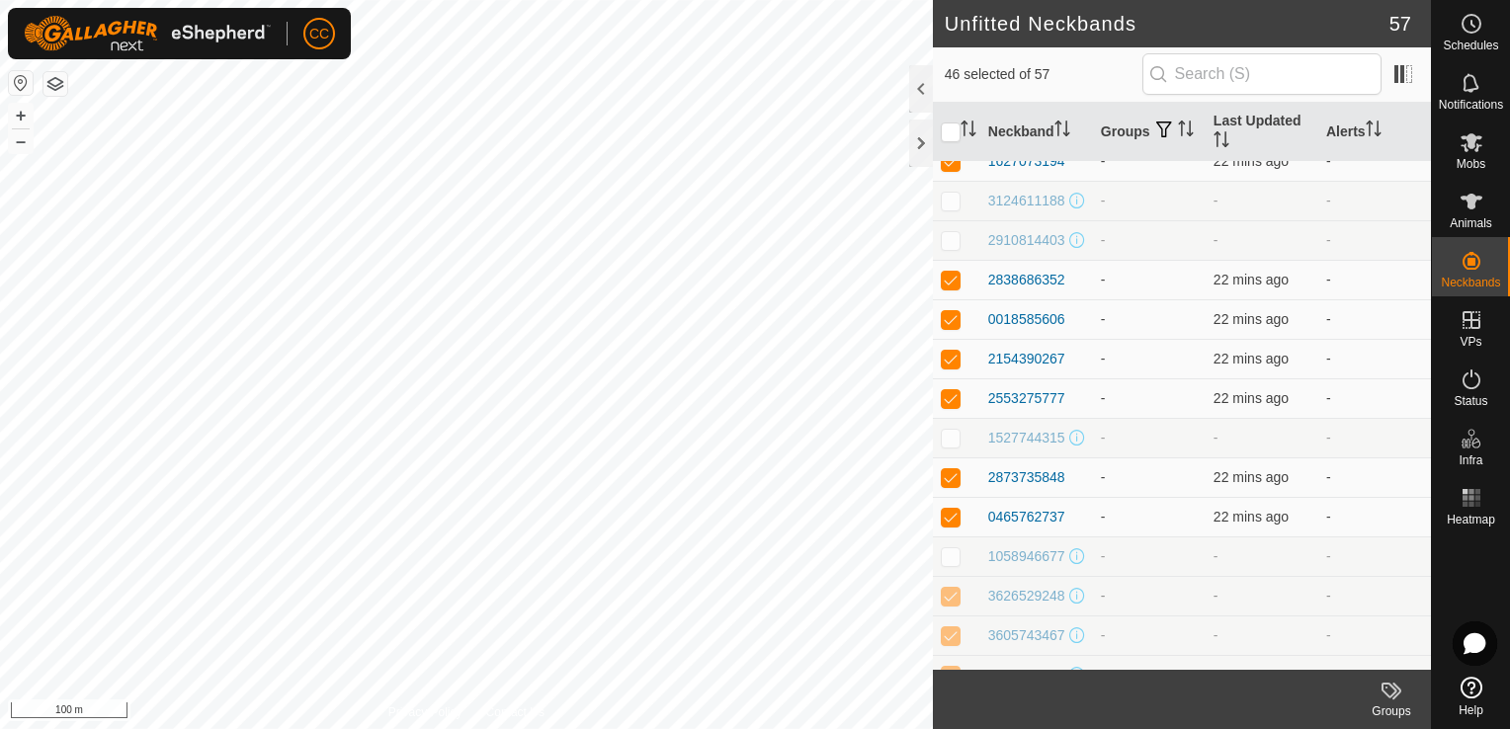
checkbox input "false"
click at [952, 643] on p-checkbox at bounding box center [951, 636] width 20 height 16
checkbox input "false"
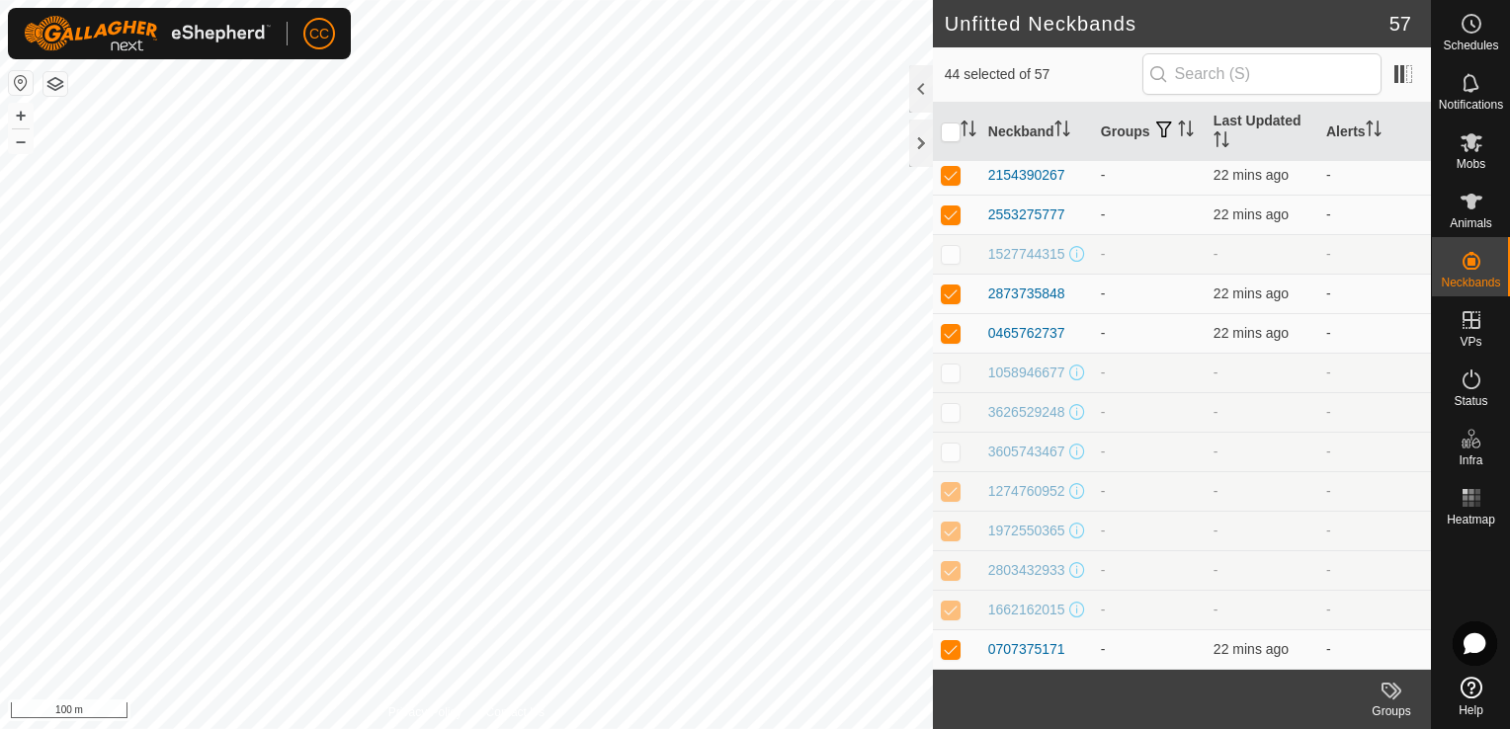
click at [950, 483] on p-checkbox at bounding box center [951, 491] width 20 height 16
checkbox input "false"
click at [951, 525] on p-checkbox at bounding box center [951, 531] width 20 height 16
checkbox input "false"
click at [949, 569] on p-checkbox at bounding box center [951, 570] width 20 height 16
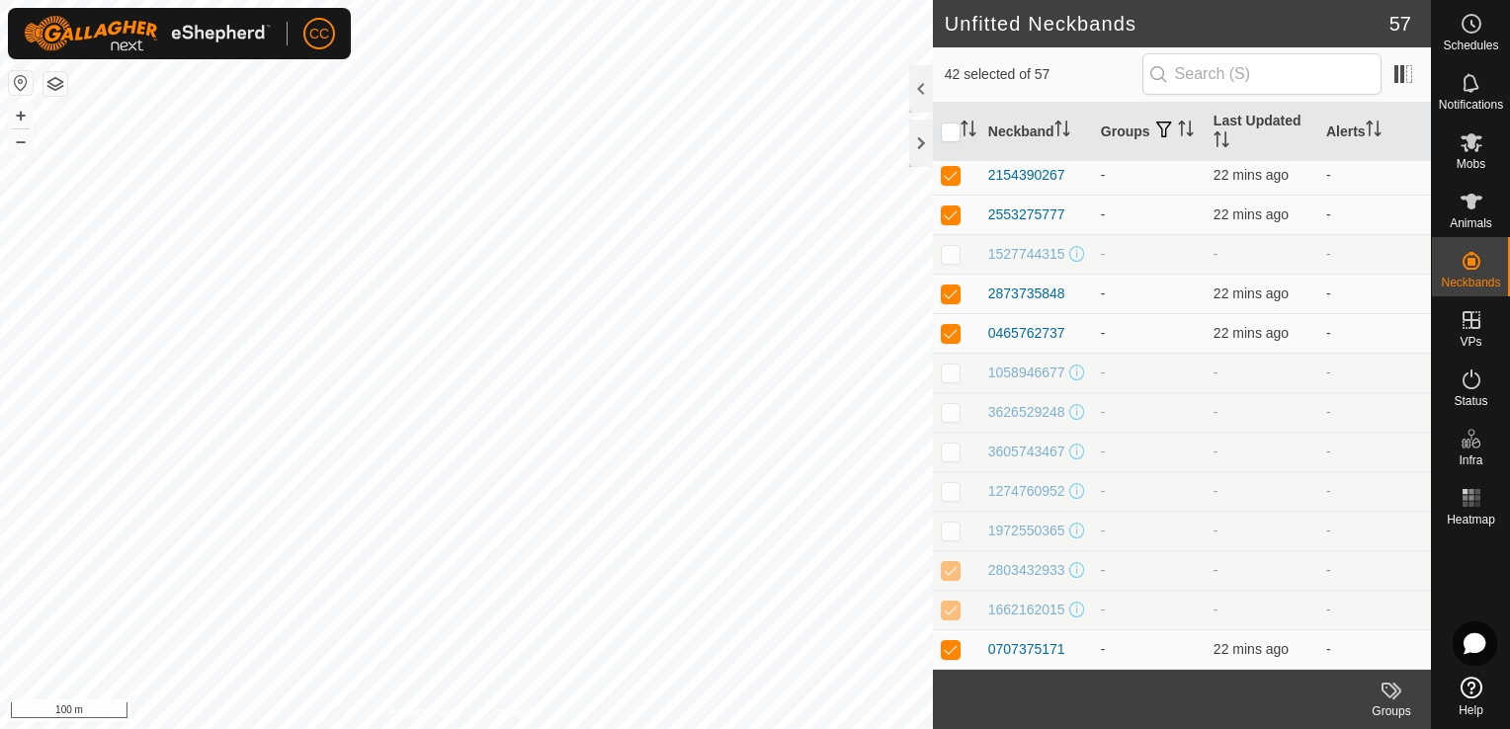
checkbox input "false"
click at [949, 614] on p-checkbox at bounding box center [951, 610] width 20 height 16
checkbox input "false"
click at [1392, 697] on icon at bounding box center [1390, 691] width 16 height 16
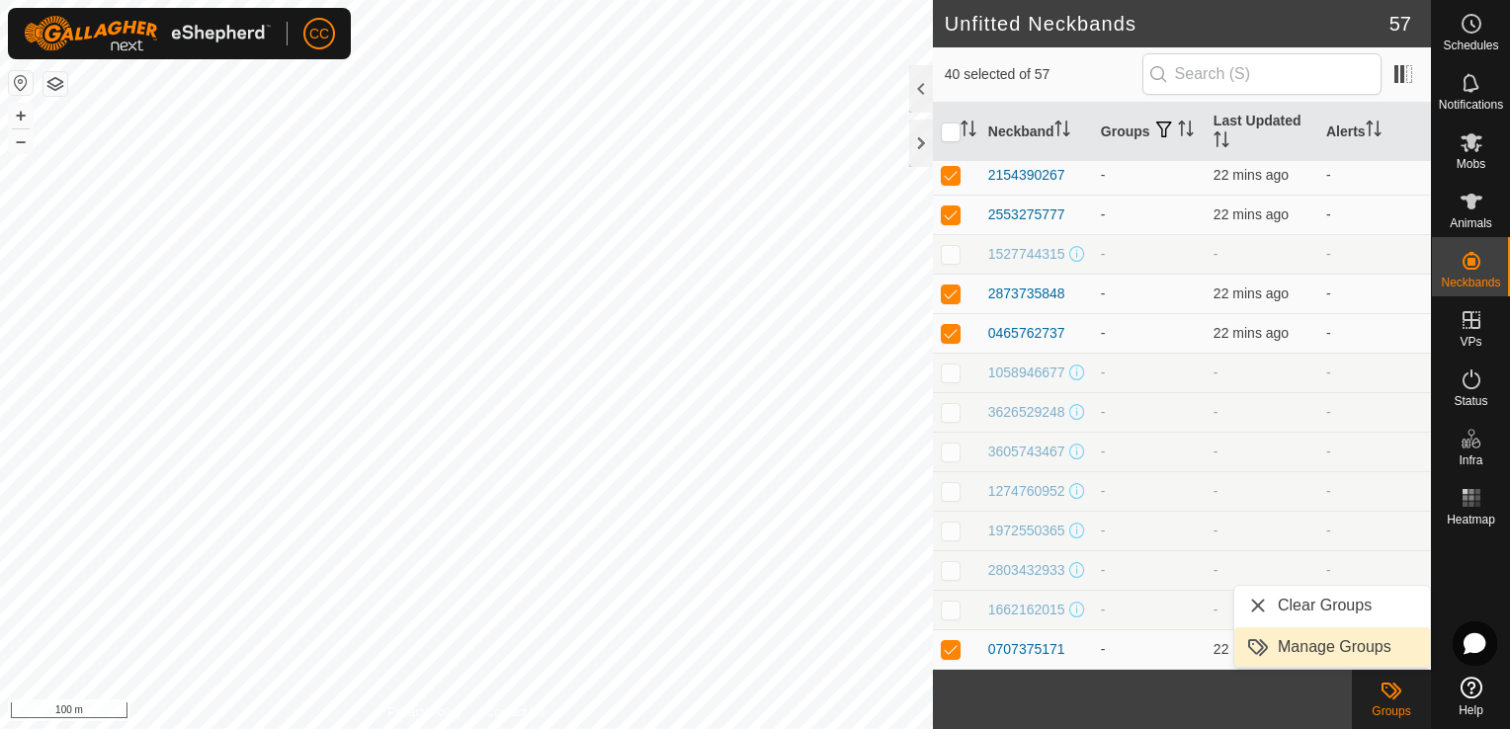
click at [1359, 650] on link "Manage Groups" at bounding box center [1332, 648] width 196 height 40
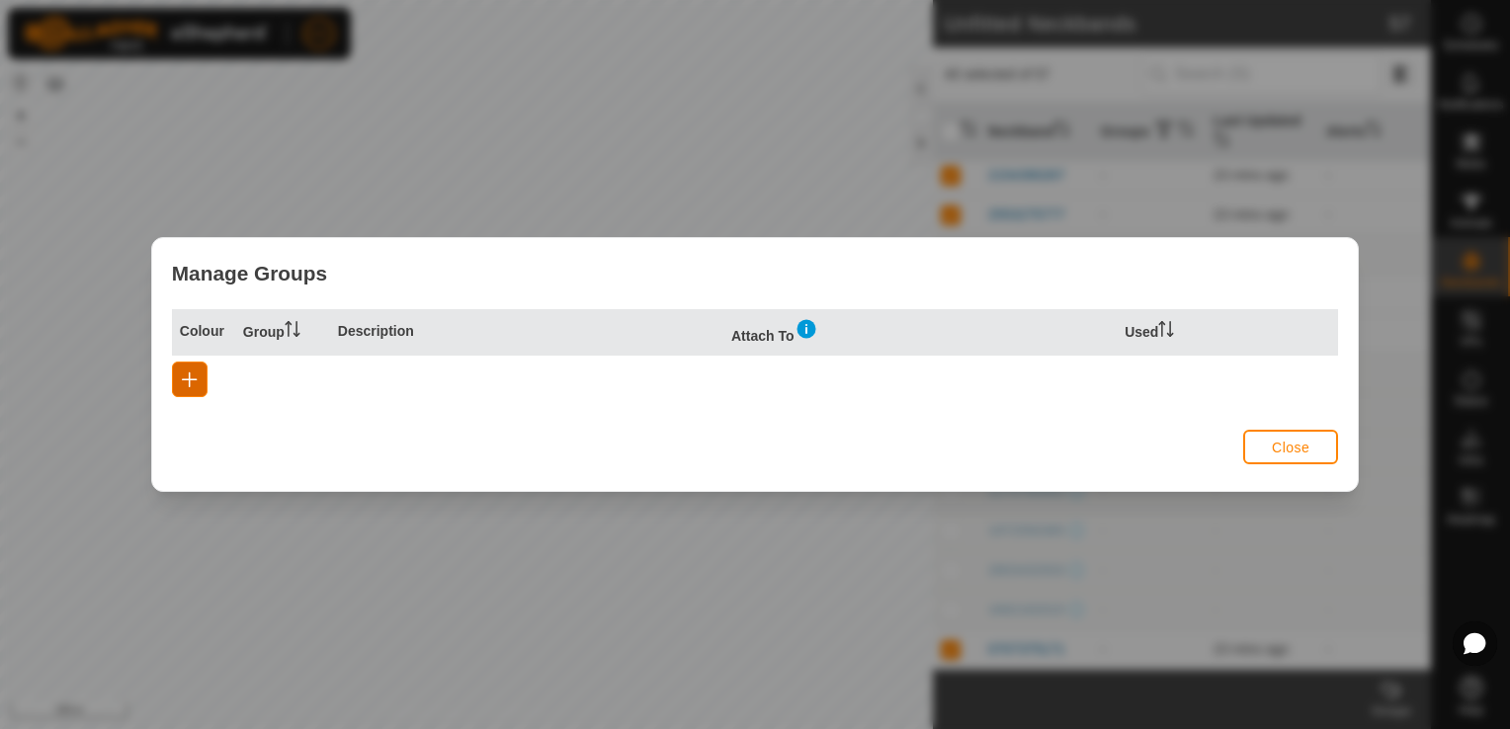
click at [188, 382] on span "button" at bounding box center [190, 380] width 16 height 16
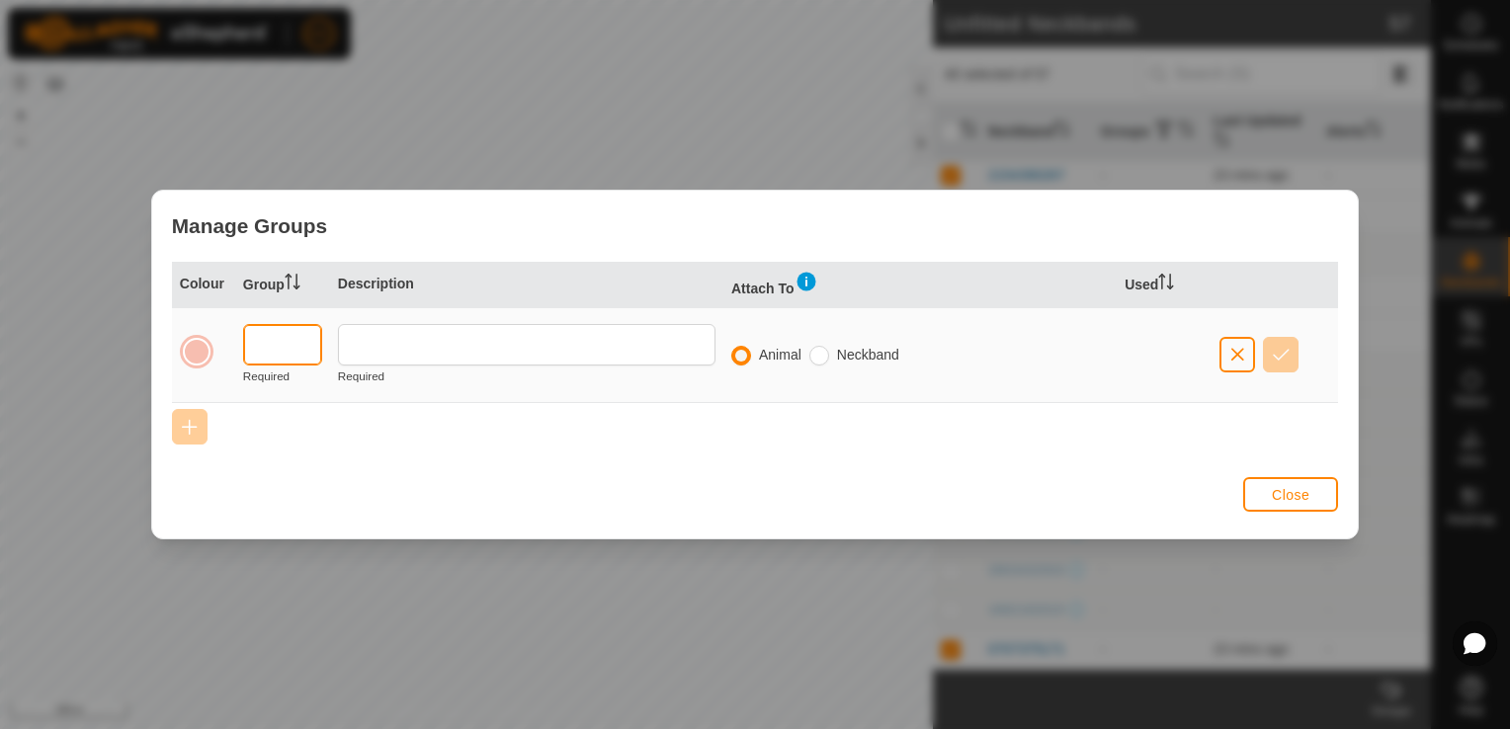
click at [277, 354] on input "text" at bounding box center [282, 345] width 79 height 42
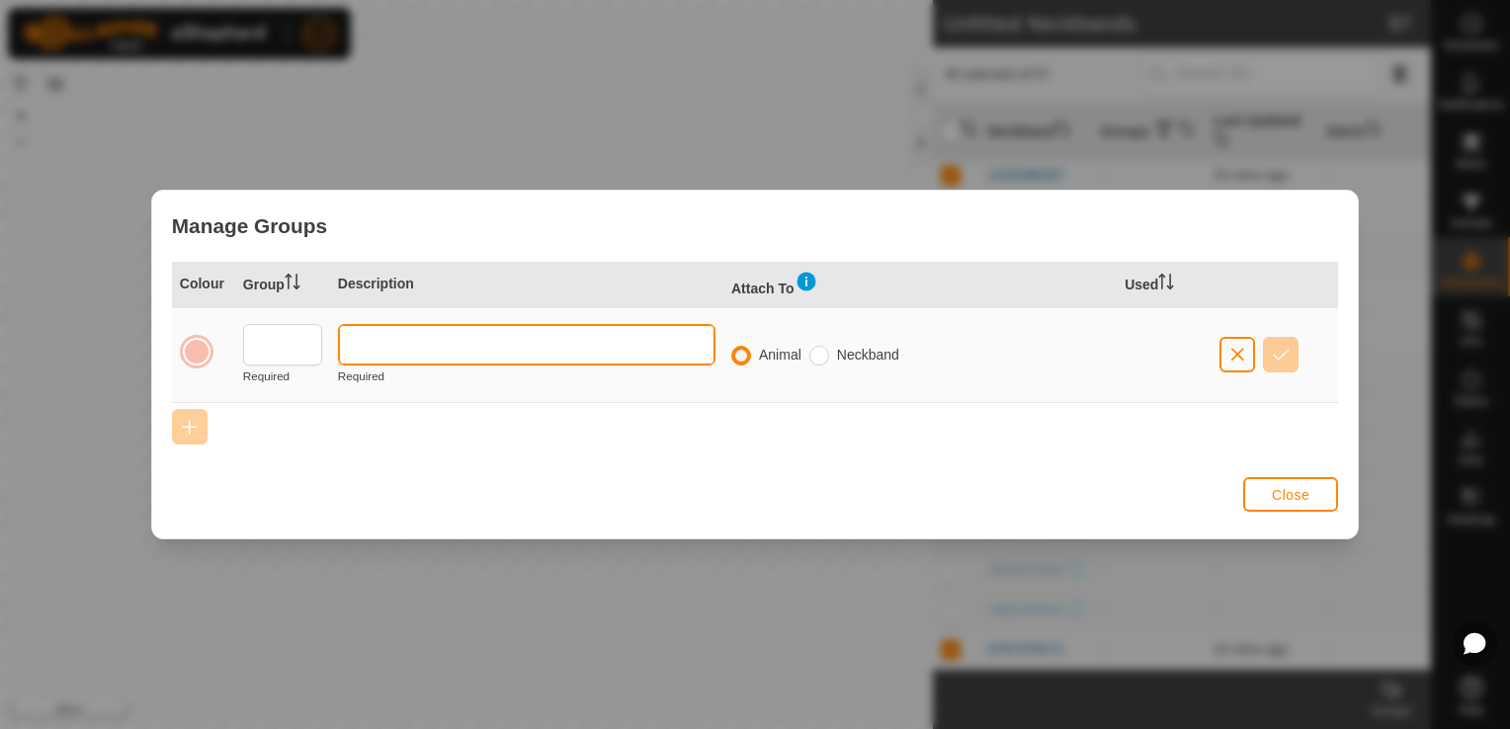
click at [366, 345] on input "text" at bounding box center [527, 345] width 378 height 42
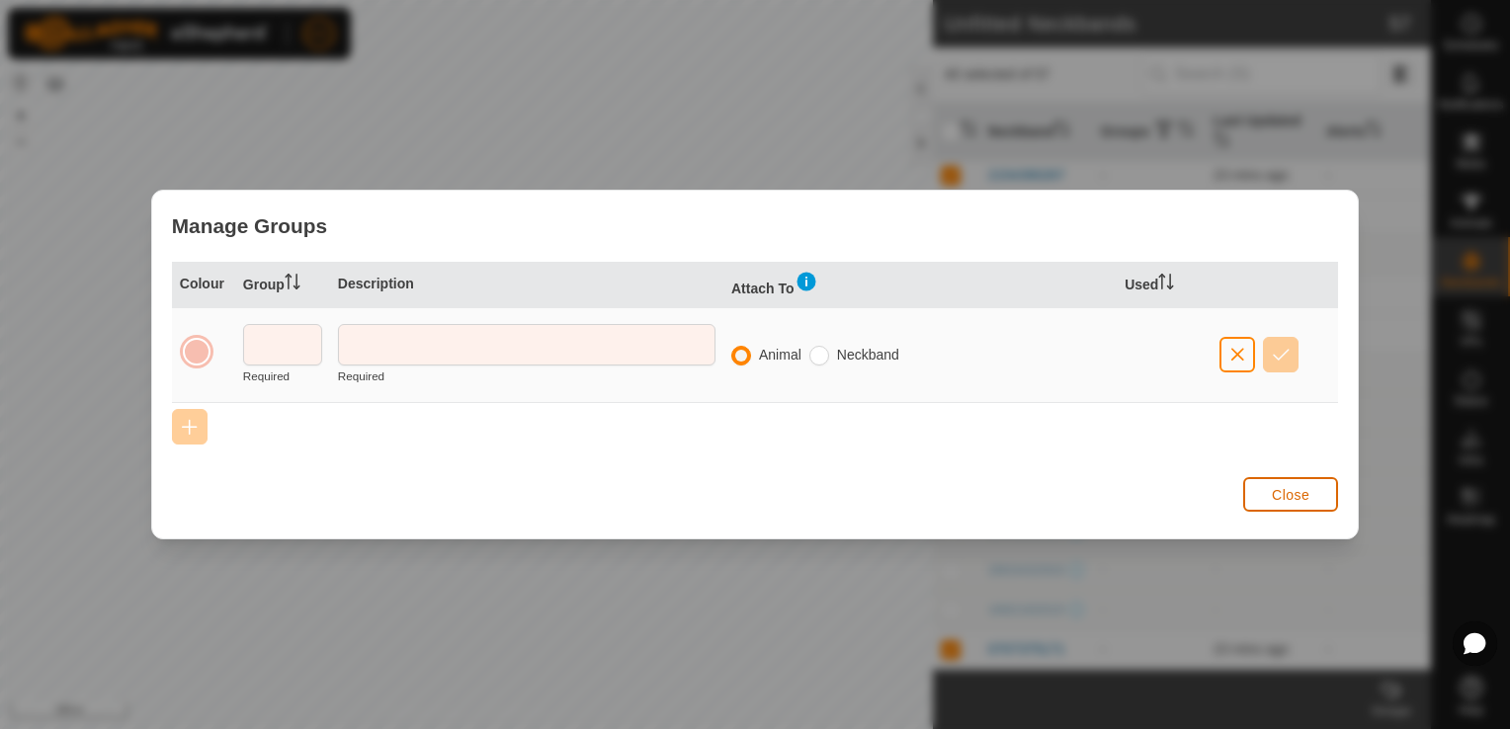
click at [1263, 485] on button "Close" at bounding box center [1290, 494] width 95 height 35
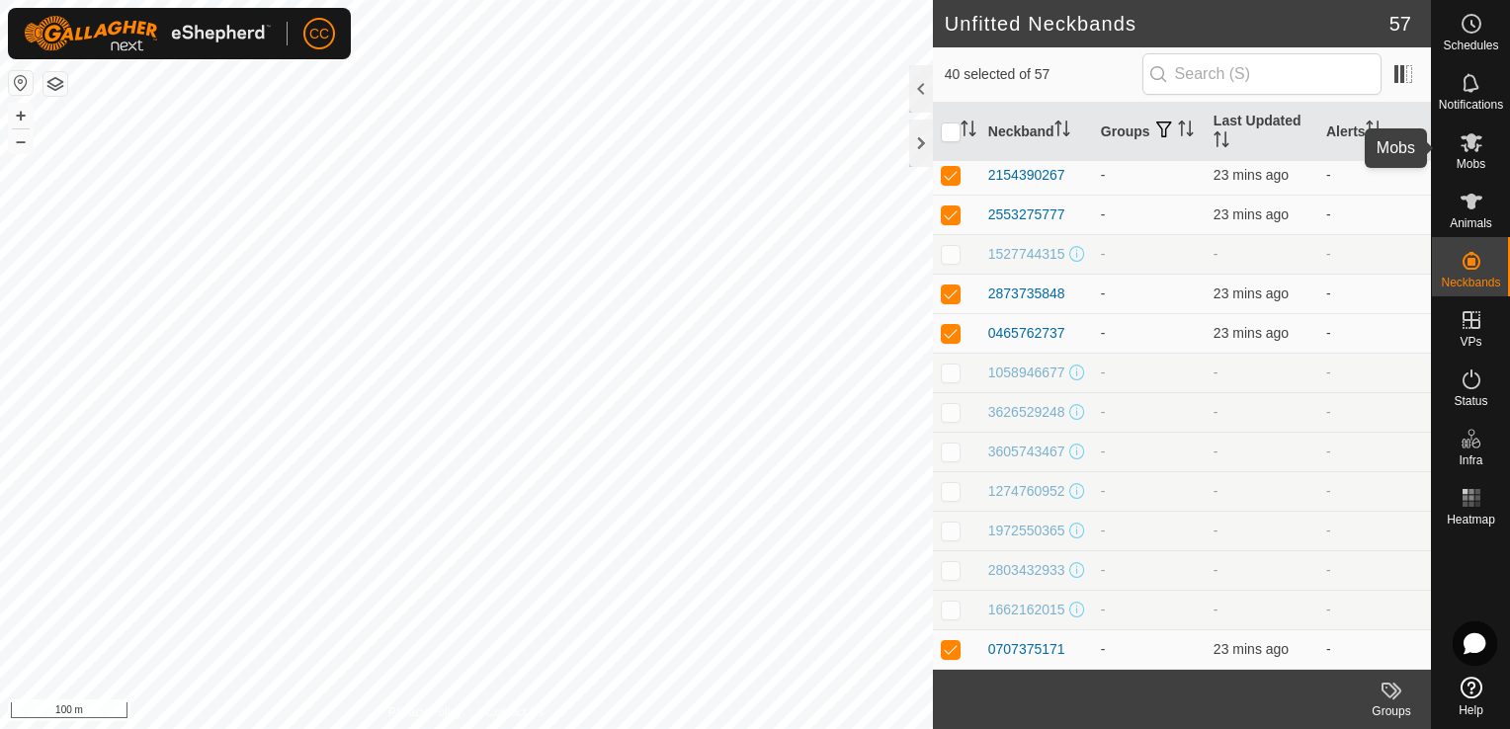
click at [1473, 148] on icon at bounding box center [1472, 142] width 24 height 24
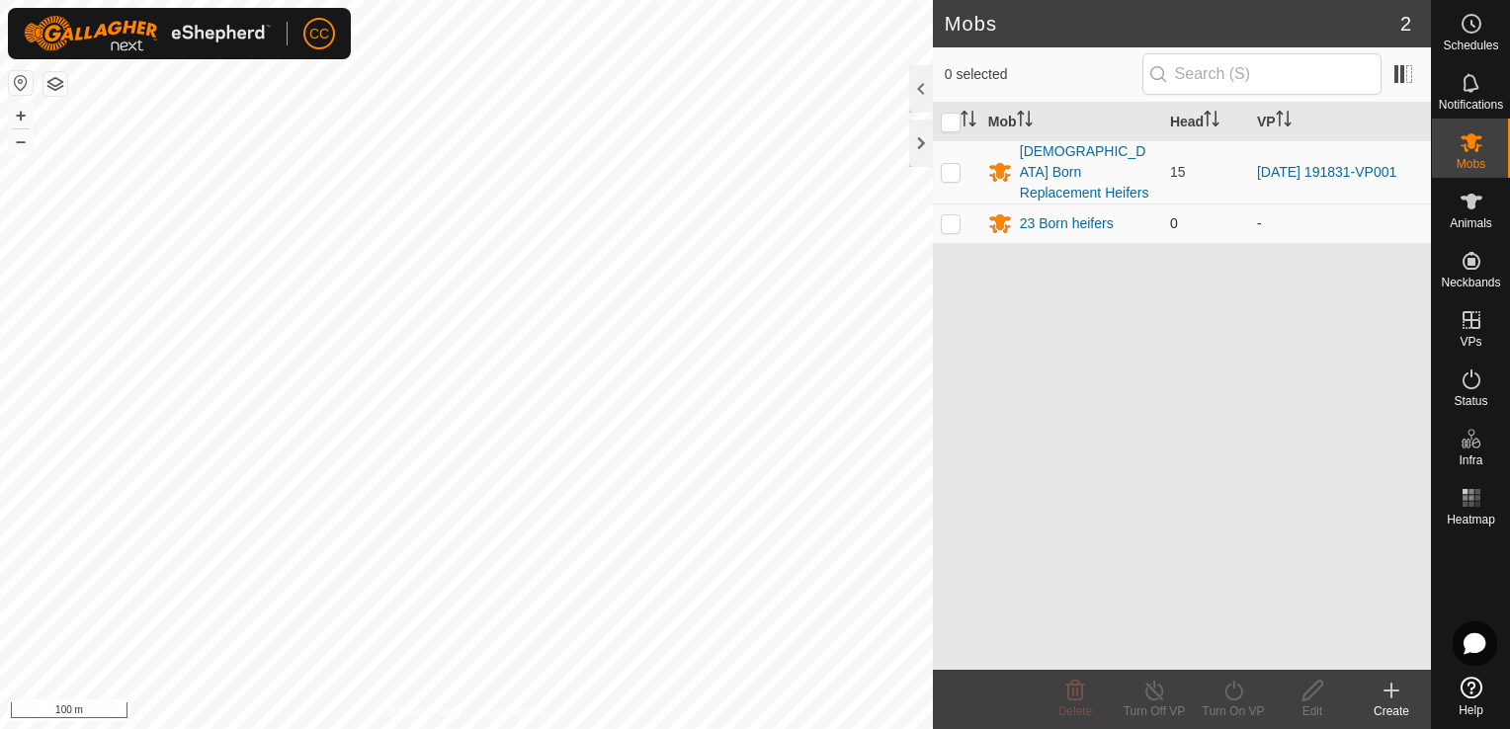
click at [948, 215] on p-checkbox at bounding box center [951, 223] width 20 height 16
checkbox input "true"
click at [1392, 691] on icon at bounding box center [1392, 691] width 14 height 0
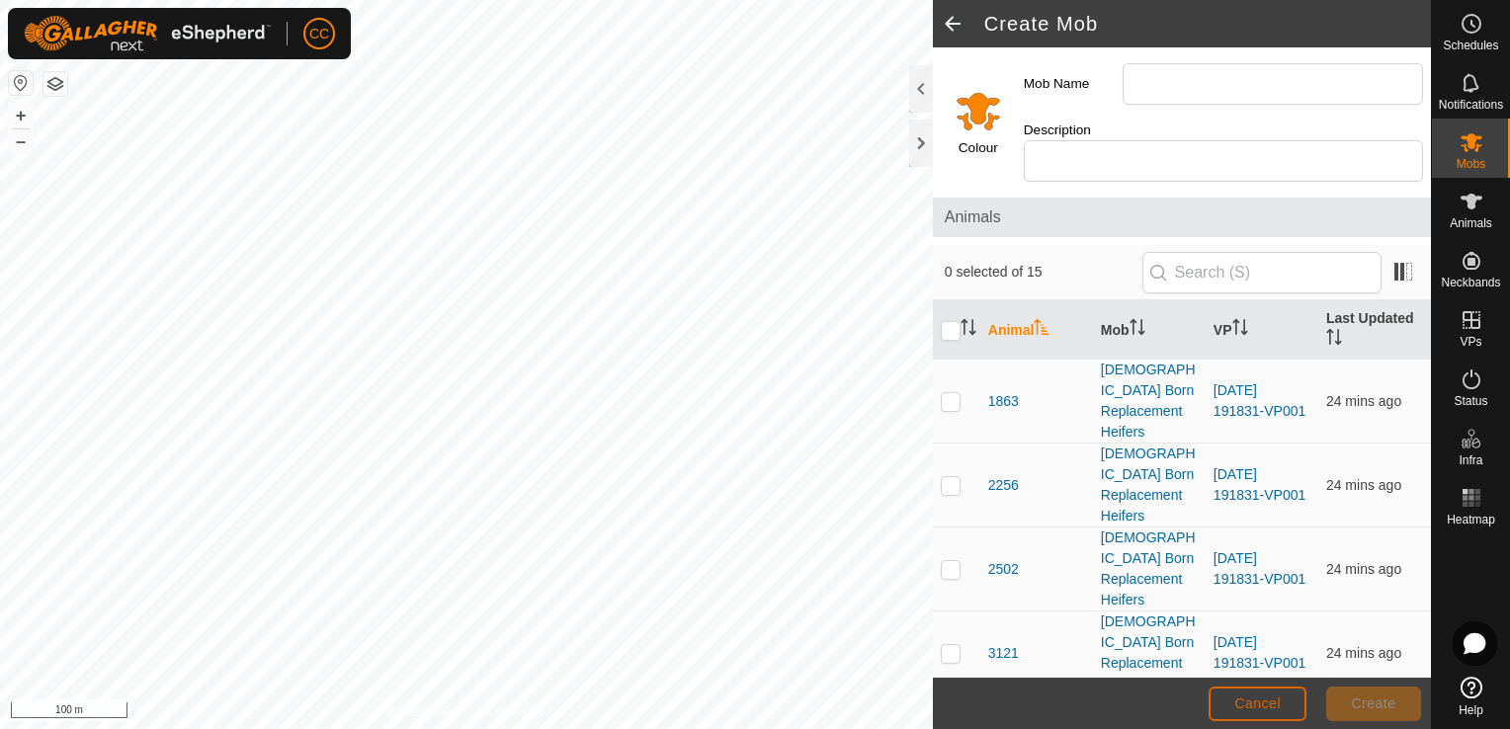
click at [1244, 706] on span "Cancel" at bounding box center [1257, 704] width 46 height 16
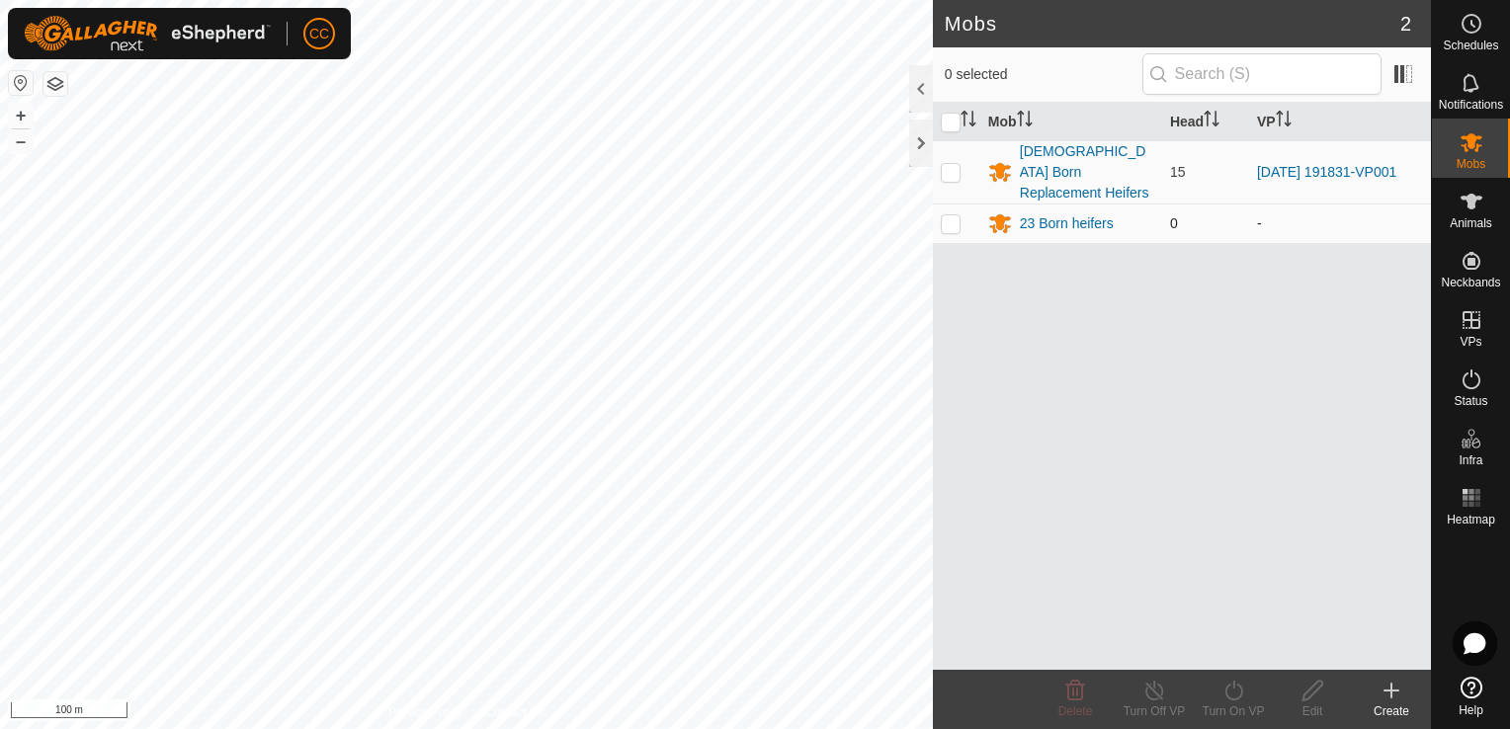
click at [945, 215] on p-checkbox at bounding box center [951, 223] width 20 height 16
checkbox input "true"
click at [1310, 695] on icon at bounding box center [1313, 691] width 25 height 24
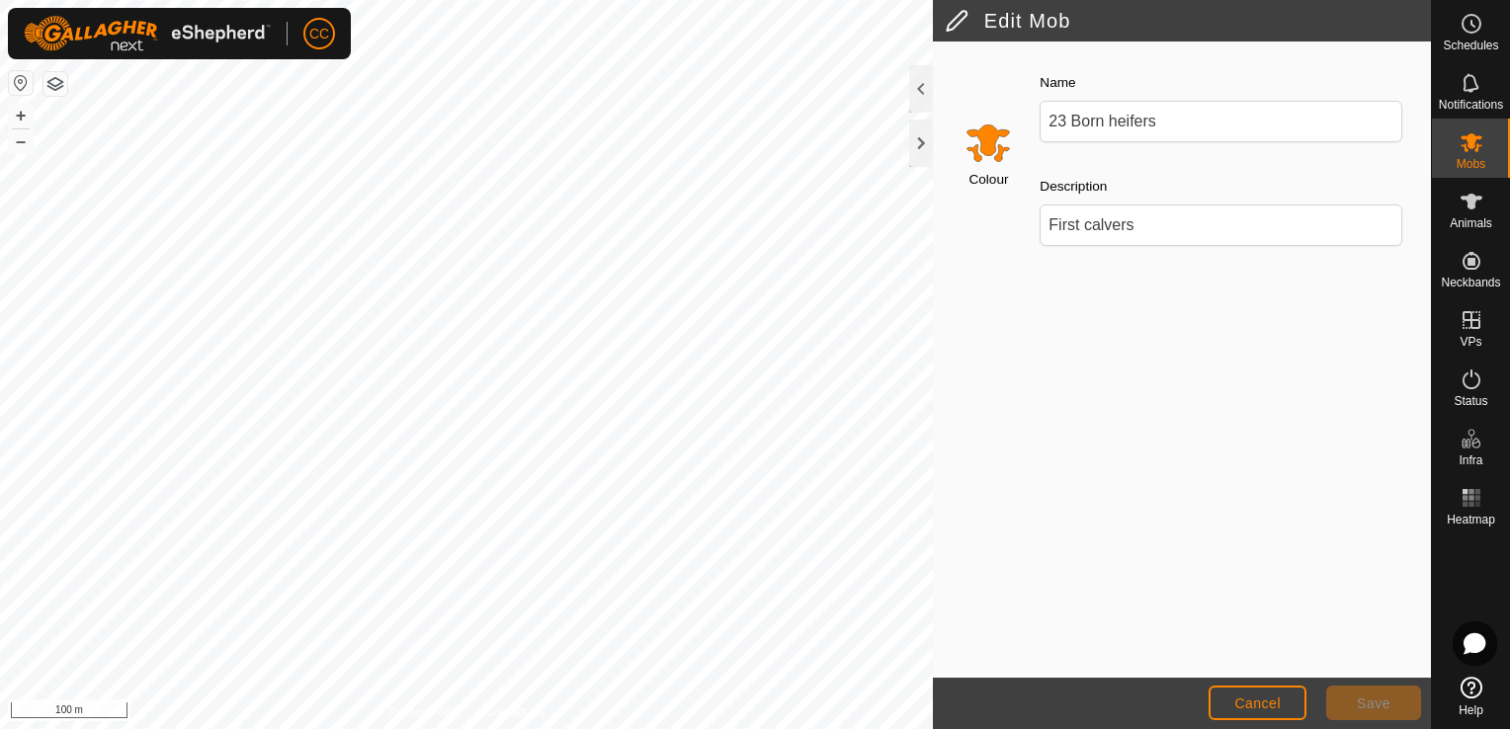
click at [1366, 711] on span "Save" at bounding box center [1374, 704] width 34 height 16
